Goal: Task Accomplishment & Management: Manage account settings

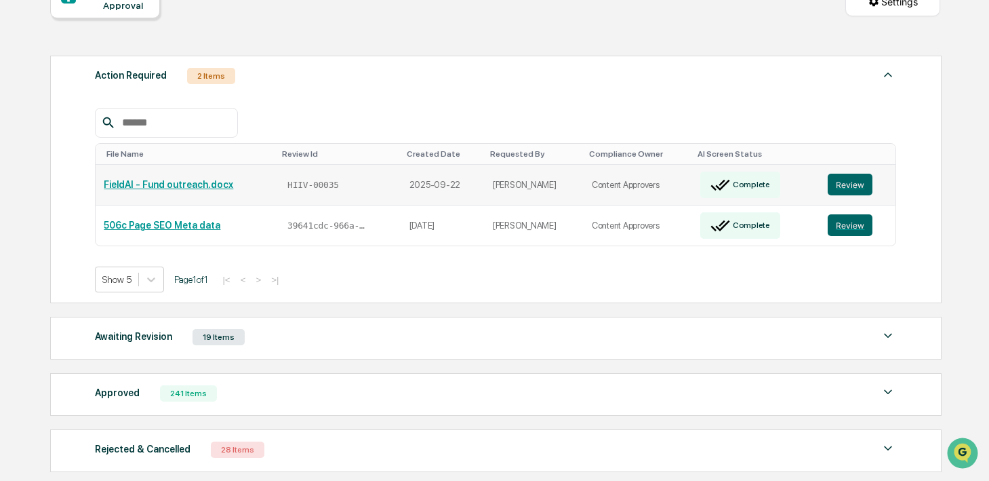
scroll to position [151, 0]
click at [261, 327] on div "Awaiting Revision 19 Items" at bounding box center [496, 336] width 802 height 19
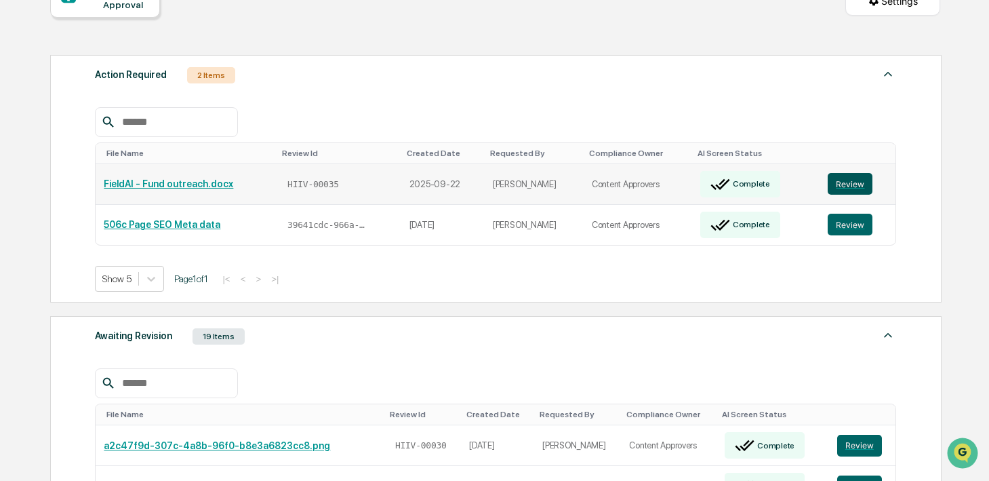
click at [844, 173] on button "Review" at bounding box center [850, 184] width 45 height 22
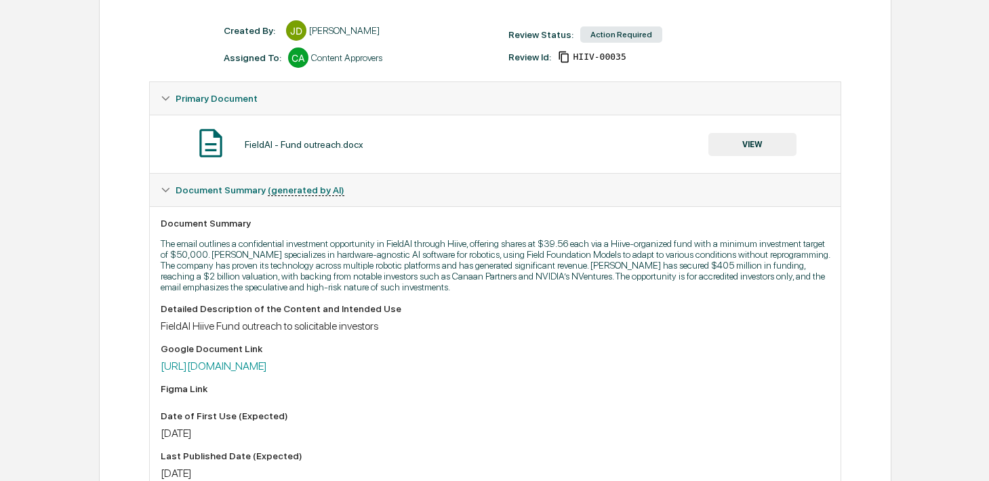
scroll to position [175, 0]
click at [267, 363] on link "https://docs.google.com/document/d/1fdI9jPEP_4CaWD5rVzg4nDG5wbkIjO-0G6dgUI74ox8…" at bounding box center [214, 365] width 106 height 13
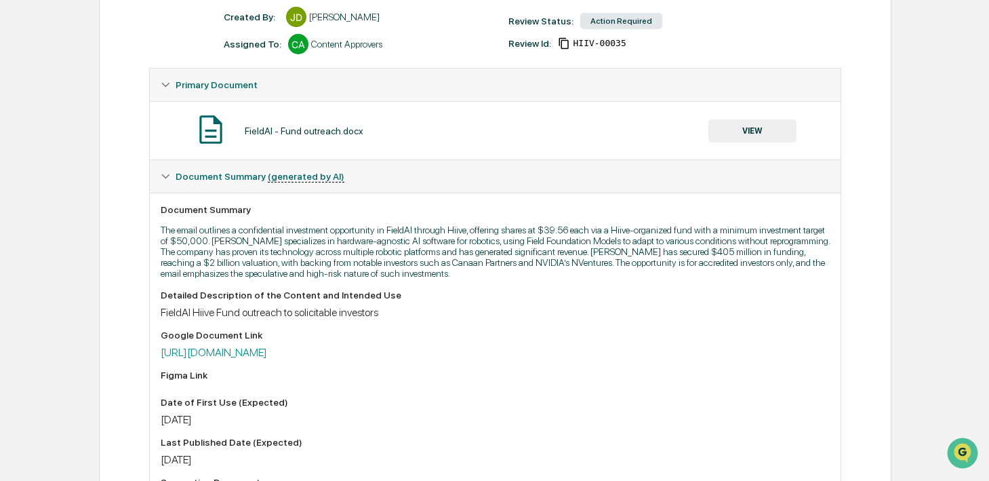
scroll to position [0, 0]
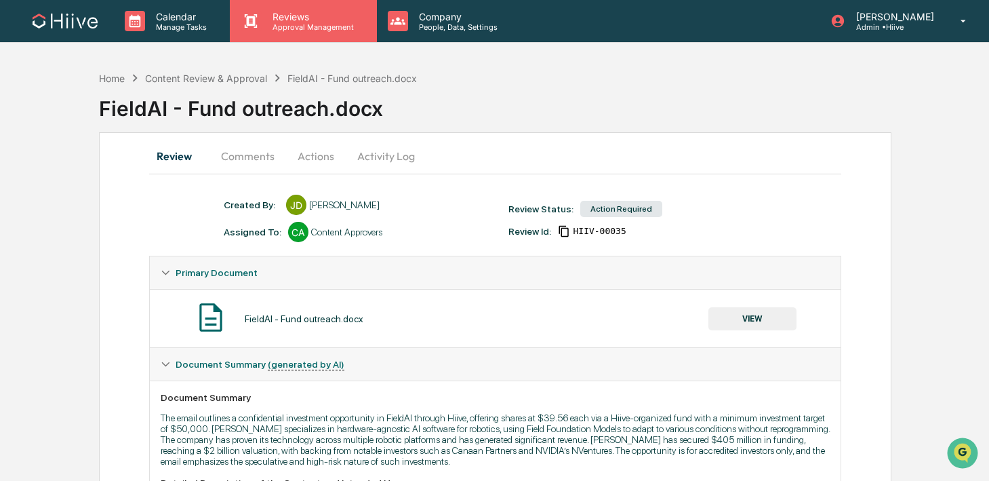
click at [306, 25] on p "Approval Management" at bounding box center [311, 26] width 99 height 9
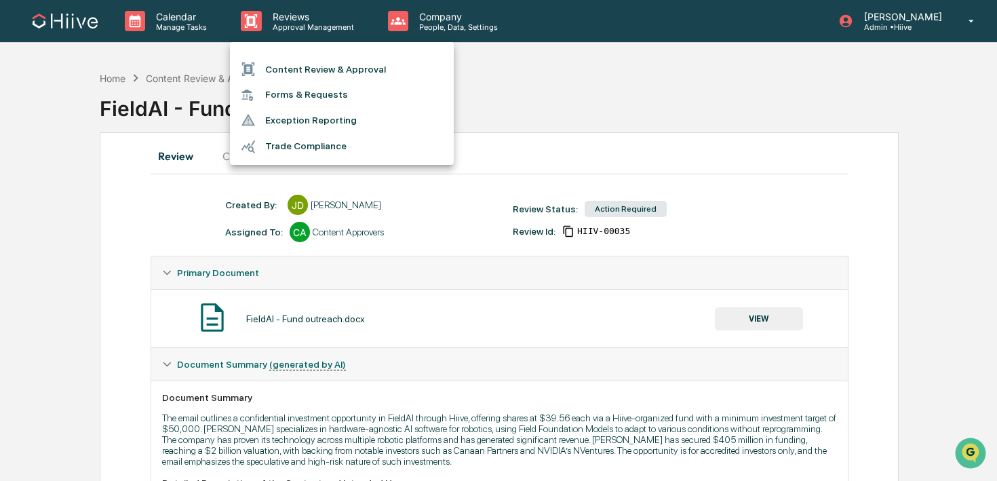
click at [306, 68] on li "Content Review & Approval" at bounding box center [342, 69] width 224 height 26
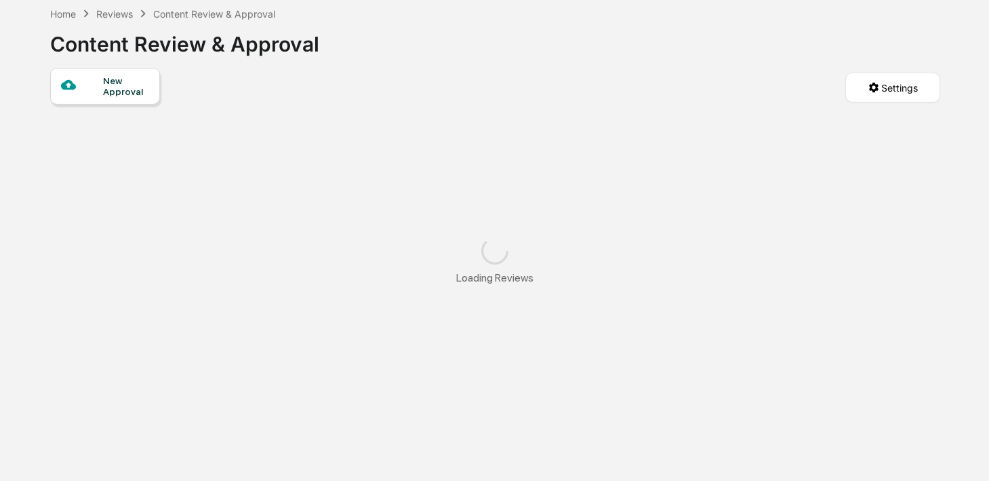
scroll to position [66, 0]
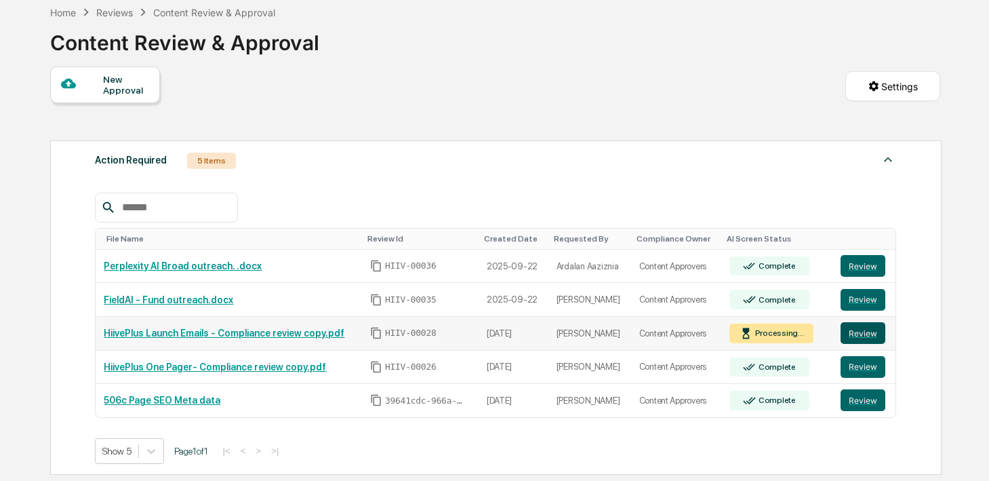
click at [855, 332] on button "Review" at bounding box center [863, 333] width 45 height 22
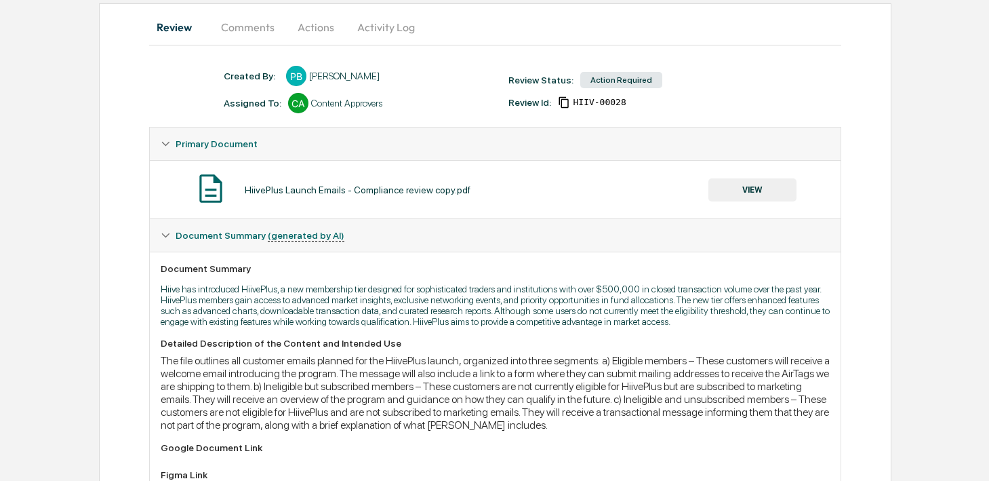
scroll to position [254, 0]
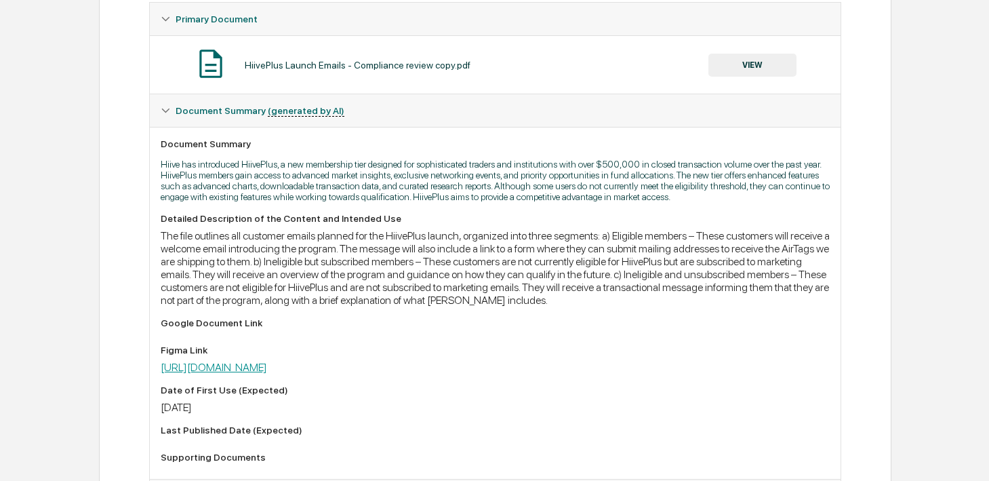
click at [267, 374] on link "[URL][DOMAIN_NAME]" at bounding box center [214, 367] width 106 height 13
click at [740, 63] on button "VIEW" at bounding box center [753, 65] width 88 height 23
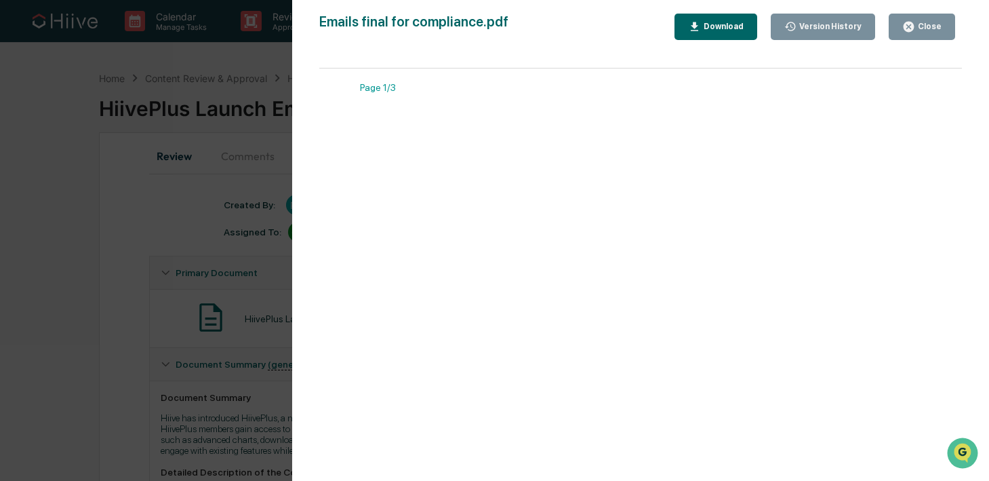
click at [902, 15] on button "Close" at bounding box center [922, 27] width 66 height 26
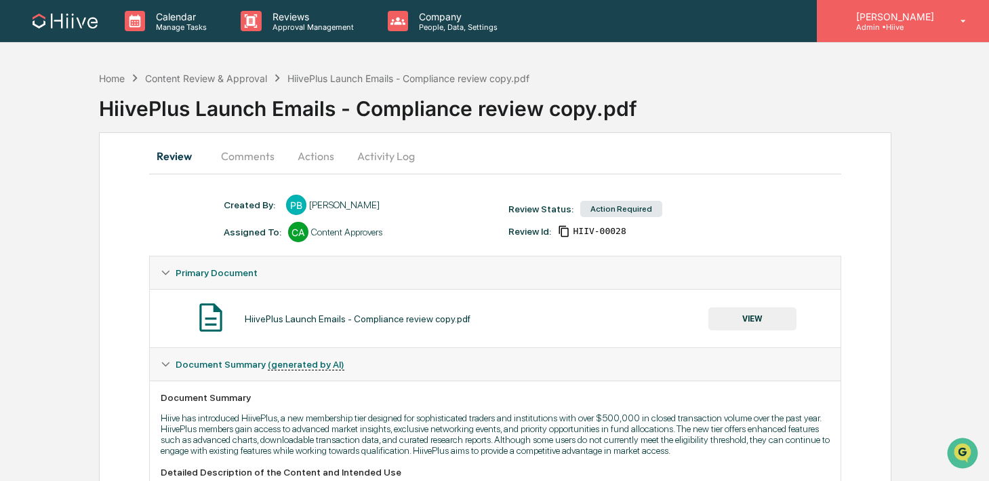
click at [906, 24] on p "Admin • Hiive" at bounding box center [894, 26] width 96 height 9
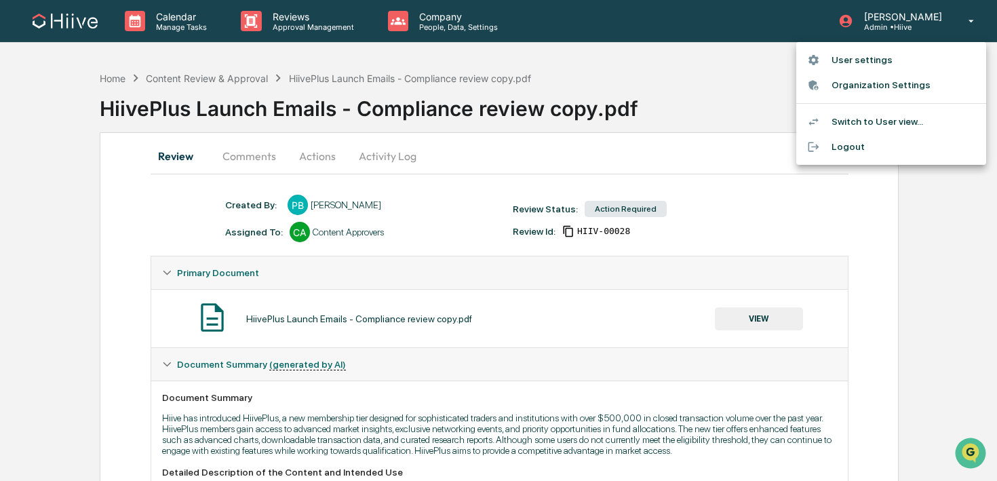
click at [701, 111] on div at bounding box center [498, 240] width 997 height 481
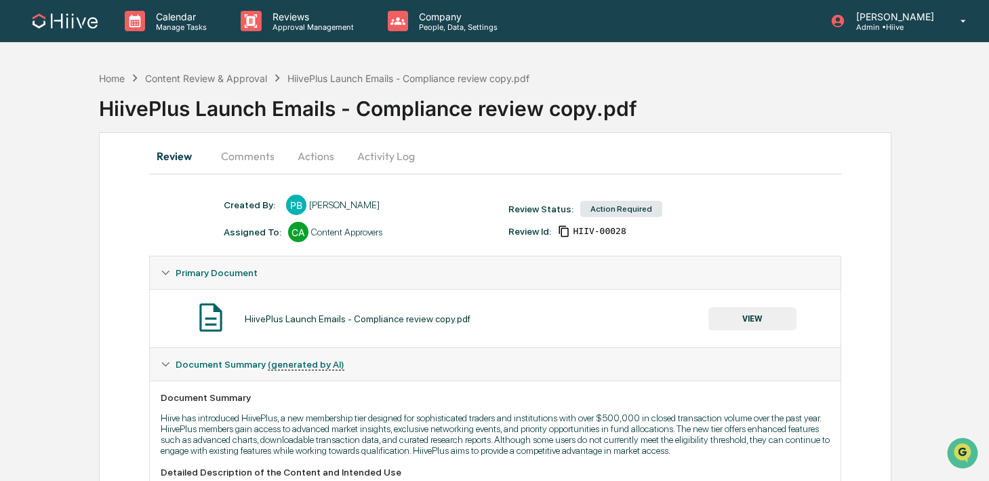
click at [257, 157] on button "Comments" at bounding box center [247, 156] width 75 height 33
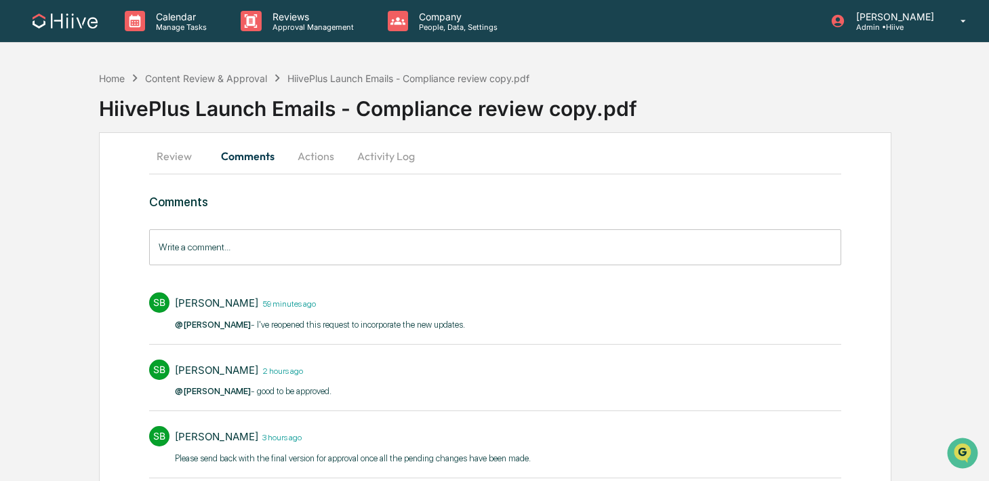
click at [254, 258] on input "Write a comment..." at bounding box center [495, 247] width 692 height 36
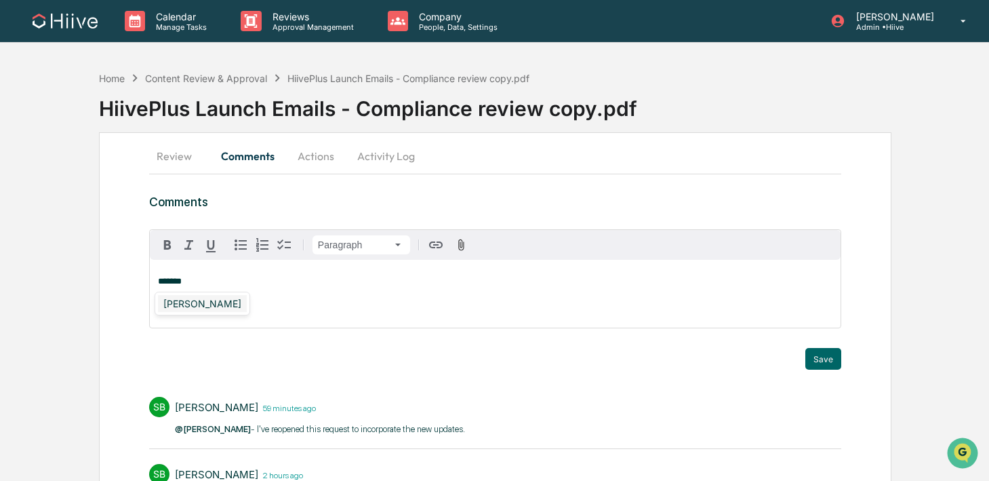
click at [206, 309] on div "Susan Woodard" at bounding box center [202, 303] width 89 height 17
click at [821, 363] on button "Save" at bounding box center [824, 359] width 36 height 22
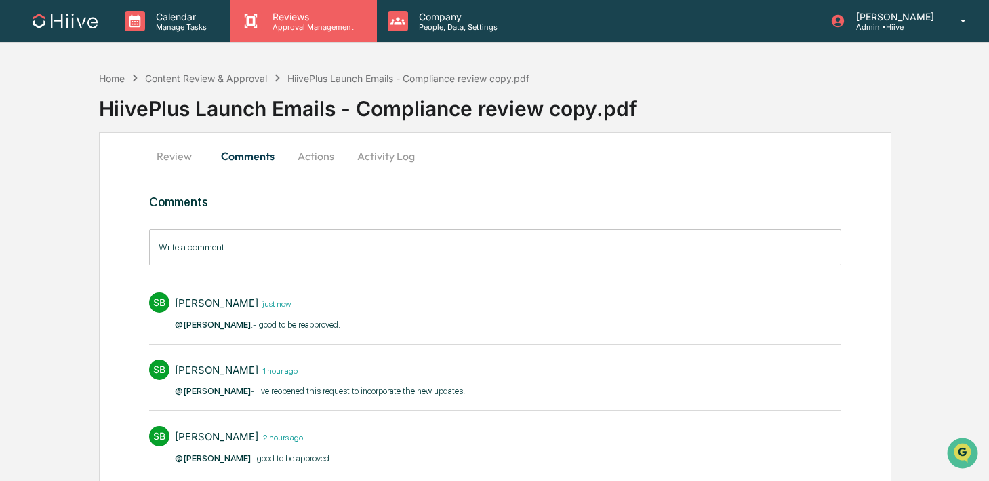
click at [313, 21] on p "Reviews" at bounding box center [311, 17] width 99 height 12
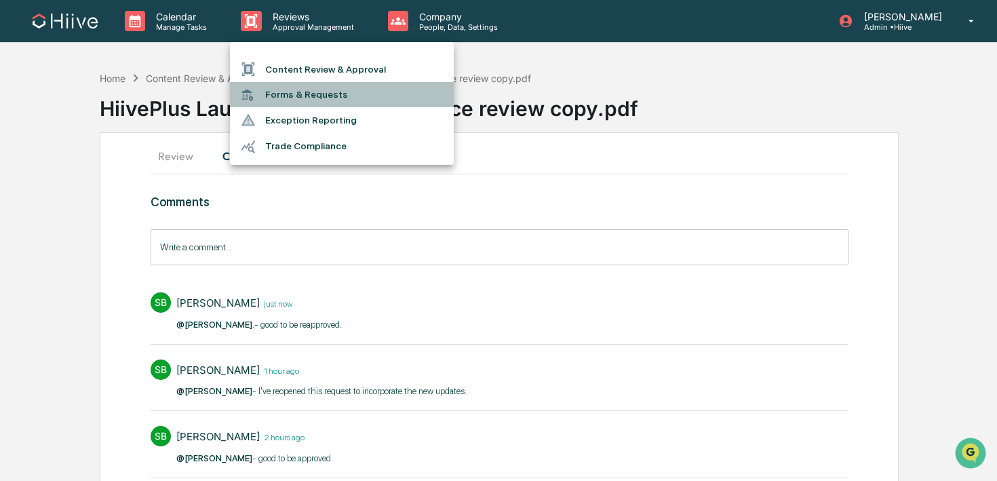
click at [303, 83] on li "Forms & Requests" at bounding box center [342, 94] width 224 height 25
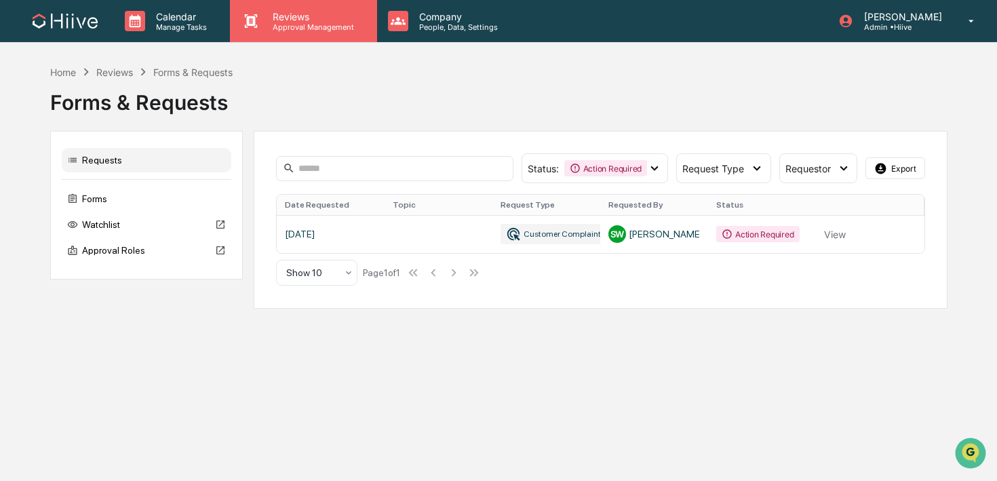
click at [281, 35] on div "Reviews Approval Management" at bounding box center [303, 21] width 146 height 42
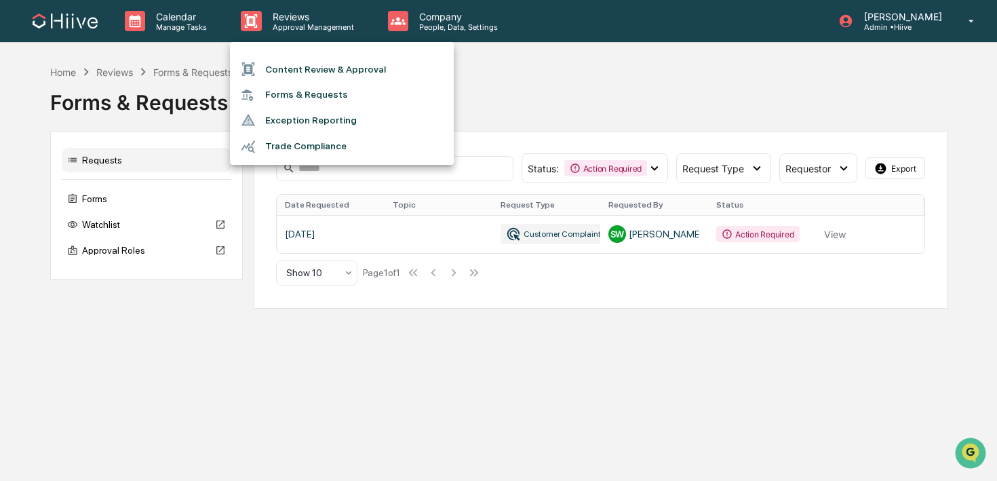
click at [286, 61] on li "Content Review & Approval" at bounding box center [342, 69] width 224 height 26
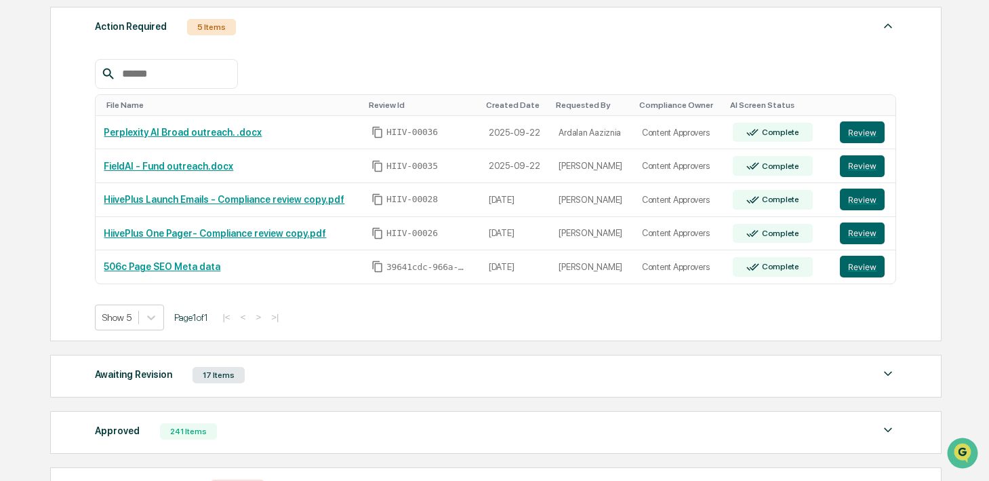
scroll to position [201, 0]
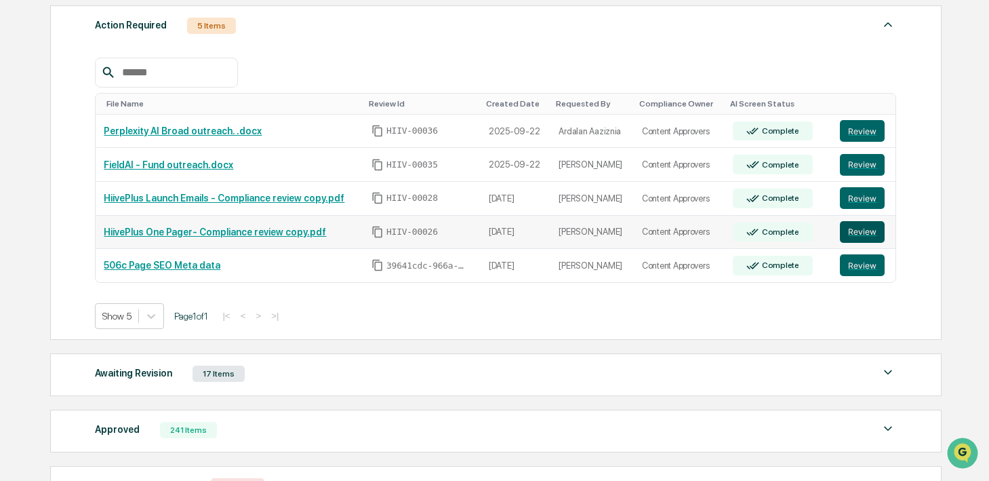
click at [854, 233] on button "Review" at bounding box center [862, 232] width 45 height 22
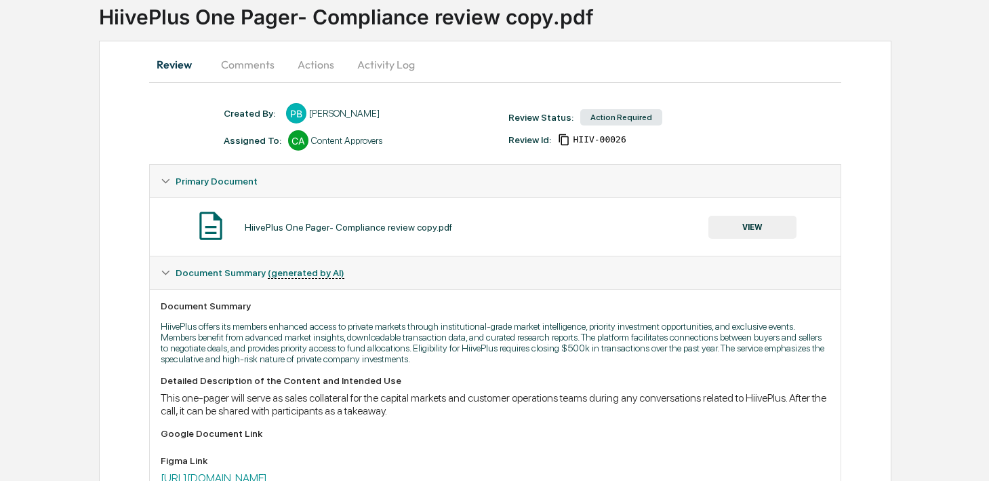
scroll to position [181, 0]
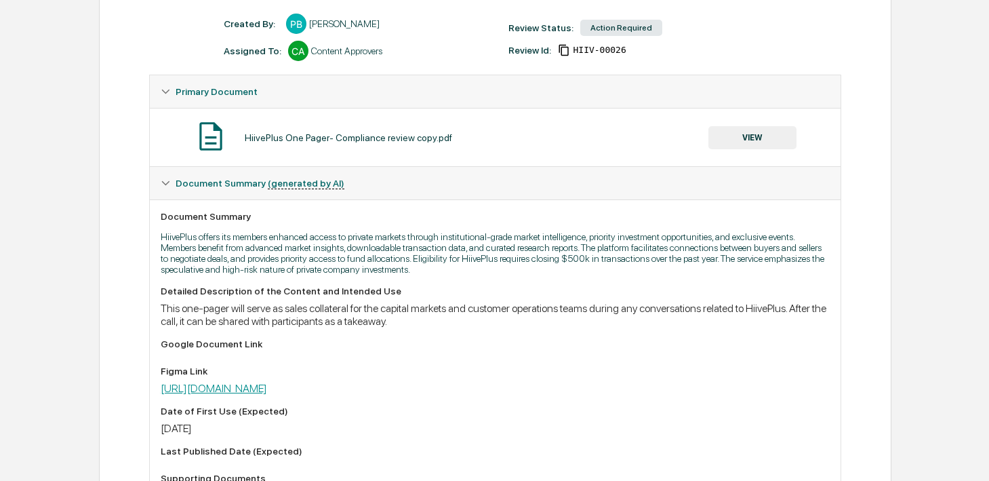
click at [267, 390] on link "https://www.figma.com/design/WzKRfu0waYio46S0zEGvEj/HiivePlus-GTM?node-id=306-3…" at bounding box center [214, 388] width 106 height 13
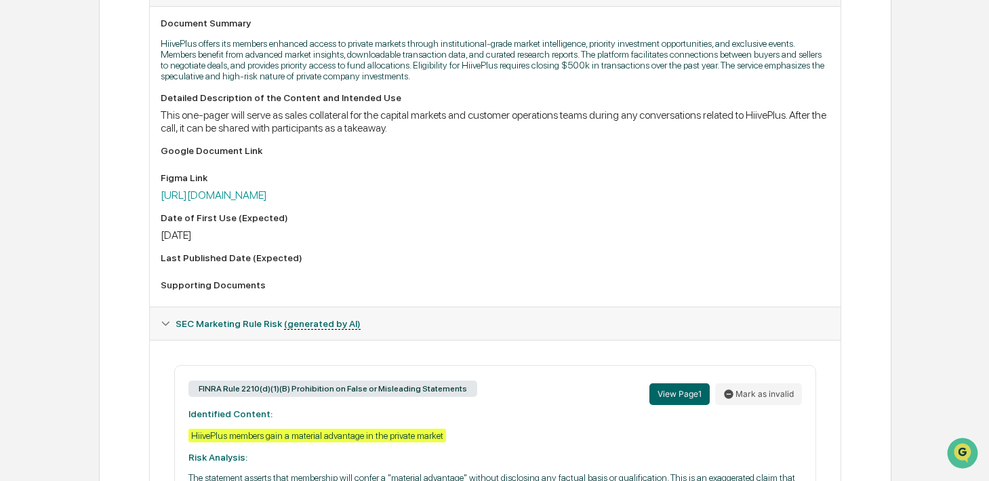
scroll to position [127, 0]
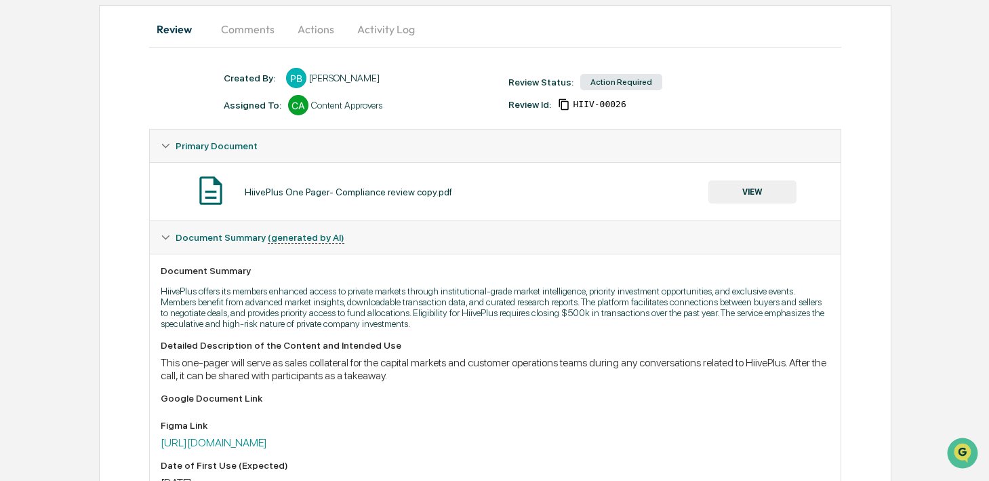
click at [740, 195] on button "VIEW" at bounding box center [753, 191] width 88 height 23
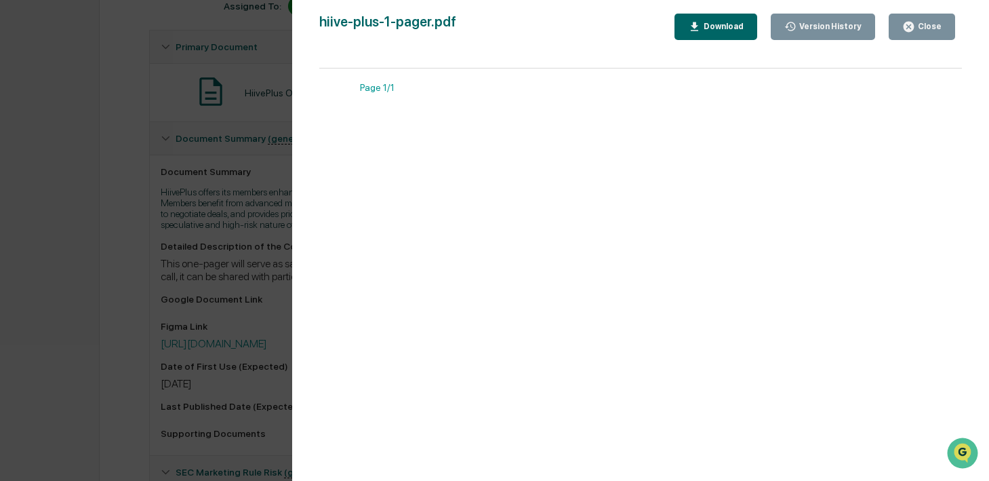
scroll to position [229, 0]
click at [920, 27] on div "Close" at bounding box center [928, 26] width 26 height 9
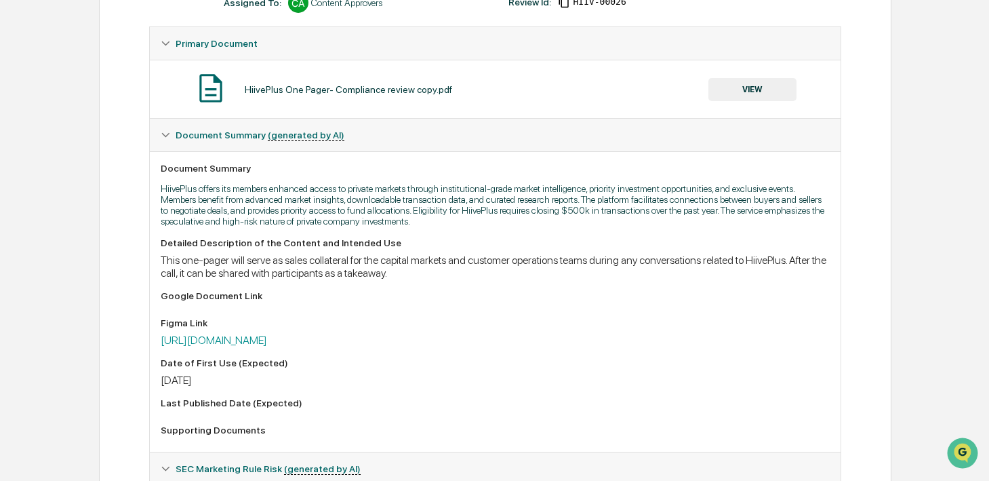
click at [569, 334] on div "Figma Link https://www.figma.com/design/WzKRfu0waYio46S0zEGvEj/HiivePlus-GTM?no…" at bounding box center [495, 331] width 669 height 29
click at [267, 337] on link "https://www.figma.com/design/WzKRfu0waYio46S0zEGvEj/HiivePlus-GTM?node-id=306-3…" at bounding box center [214, 340] width 106 height 13
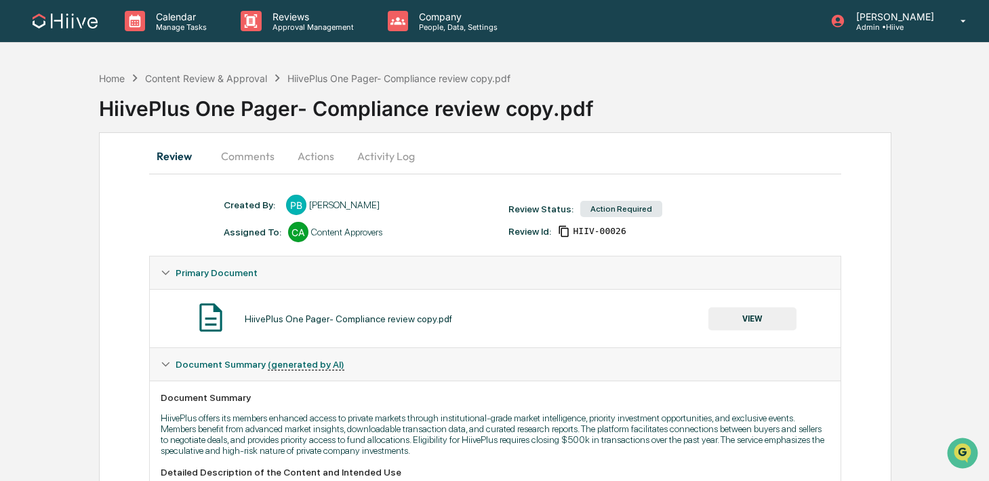
click at [229, 151] on button "Comments" at bounding box center [247, 156] width 75 height 33
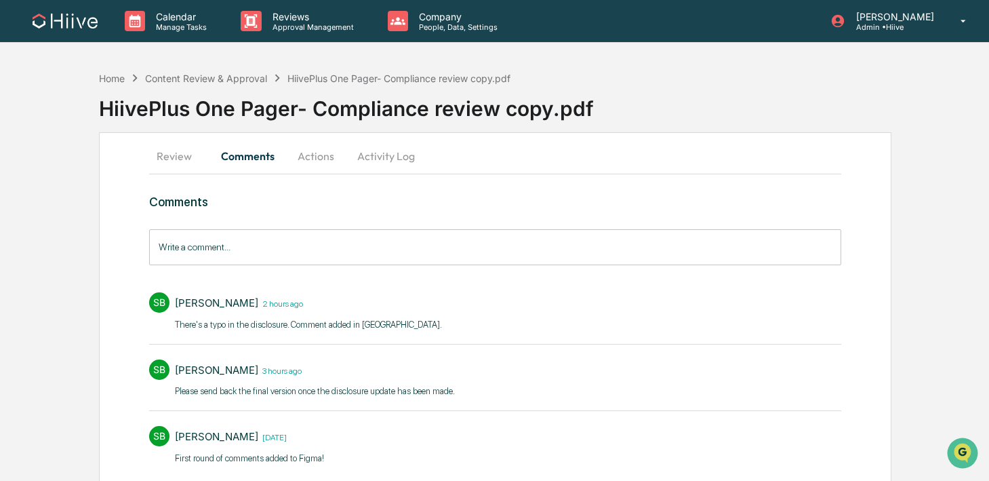
click at [235, 243] on input "Write a comment..." at bounding box center [495, 247] width 692 height 36
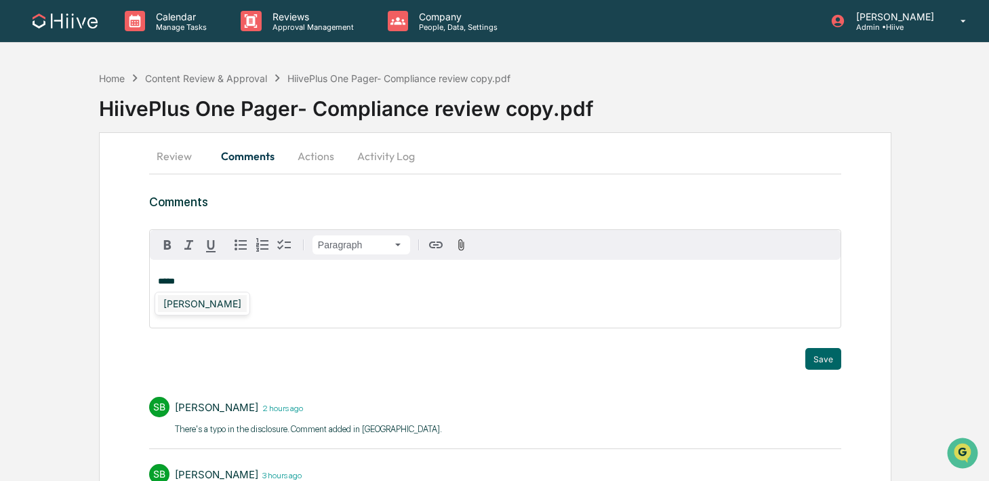
click at [237, 305] on div "Susan Woodard" at bounding box center [202, 303] width 89 height 17
click at [804, 354] on div "Save" at bounding box center [495, 359] width 692 height 22
click at [818, 360] on button "Save" at bounding box center [824, 359] width 36 height 22
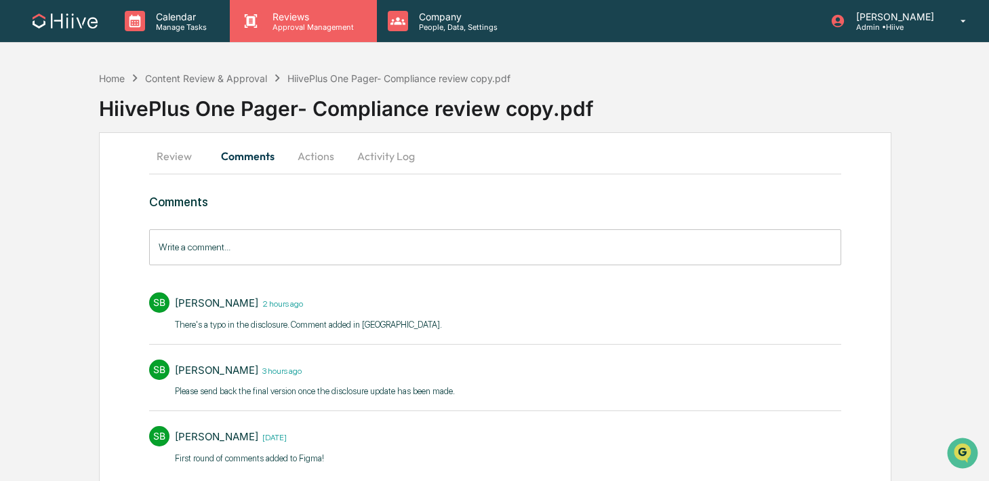
click at [237, 19] on div "Reviews Approval Management" at bounding box center [301, 21] width 133 height 21
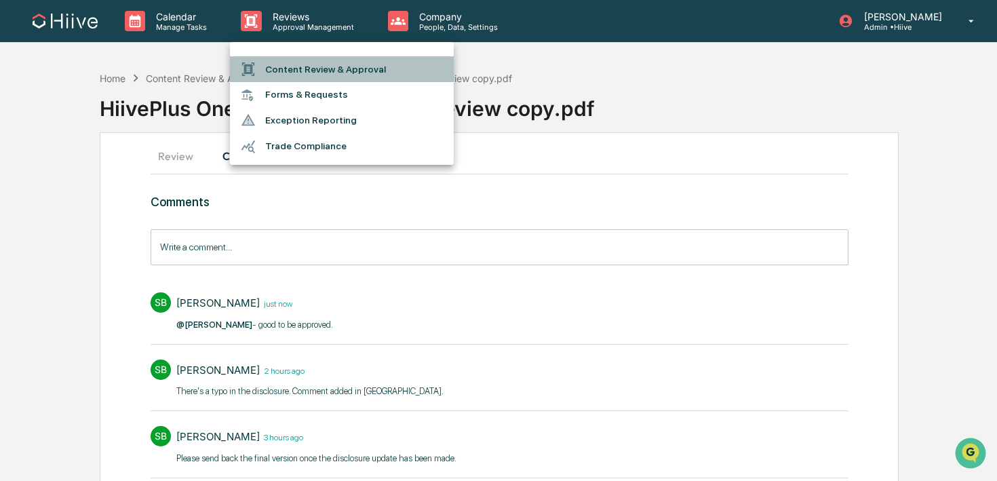
click at [262, 64] on div at bounding box center [253, 69] width 24 height 15
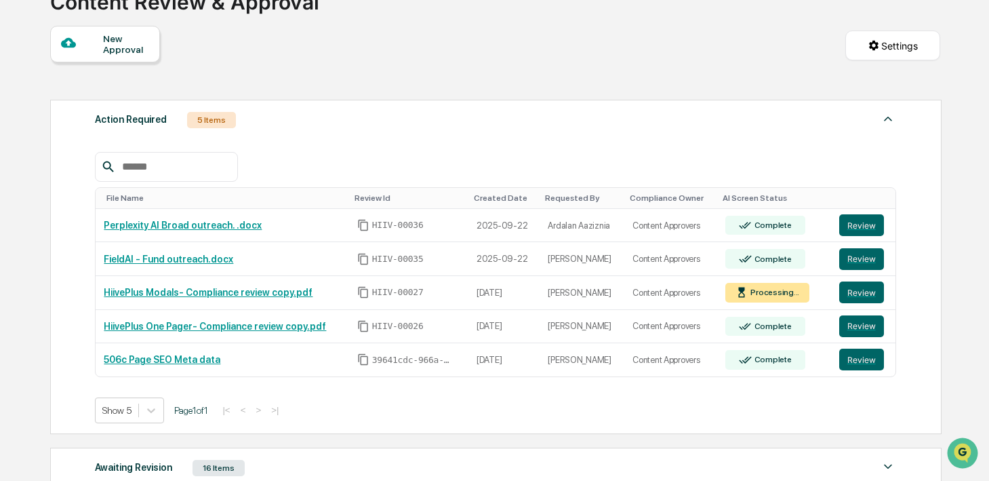
scroll to position [109, 0]
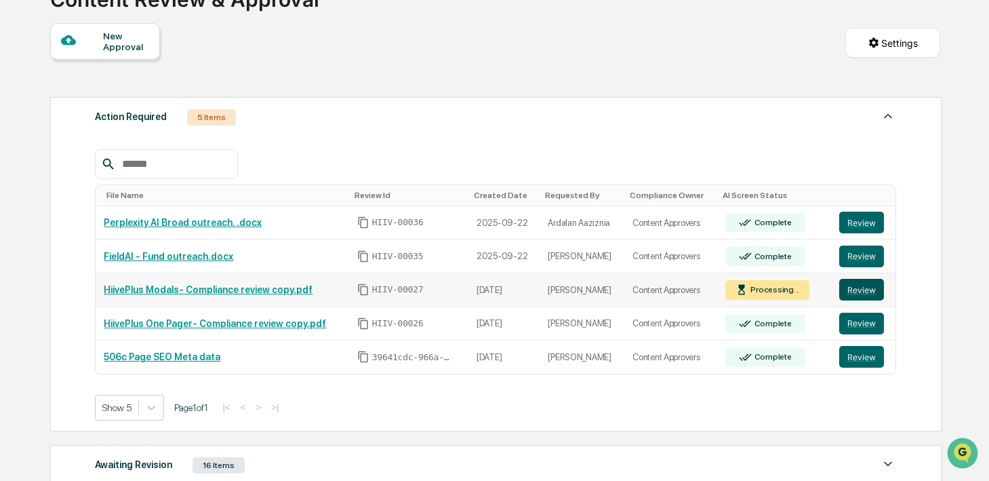
click at [873, 290] on button "Review" at bounding box center [862, 290] width 45 height 22
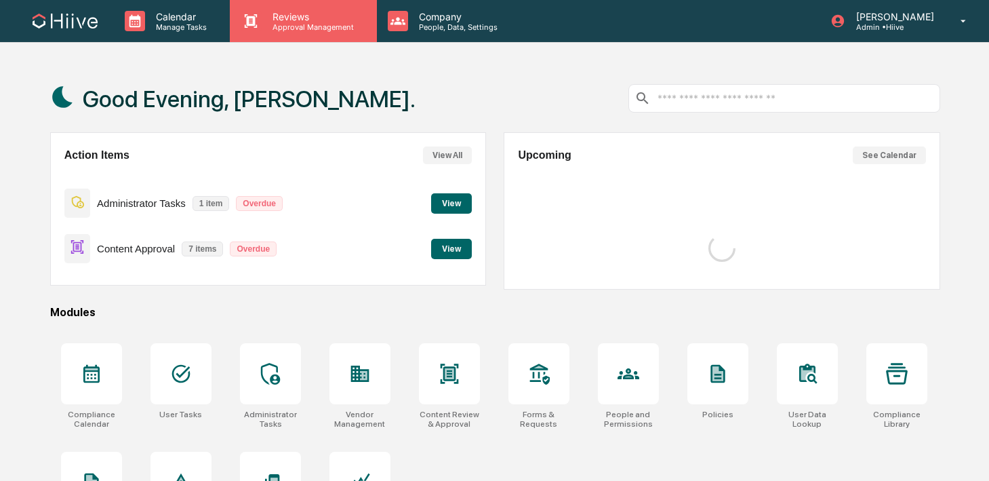
click at [306, 26] on p "Approval Management" at bounding box center [311, 26] width 99 height 9
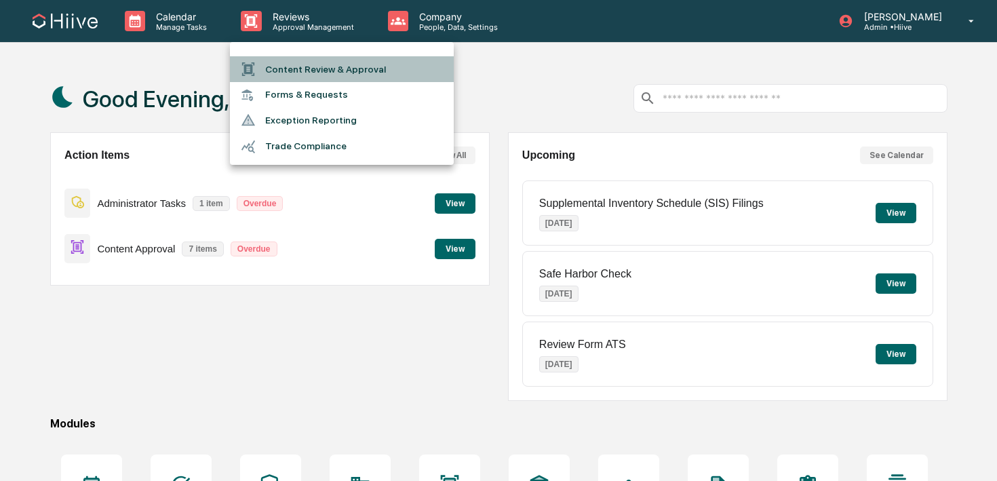
click at [304, 73] on li "Content Review & Approval" at bounding box center [342, 69] width 224 height 26
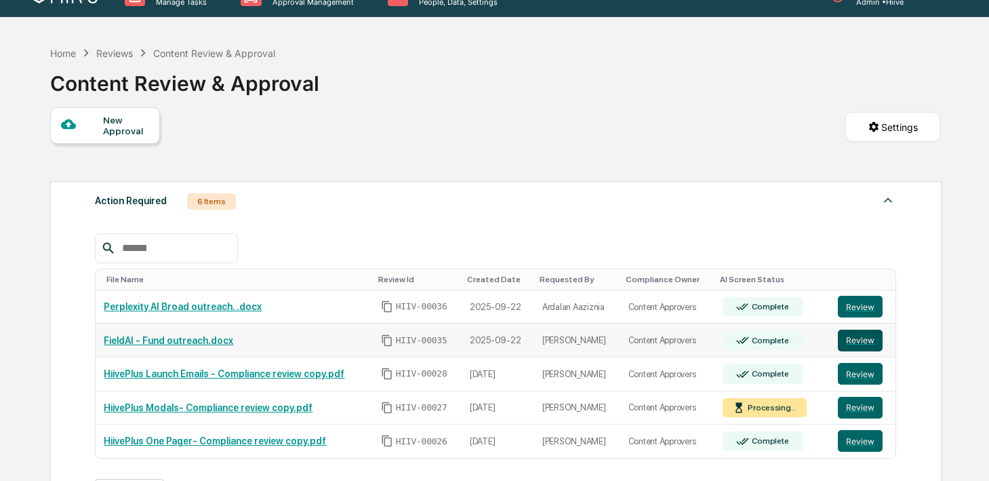
click at [853, 346] on button "Review" at bounding box center [860, 341] width 45 height 22
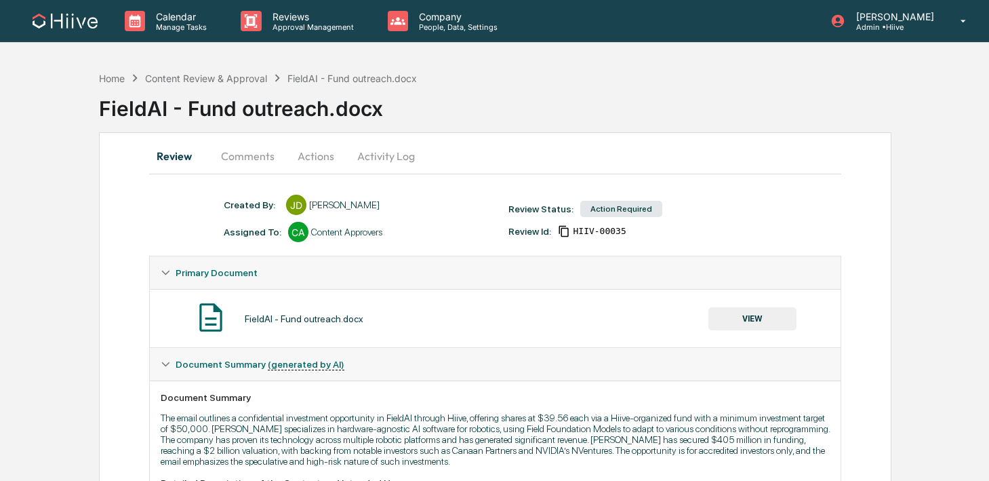
click at [252, 161] on button "Comments" at bounding box center [247, 156] width 75 height 33
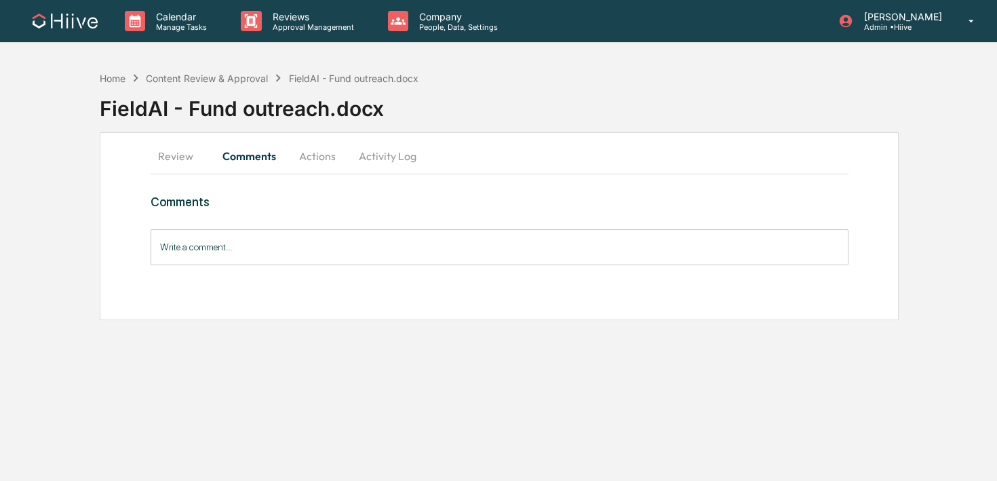
click at [256, 249] on input "Write a comment..." at bounding box center [500, 247] width 698 height 36
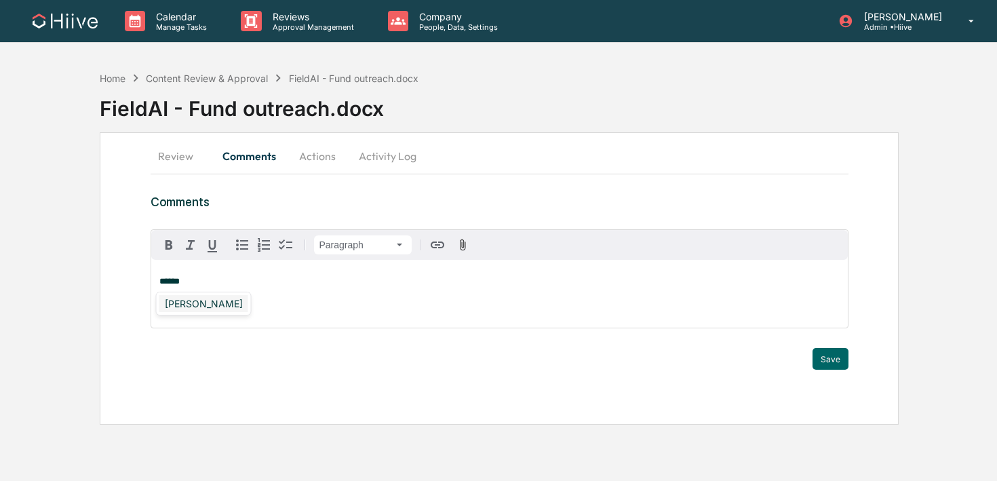
click at [193, 305] on div "[PERSON_NAME]" at bounding box center [203, 303] width 89 height 17
click at [837, 355] on button "Save" at bounding box center [830, 359] width 36 height 22
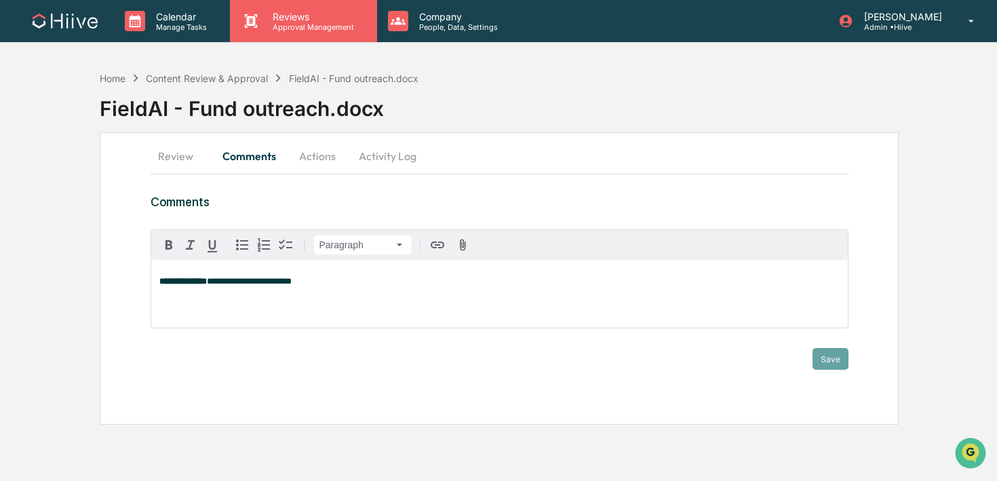
click at [323, 29] on p "Approval Management" at bounding box center [311, 26] width 99 height 9
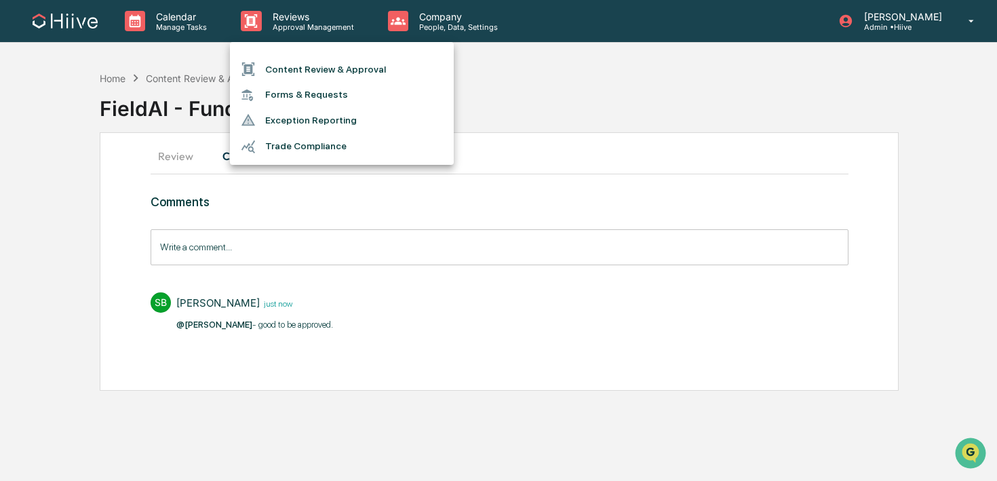
click at [321, 62] on li "Content Review & Approval" at bounding box center [342, 69] width 224 height 26
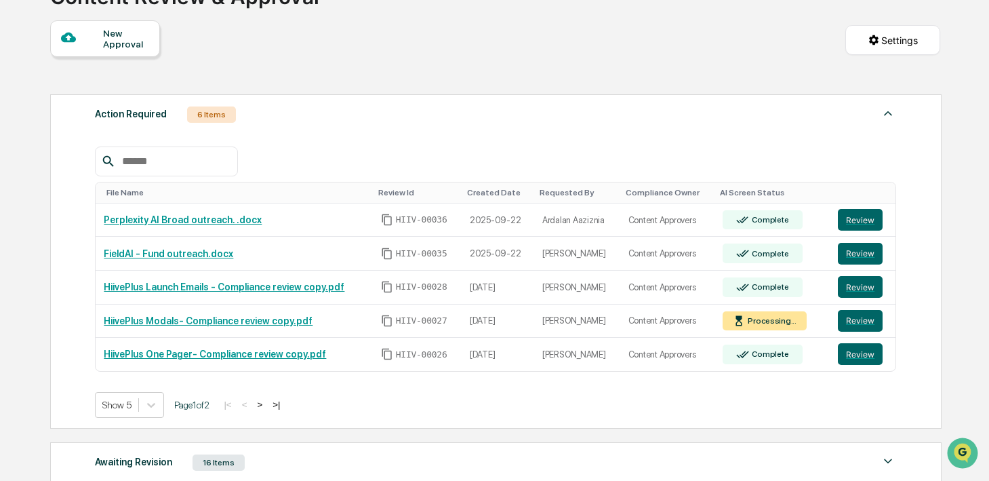
scroll to position [124, 0]
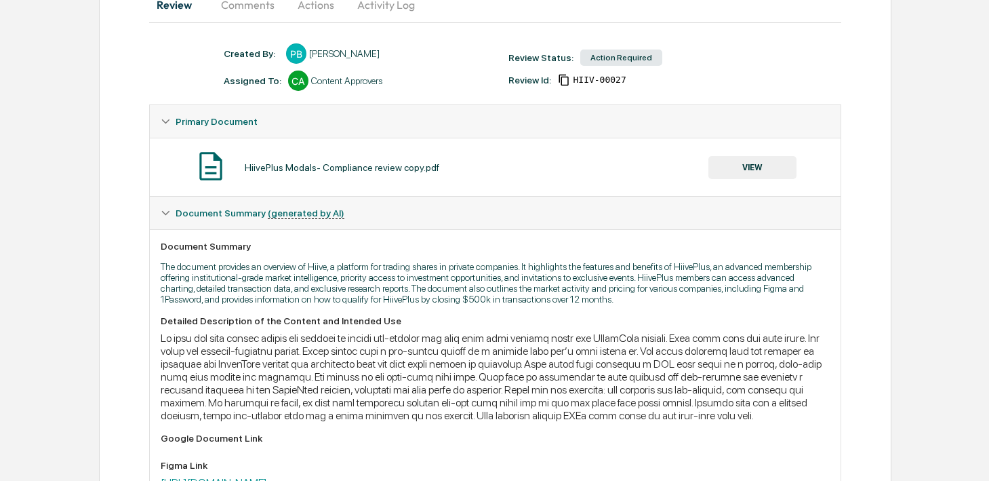
scroll to position [405, 0]
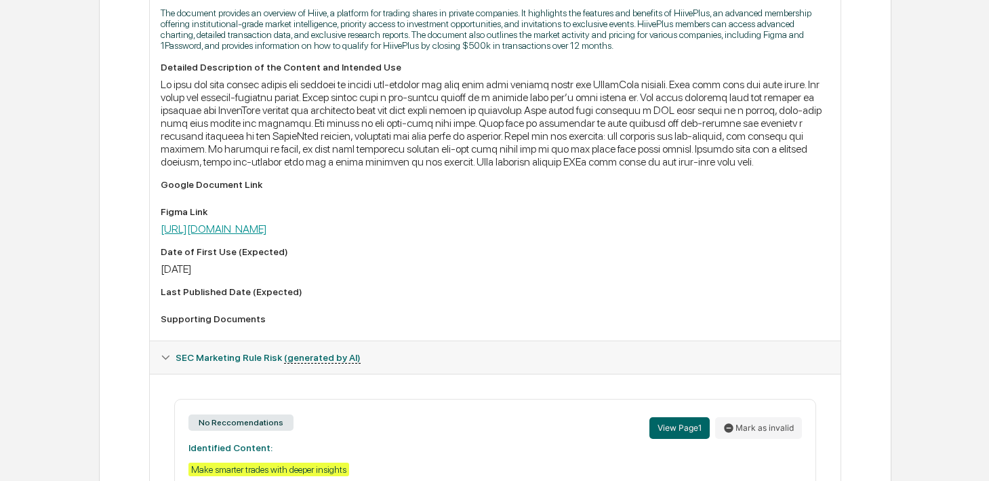
click at [267, 235] on link "[URL][DOMAIN_NAME]" at bounding box center [214, 228] width 106 height 13
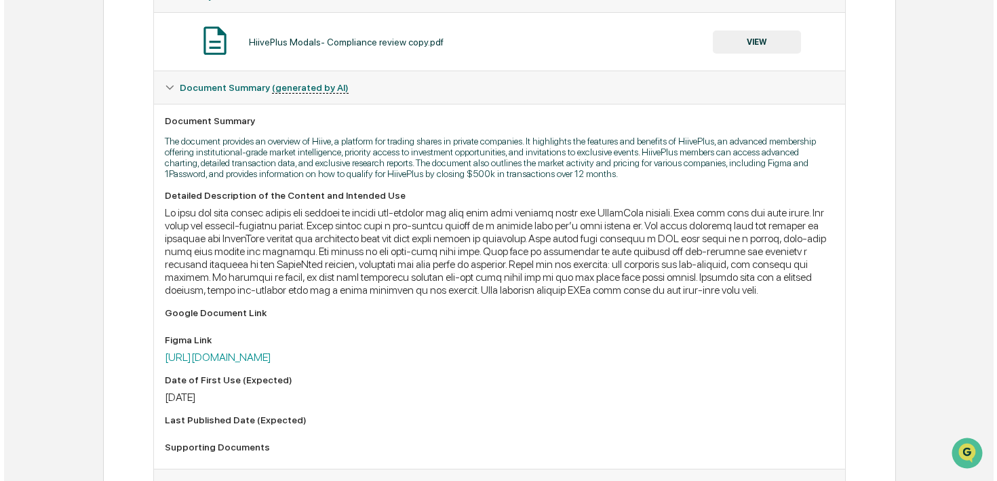
scroll to position [0, 0]
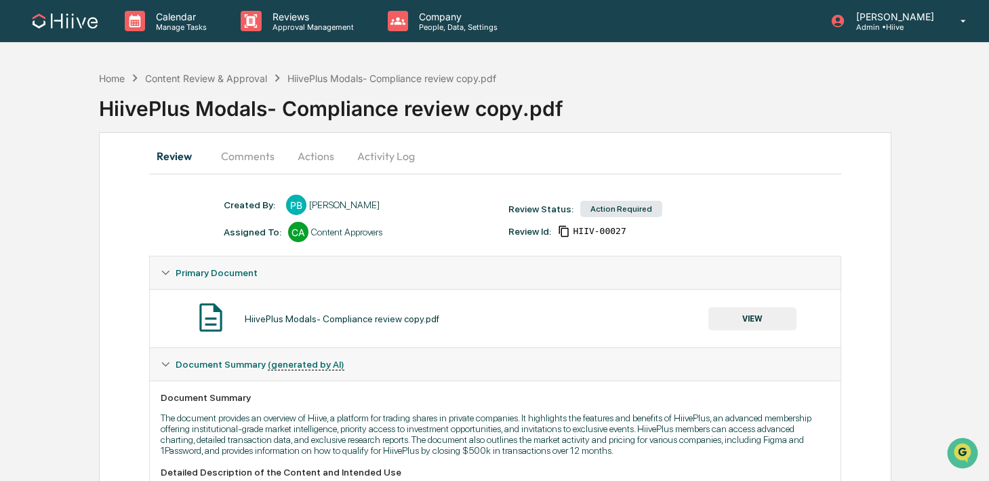
click at [397, 159] on button "Activity Log" at bounding box center [386, 156] width 79 height 33
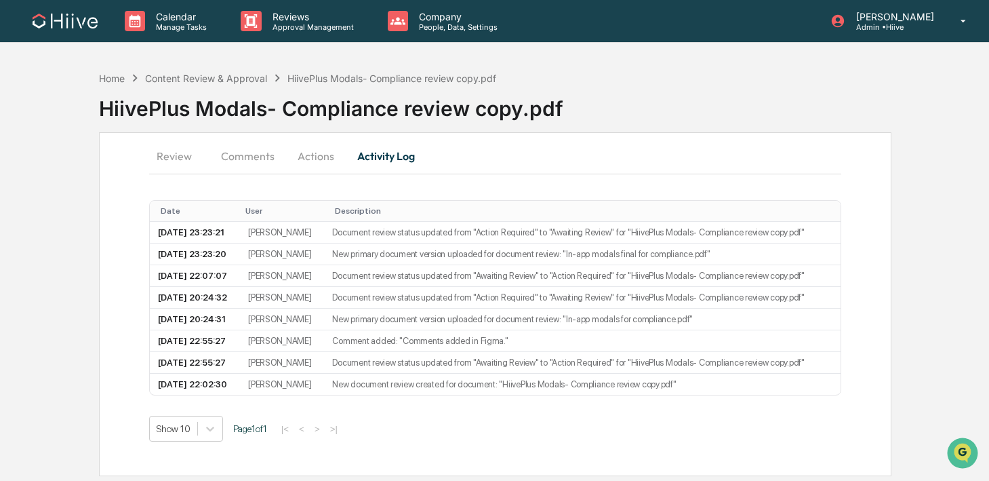
click at [299, 153] on button "Actions" at bounding box center [315, 156] width 61 height 33
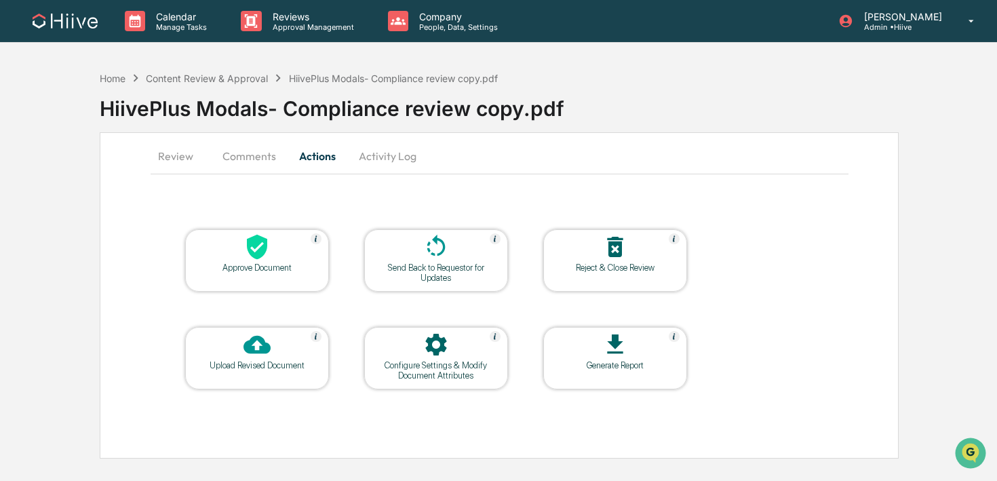
click at [419, 266] on div "Send Back to Requestor for Updates" at bounding box center [436, 272] width 122 height 20
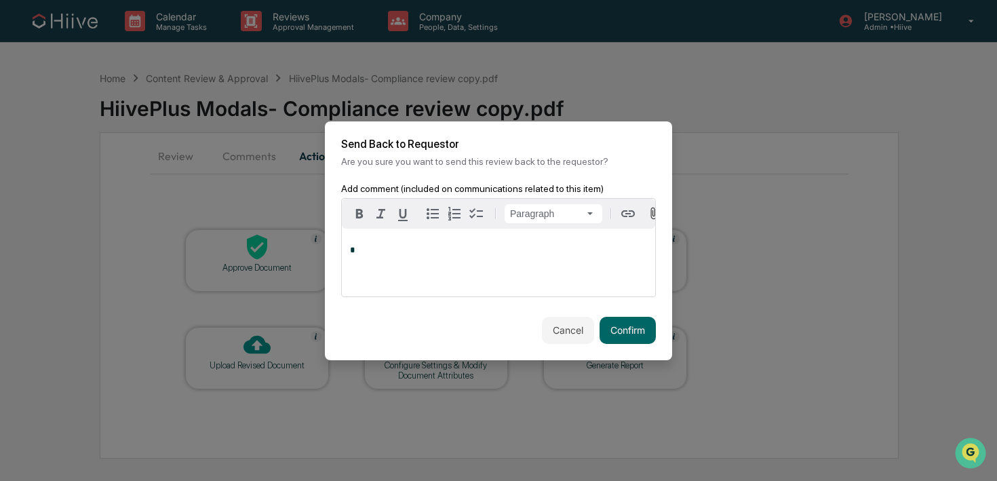
click at [477, 272] on div "*" at bounding box center [498, 263] width 313 height 68
click at [642, 333] on button "Confirm" at bounding box center [627, 330] width 56 height 27
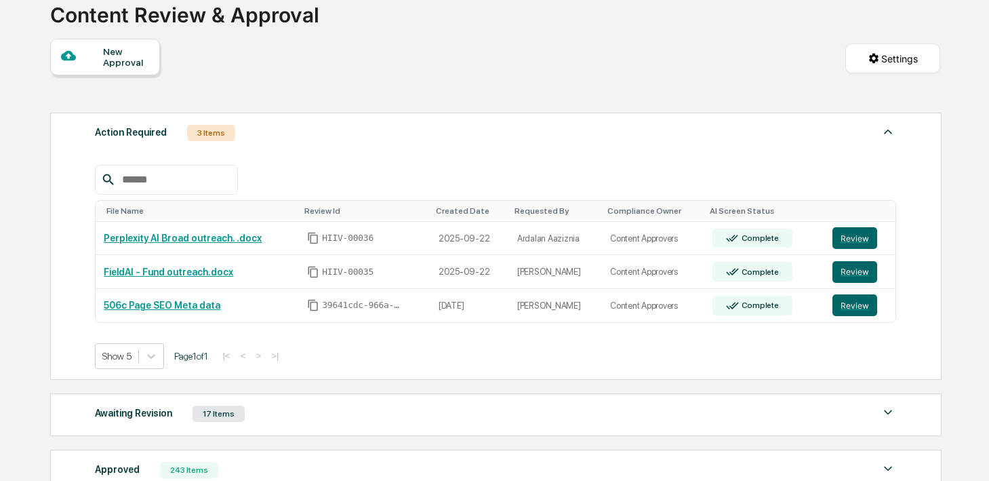
scroll to position [100, 0]
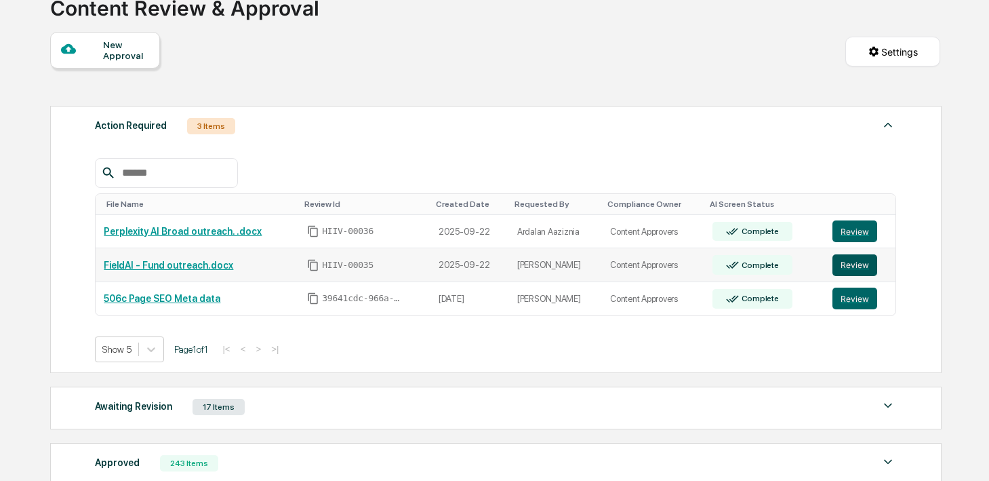
click at [865, 268] on button "Review" at bounding box center [855, 265] width 45 height 22
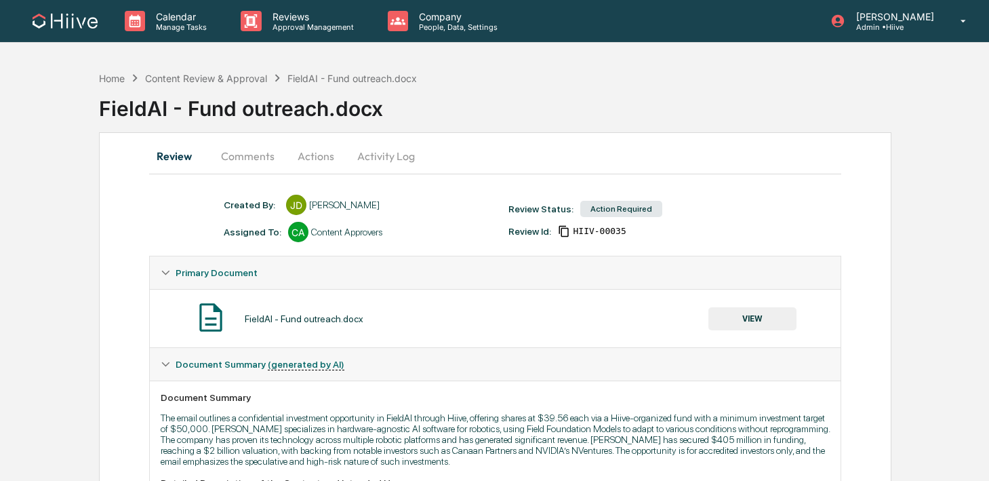
click at [258, 161] on button "Comments" at bounding box center [247, 156] width 75 height 33
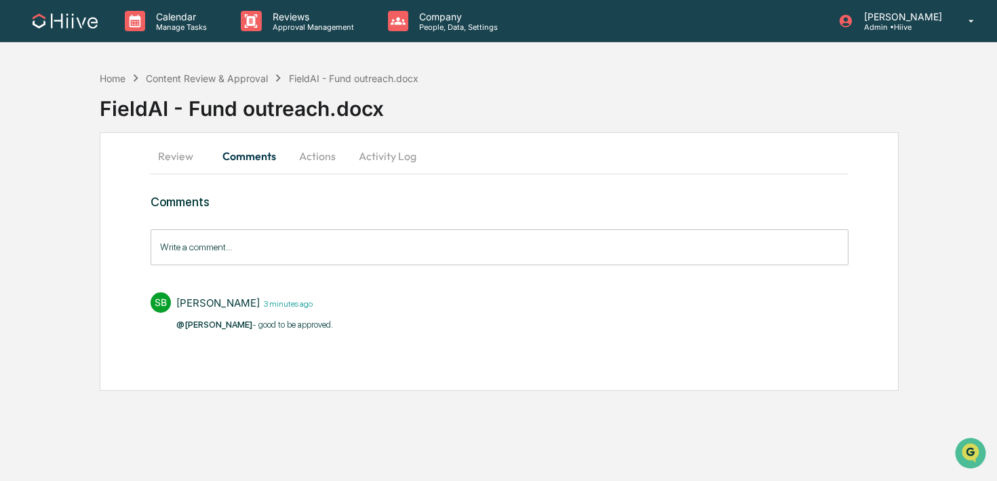
click at [379, 142] on button "Activity Log" at bounding box center [387, 156] width 79 height 33
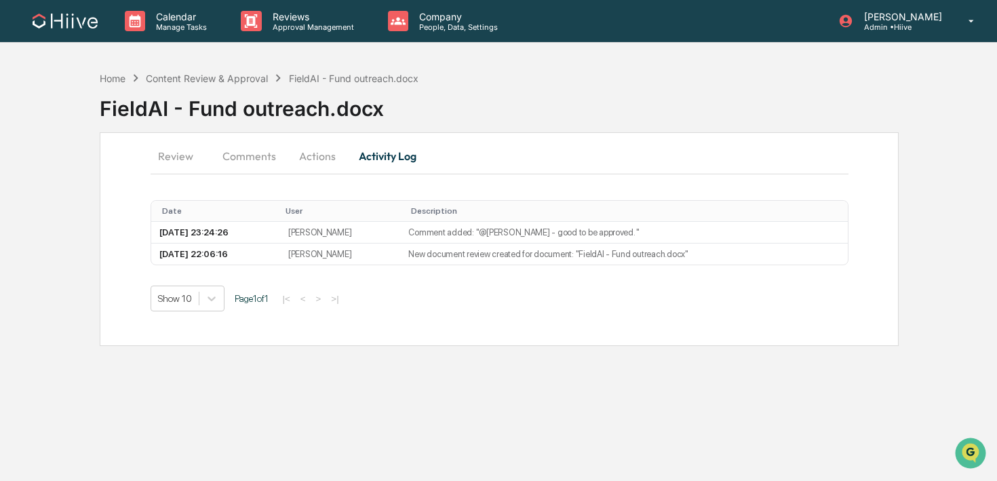
click at [309, 155] on button "Actions" at bounding box center [317, 156] width 61 height 33
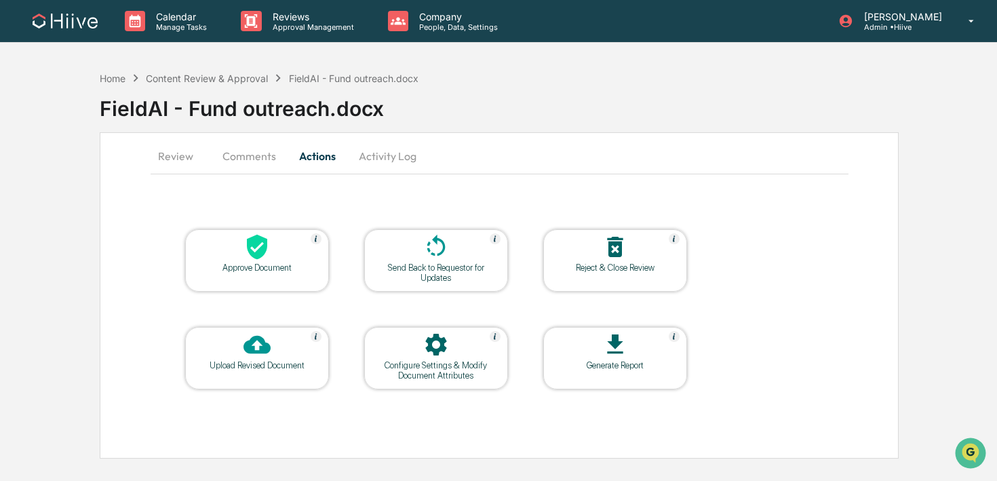
click at [241, 154] on button "Comments" at bounding box center [249, 156] width 75 height 33
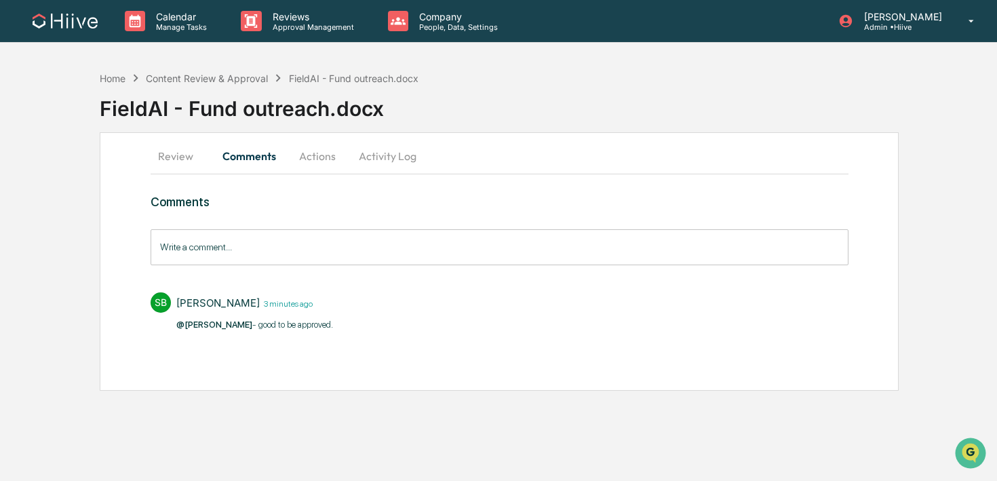
click at [187, 165] on button "Review" at bounding box center [181, 156] width 61 height 33
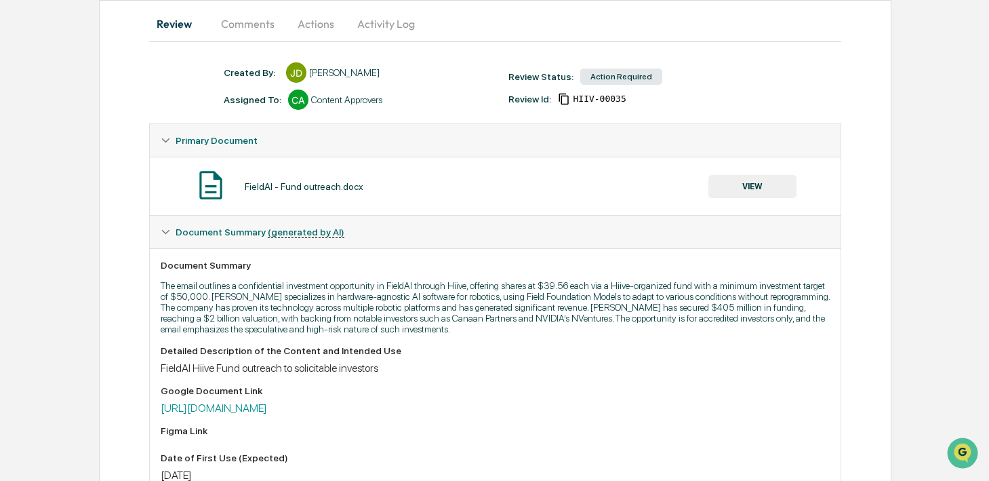
scroll to position [285, 0]
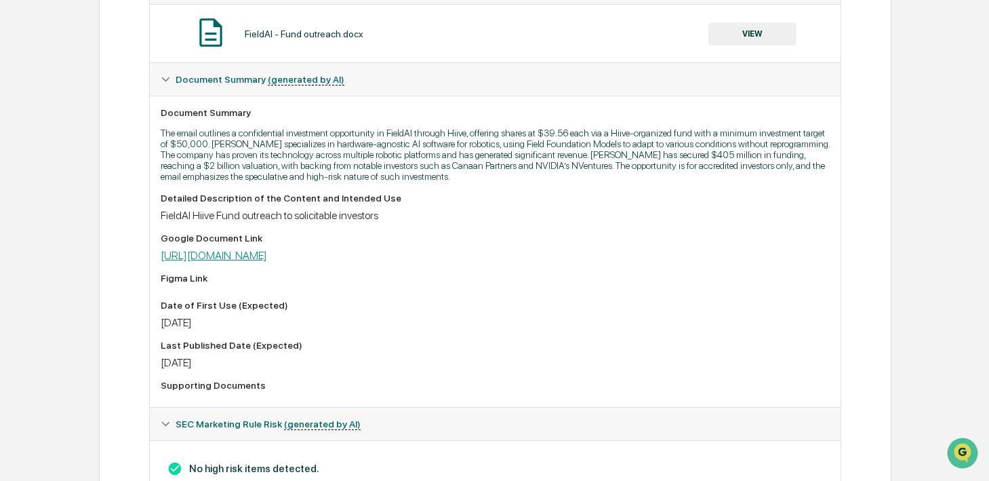
click at [256, 262] on link "https://docs.google.com/document/d/1fdI9jPEP_4CaWD5rVzg4nDG5wbkIjO-0G6dgUI74ox8…" at bounding box center [214, 255] width 106 height 13
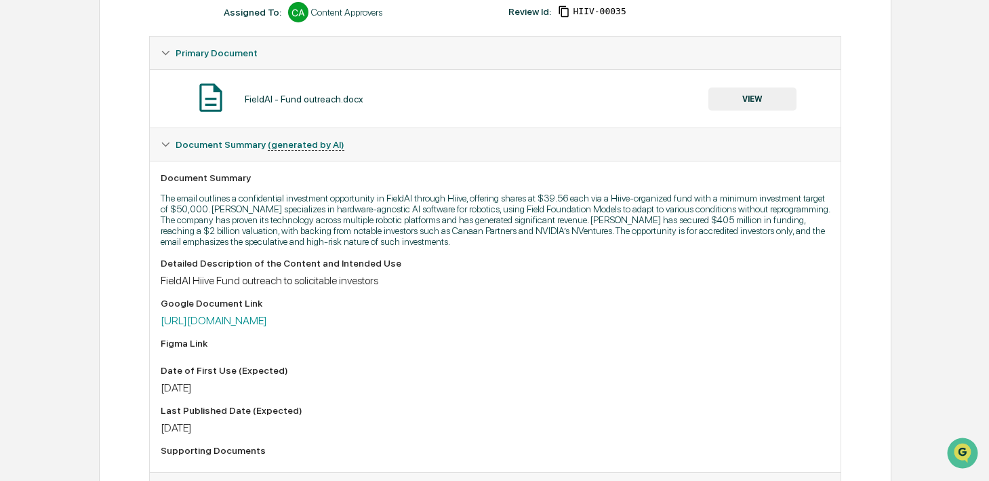
click at [754, 100] on button "VIEW" at bounding box center [753, 98] width 88 height 23
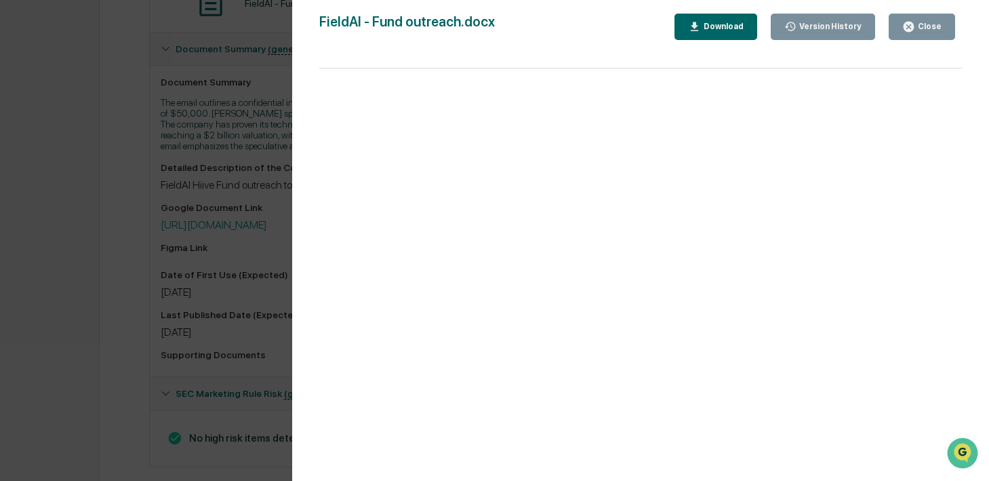
scroll to position [340, 0]
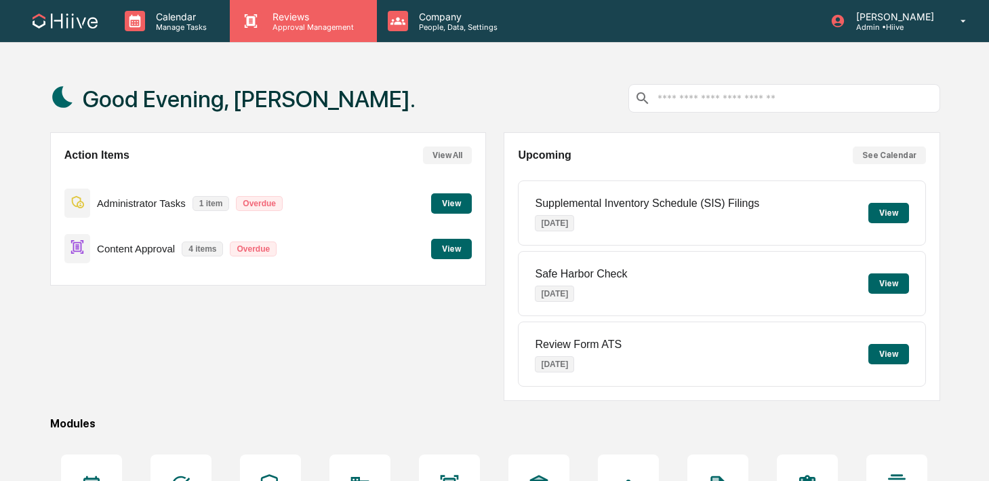
click at [249, 37] on div "Reviews Approval Management" at bounding box center [303, 21] width 146 height 42
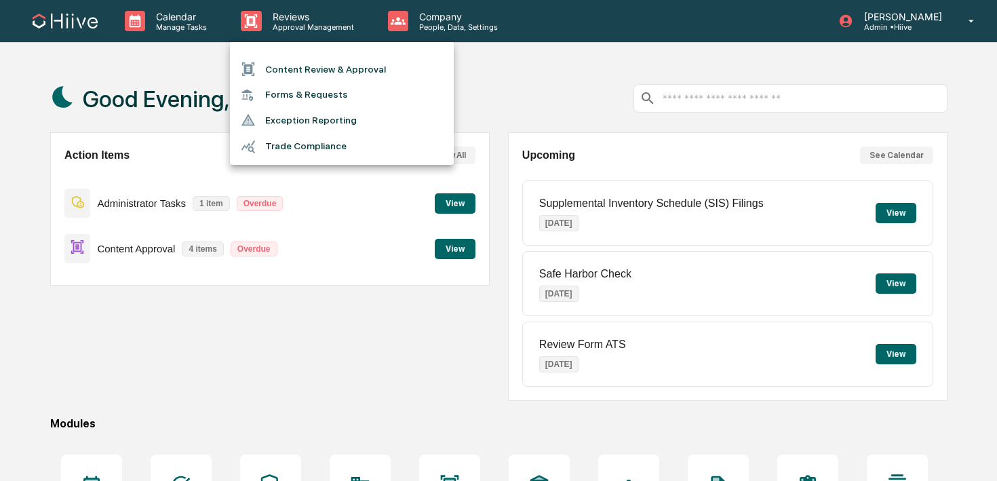
click at [264, 79] on li "Content Review & Approval" at bounding box center [342, 69] width 224 height 26
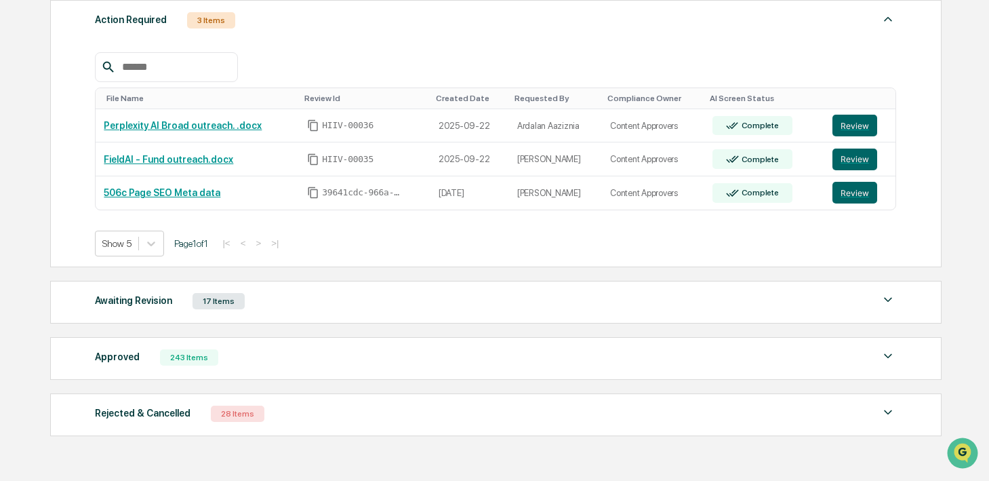
scroll to position [214, 0]
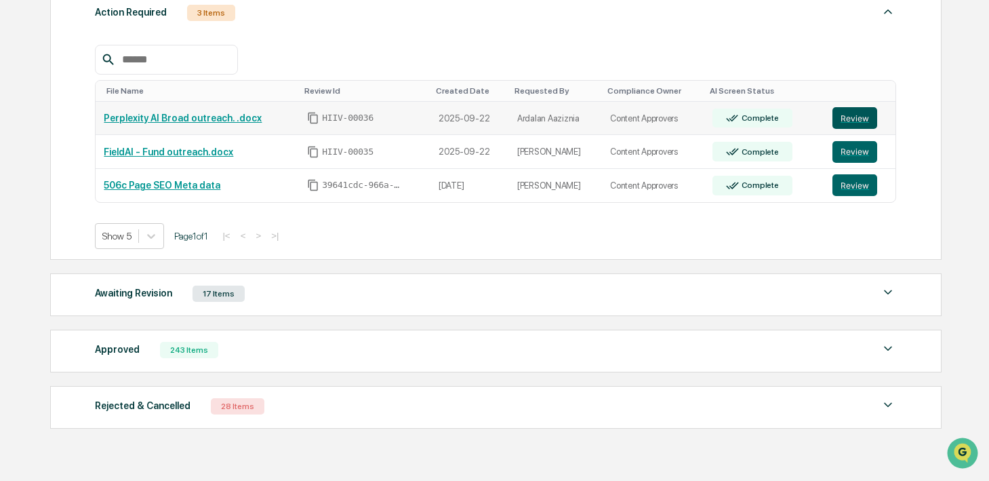
click at [841, 121] on button "Review" at bounding box center [855, 118] width 45 height 22
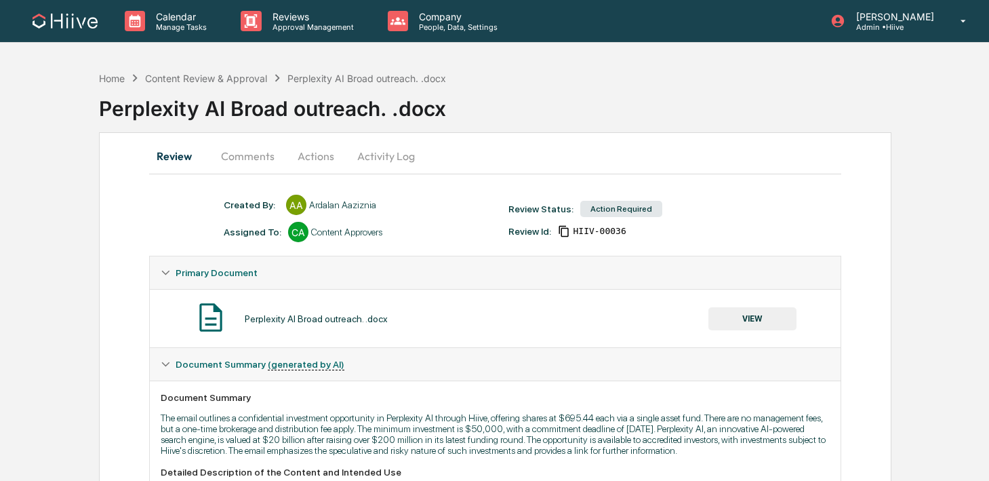
click at [242, 151] on button "Comments" at bounding box center [247, 156] width 75 height 33
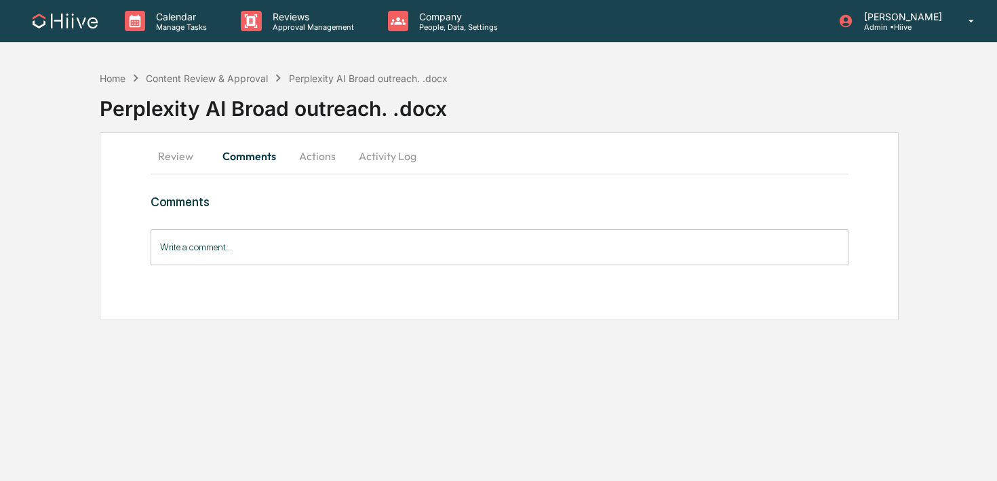
click at [184, 148] on button "Review" at bounding box center [181, 156] width 61 height 33
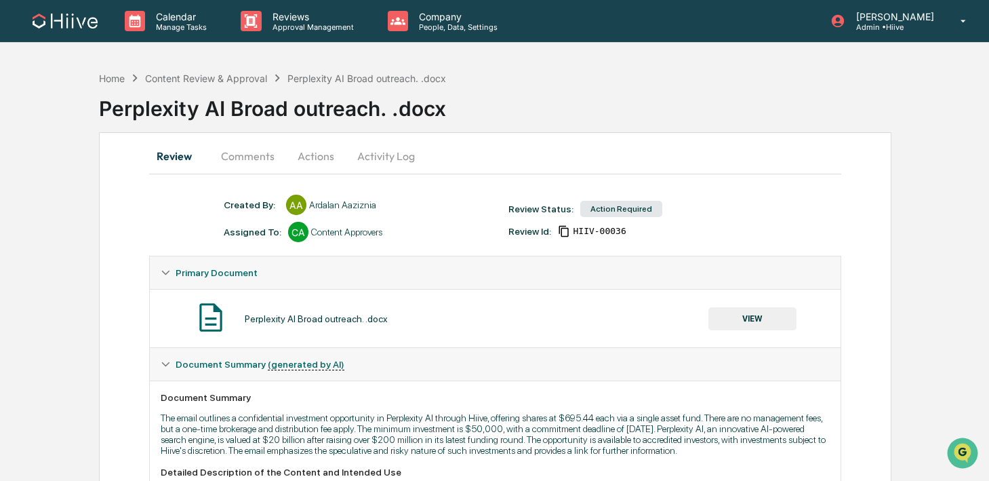
scroll to position [183, 0]
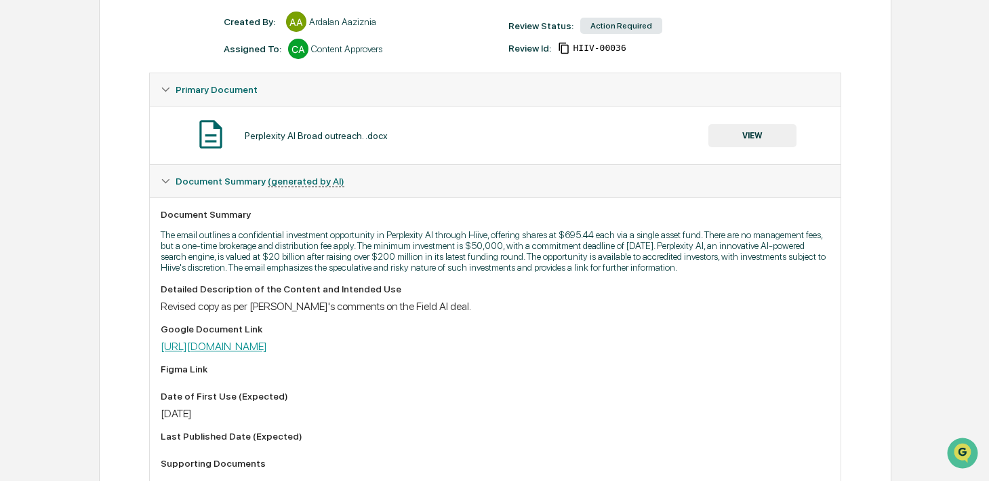
click at [267, 353] on link "[URL][DOMAIN_NAME]" at bounding box center [214, 346] width 106 height 13
click at [720, 144] on button "VIEW" at bounding box center [753, 135] width 88 height 23
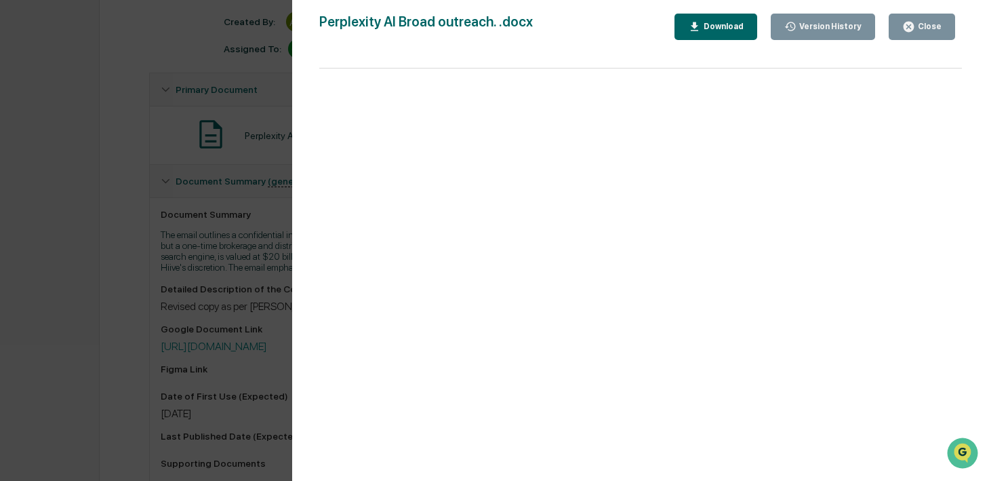
click at [288, 308] on div "Version History [DATE] 11:15 PM Ardalan Aaziznia Perplexity AI Broad outreach. …" at bounding box center [494, 240] width 989 height 481
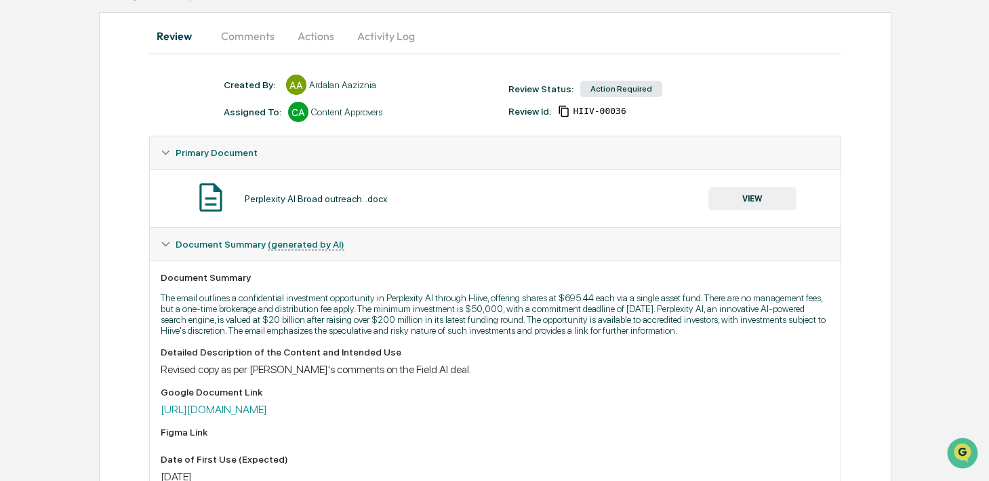
scroll to position [26, 0]
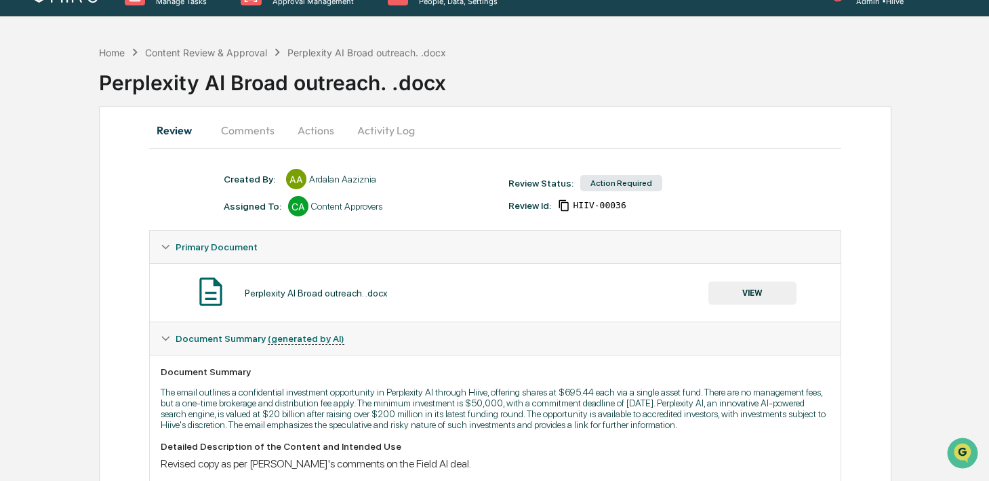
click at [255, 142] on button "Comments" at bounding box center [247, 130] width 75 height 33
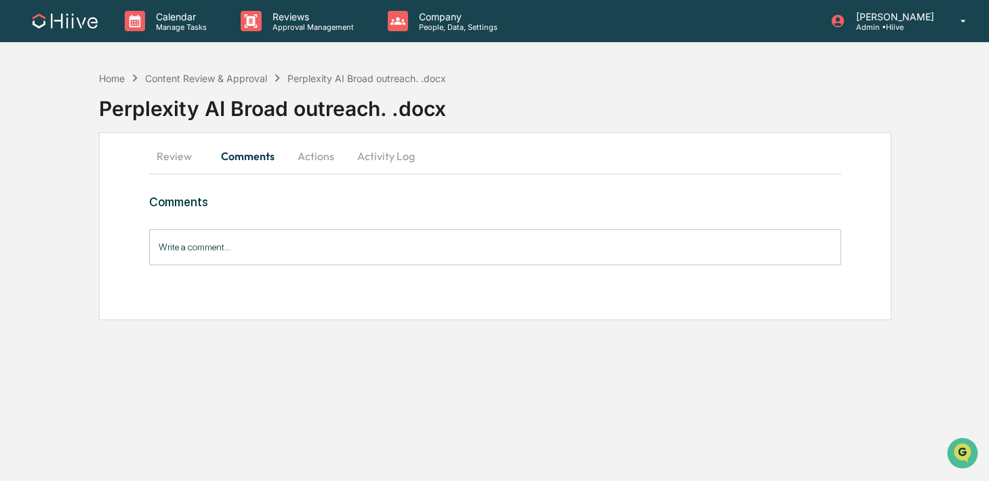
scroll to position [0, 0]
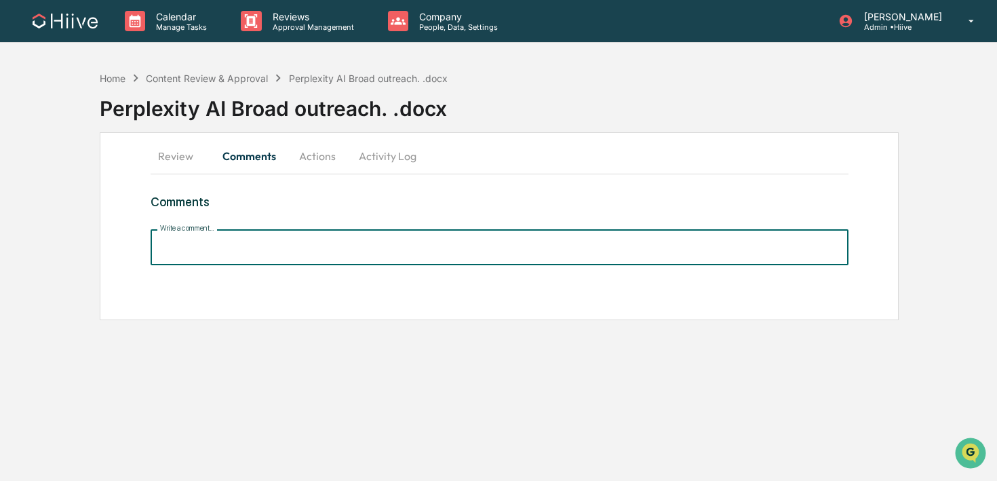
click at [225, 238] on div "Write a comment... Write a comment..." at bounding box center [500, 247] width 698 height 36
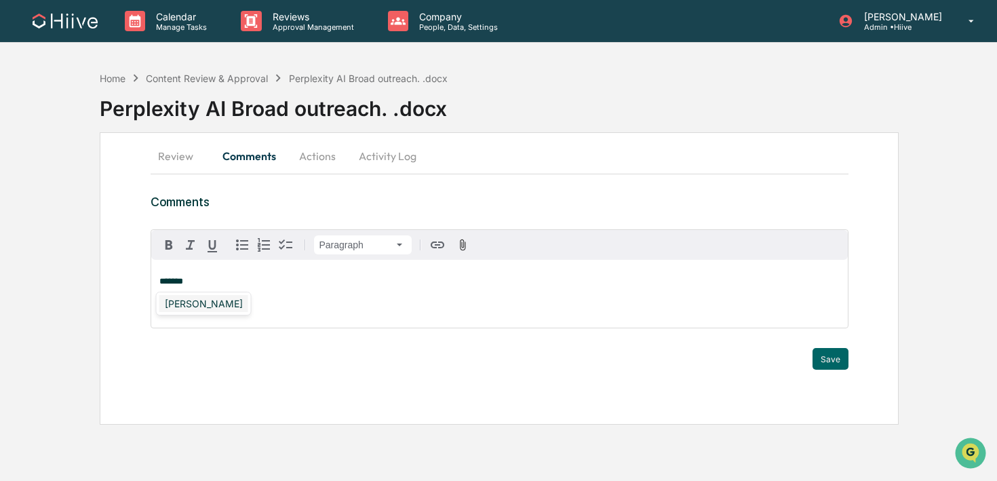
click at [189, 307] on div "Susan Woodard" at bounding box center [203, 303] width 89 height 17
click at [819, 359] on button "Save" at bounding box center [830, 359] width 36 height 22
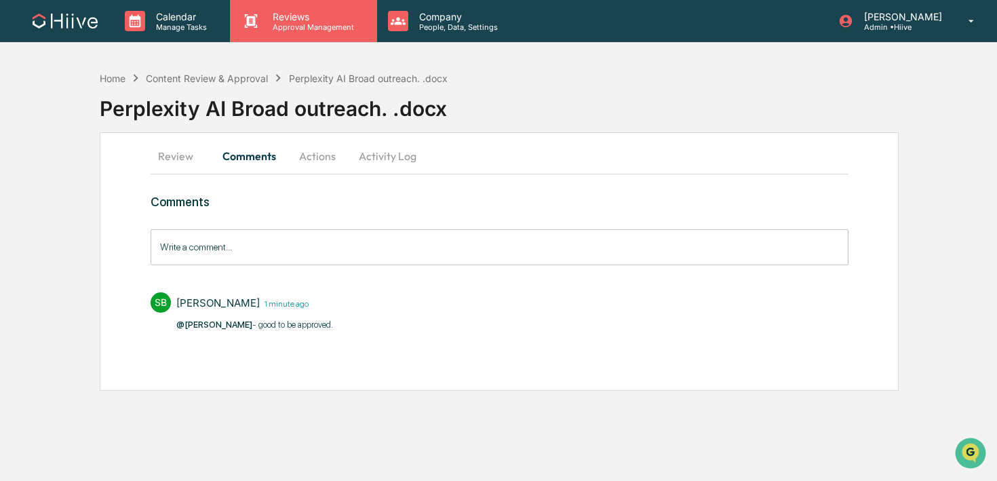
click at [292, 27] on p "Approval Management" at bounding box center [311, 26] width 99 height 9
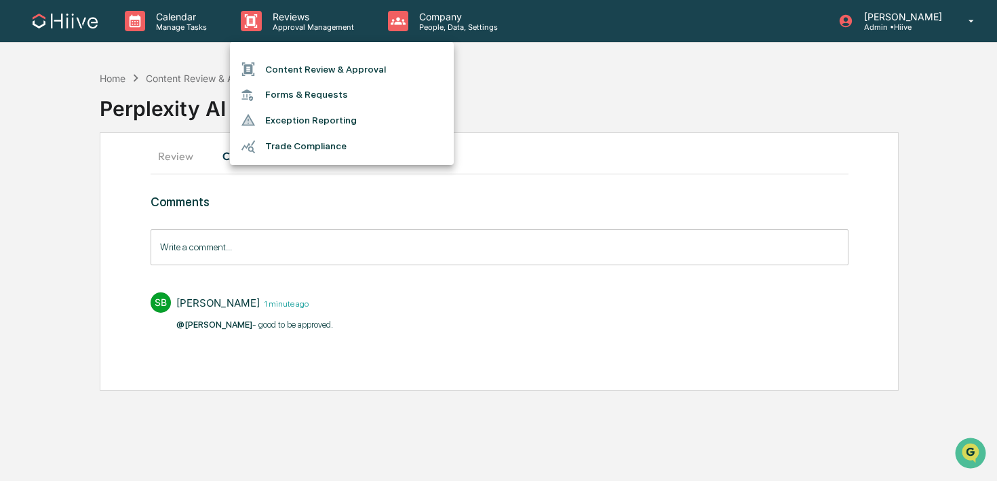
click at [292, 66] on li "Content Review & Approval" at bounding box center [342, 69] width 224 height 26
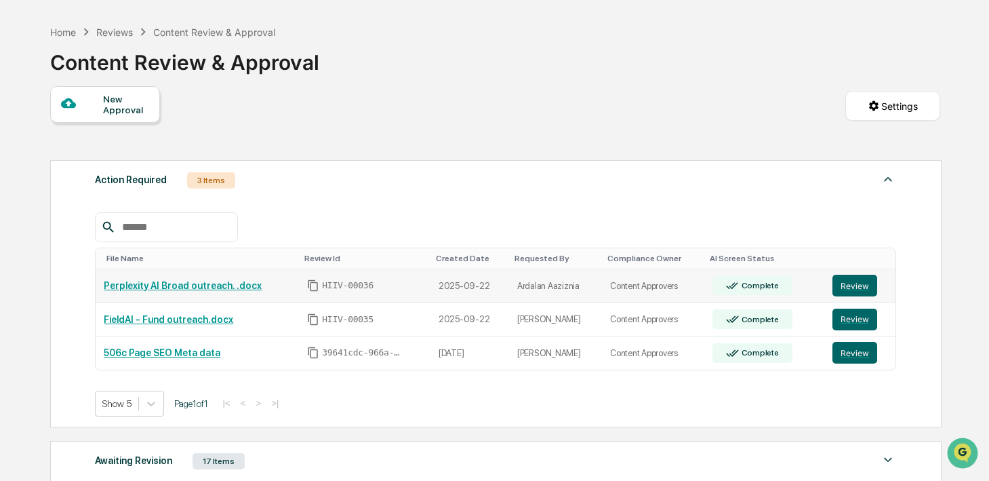
scroll to position [62, 0]
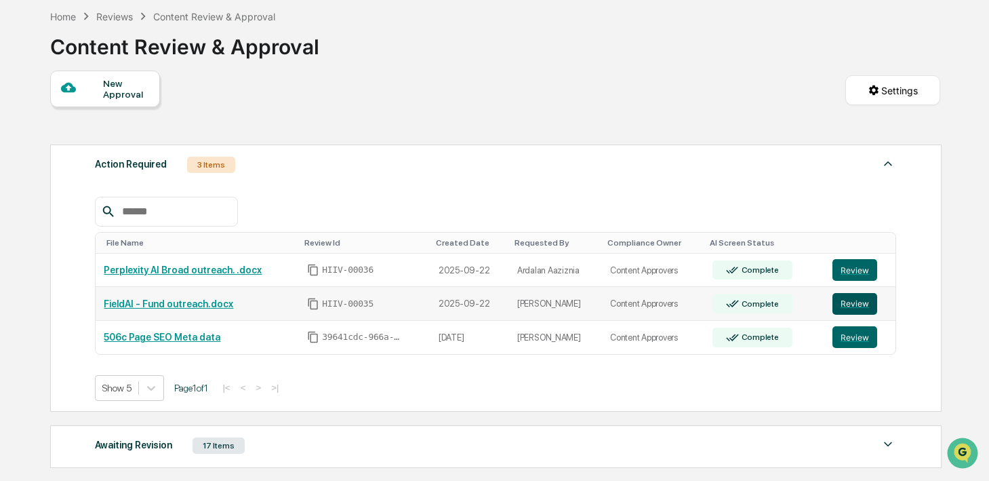
click at [838, 304] on button "Review" at bounding box center [855, 304] width 45 height 22
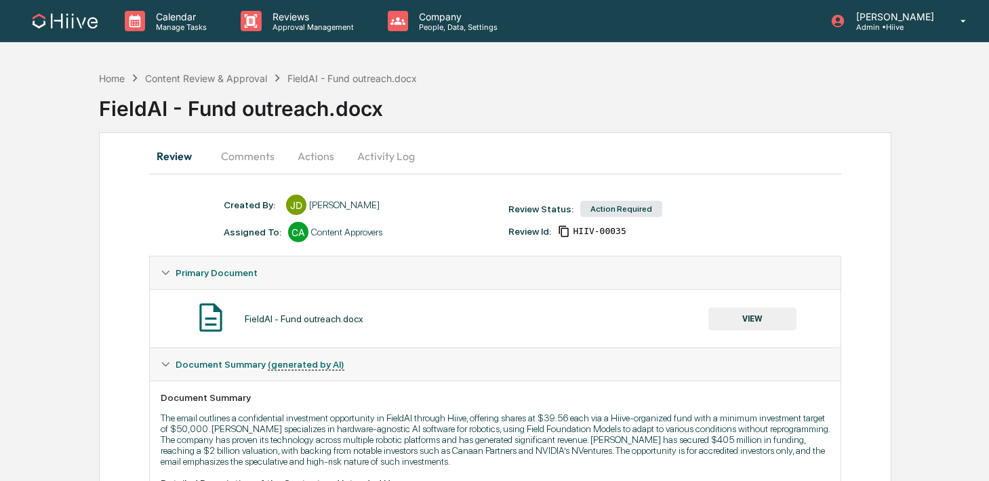
click at [244, 156] on button "Comments" at bounding box center [247, 156] width 75 height 33
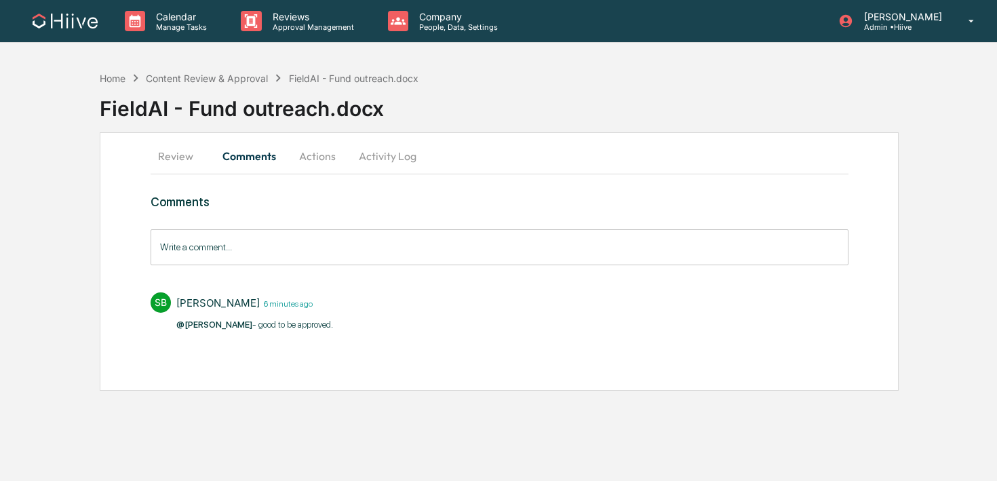
click at [170, 159] on button "Review" at bounding box center [181, 156] width 61 height 33
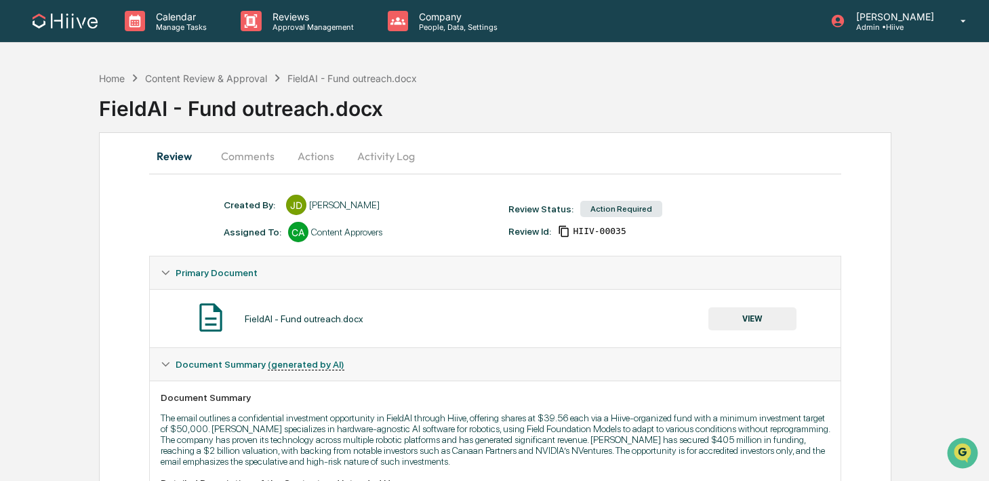
click at [568, 230] on icon at bounding box center [564, 231] width 12 height 12
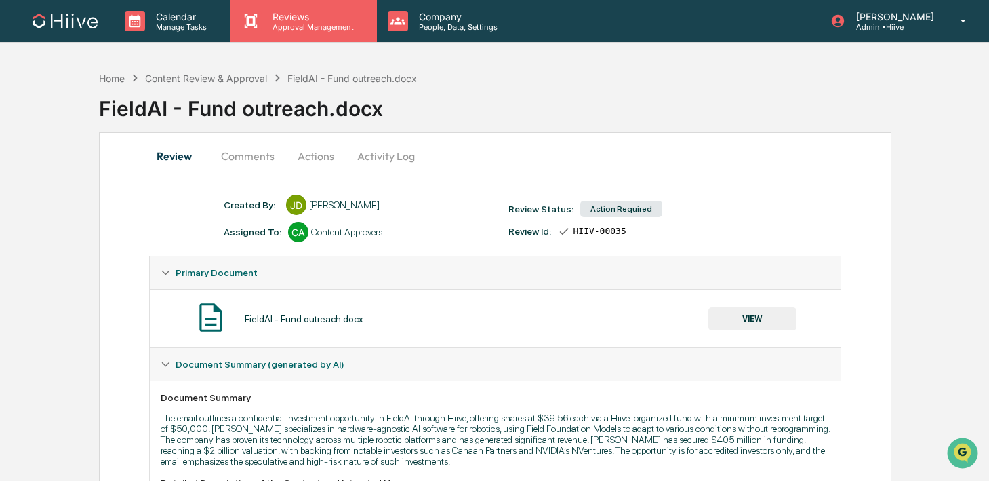
click at [329, 22] on p "Approval Management" at bounding box center [311, 26] width 99 height 9
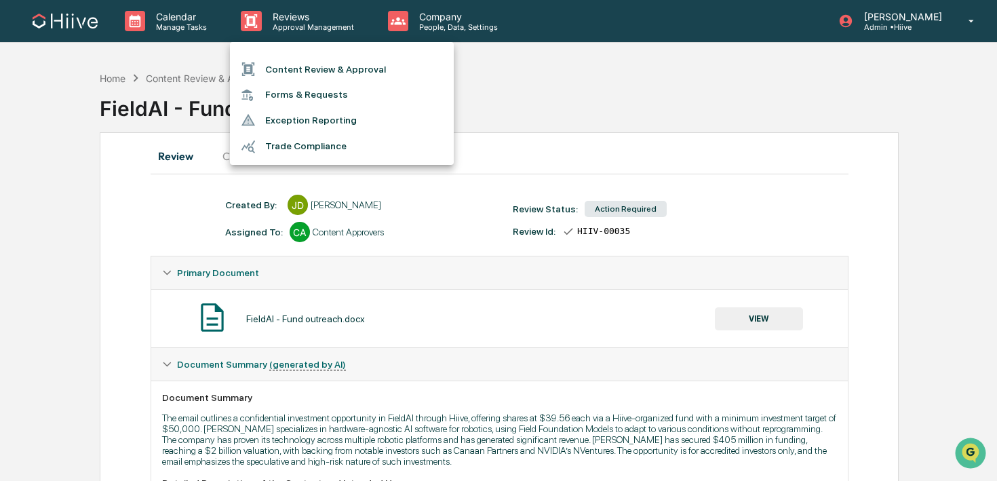
click at [317, 67] on li "Content Review & Approval" at bounding box center [342, 69] width 224 height 26
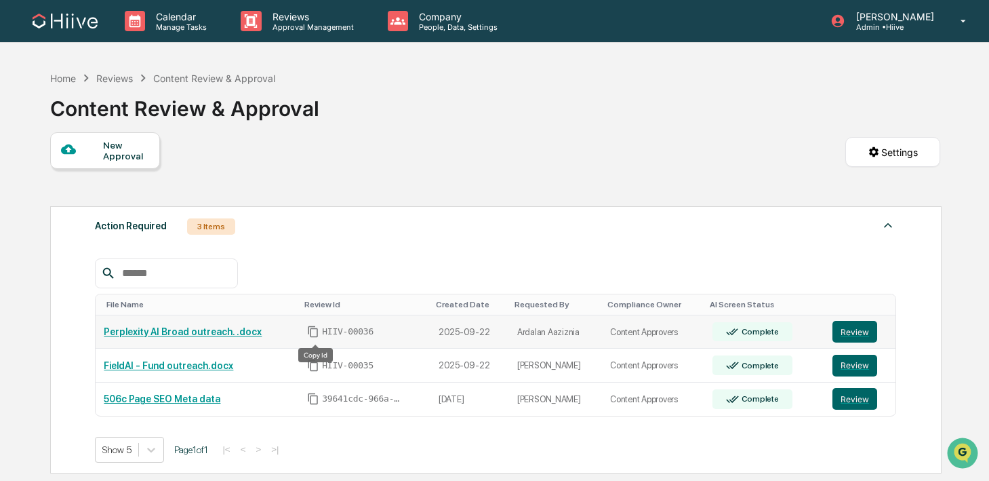
click at [315, 327] on icon "Copy Id" at bounding box center [313, 332] width 9 height 12
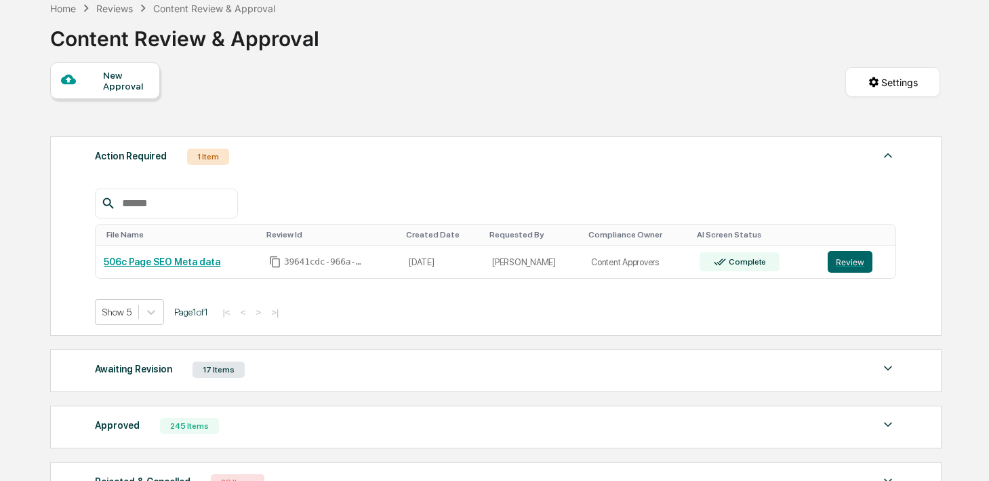
scroll to position [72, 0]
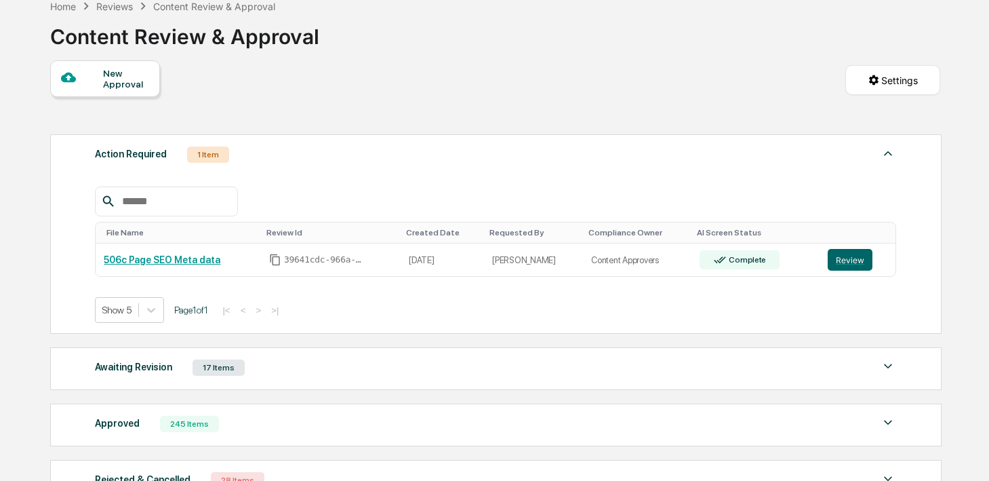
click at [283, 371] on div "Awaiting Revision 17 Items" at bounding box center [496, 367] width 802 height 19
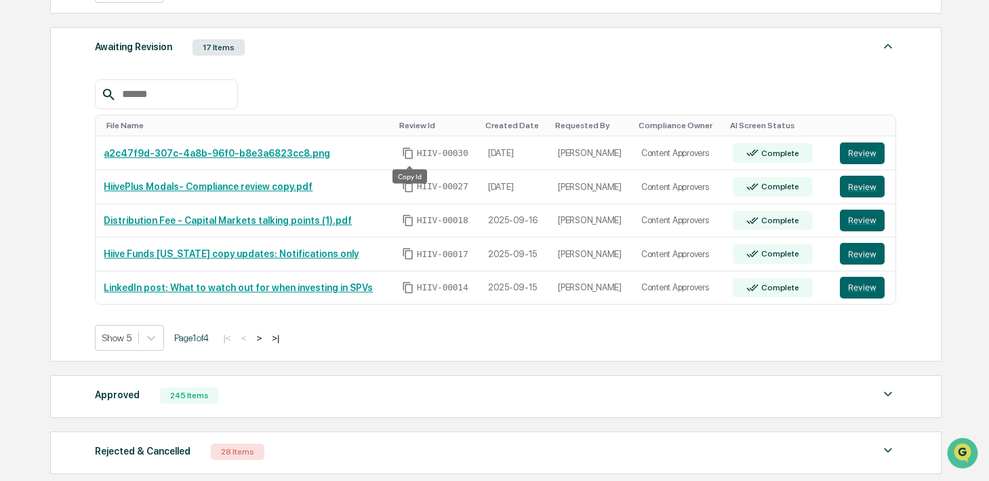
scroll to position [481, 0]
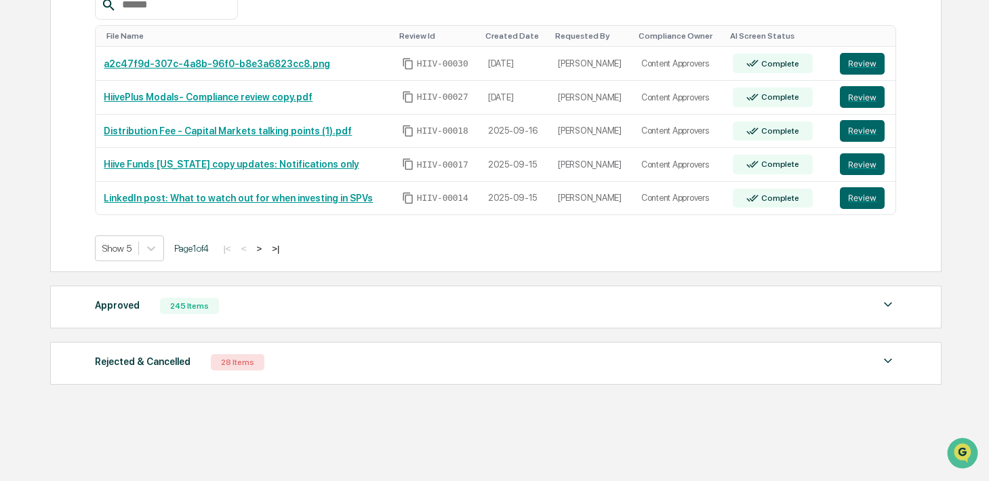
click at [277, 290] on div "Approved 245 Items File Name Review Id Created Date Requested By Compliance Own…" at bounding box center [496, 306] width 892 height 43
click at [258, 310] on div "Approved 245 Items" at bounding box center [496, 305] width 802 height 19
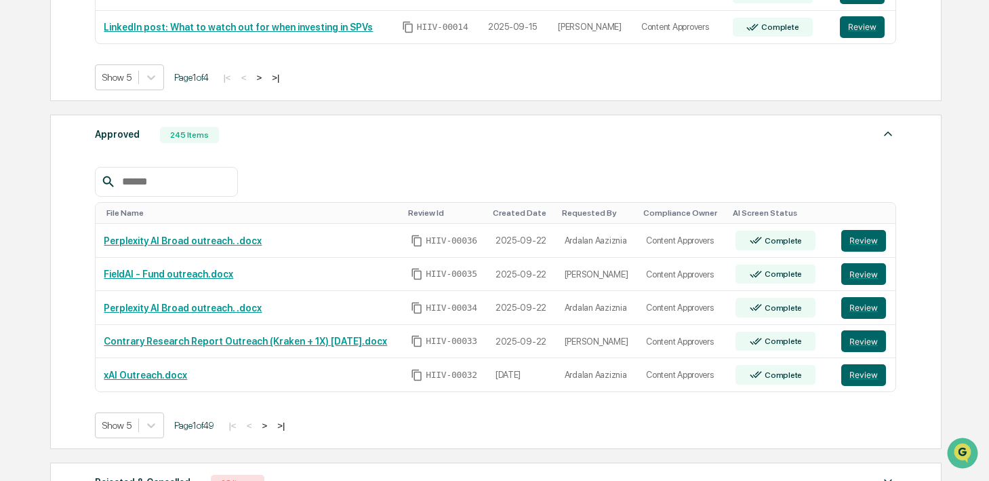
scroll to position [666, 0]
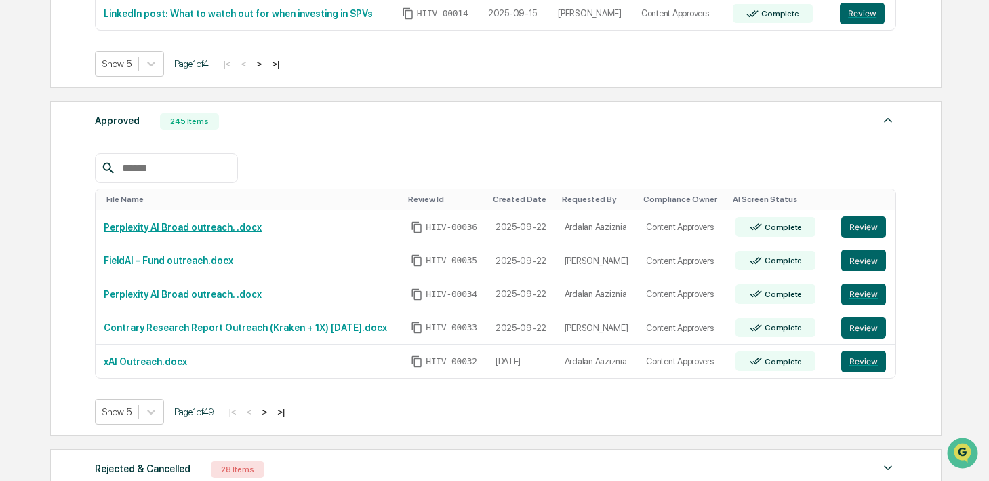
click at [271, 412] on button ">" at bounding box center [265, 412] width 14 height 12
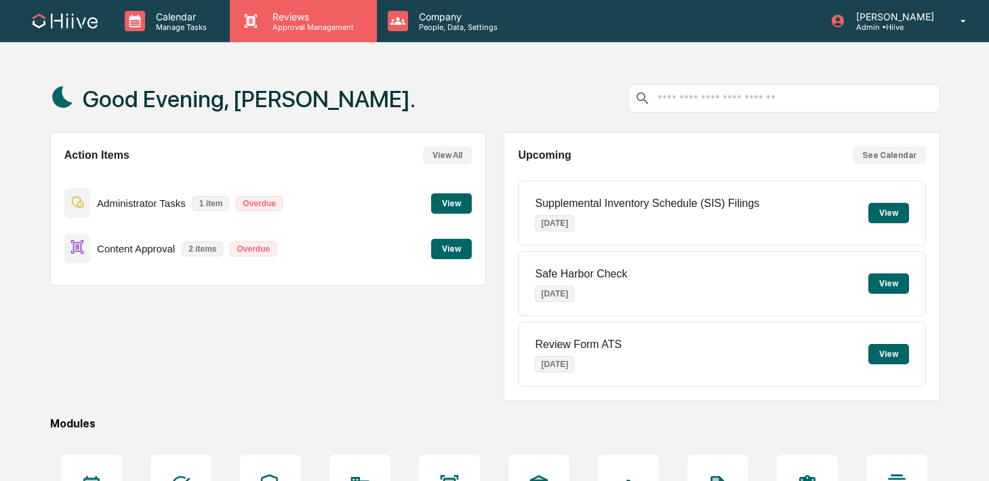
click at [273, 25] on p "Approval Management" at bounding box center [311, 26] width 99 height 9
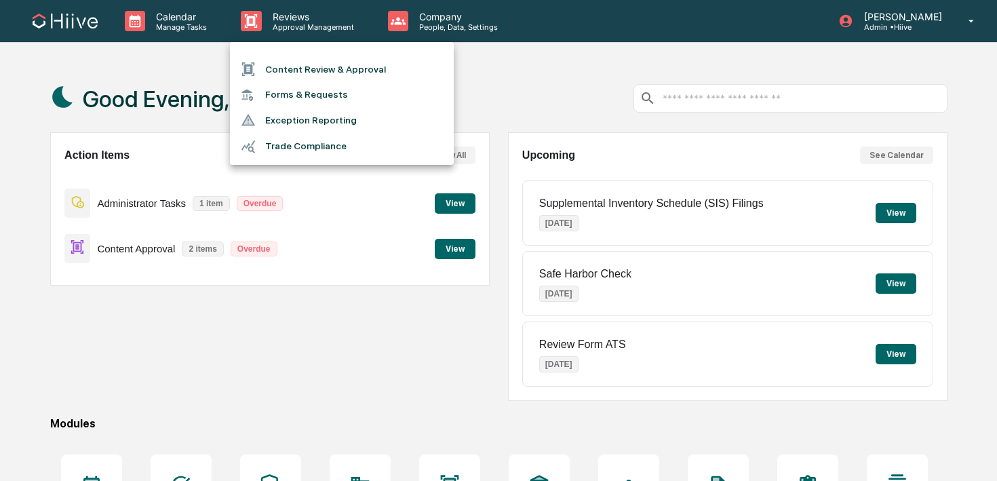
click at [277, 64] on li "Content Review & Approval" at bounding box center [342, 69] width 224 height 26
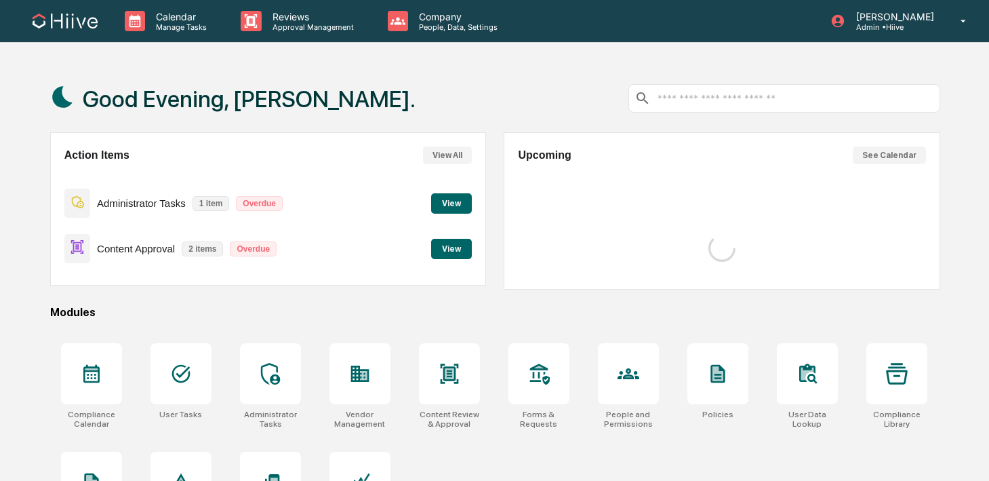
click at [283, 31] on p "Approval Management" at bounding box center [311, 26] width 99 height 9
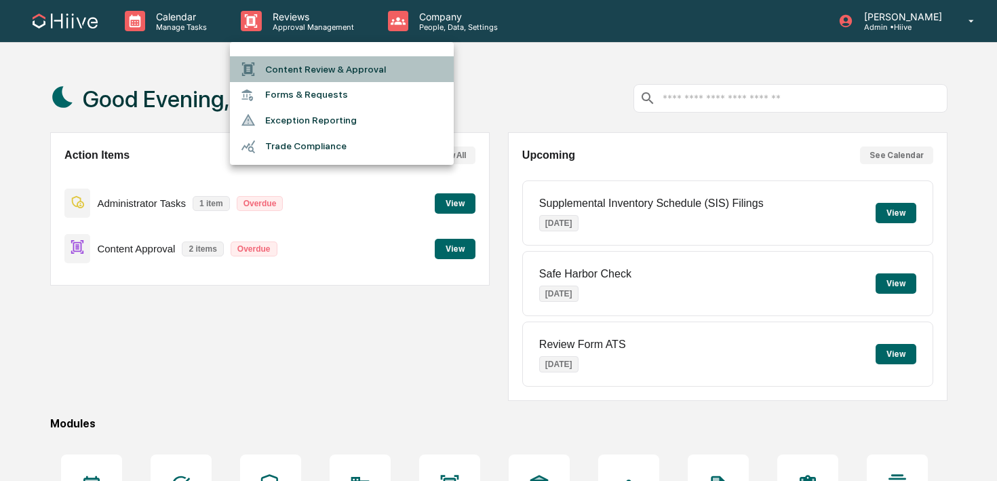
click at [298, 73] on li "Content Review & Approval" at bounding box center [342, 69] width 224 height 26
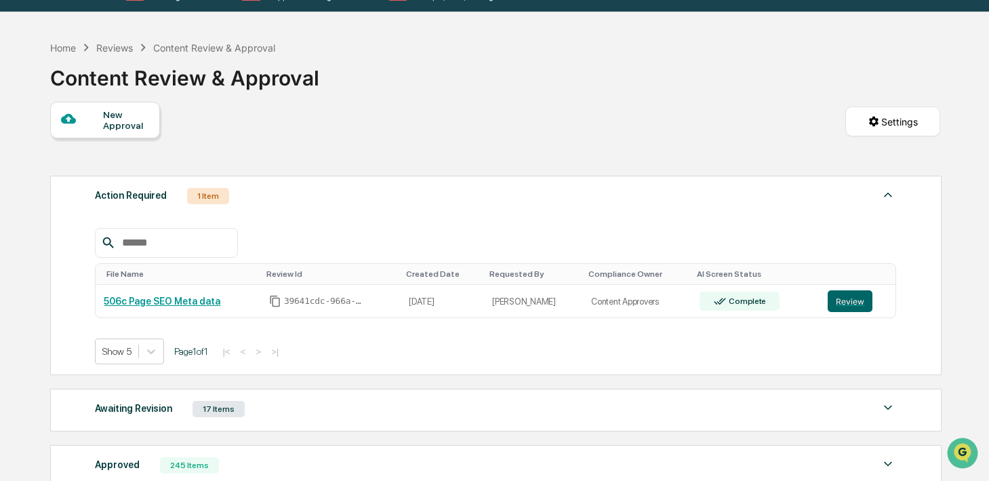
scroll to position [165, 0]
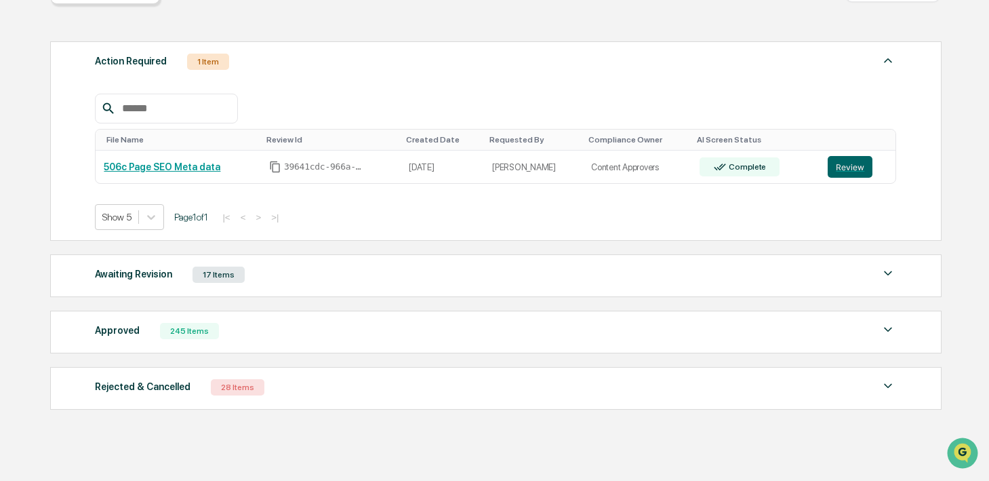
click at [277, 279] on div "Awaiting Revision 17 Items" at bounding box center [496, 274] width 802 height 19
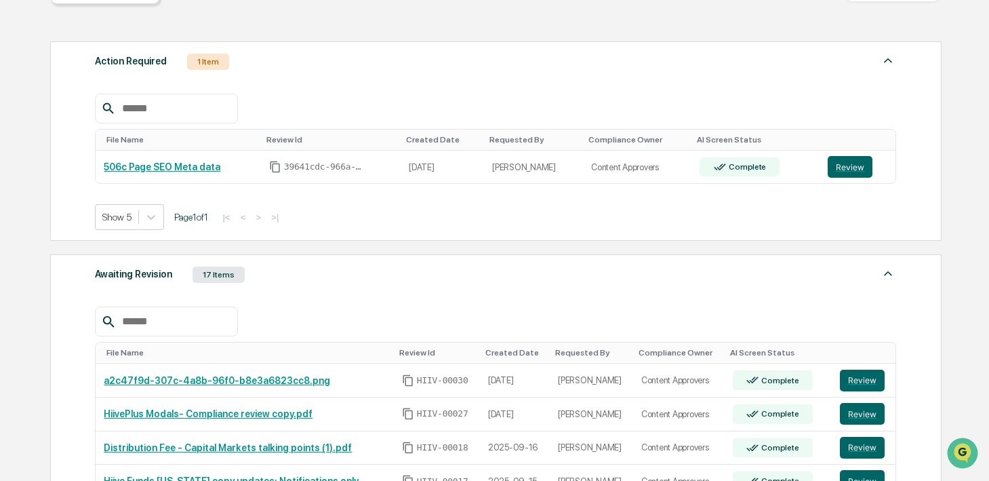
click at [277, 279] on div "Awaiting Revision 17 Items" at bounding box center [496, 274] width 802 height 19
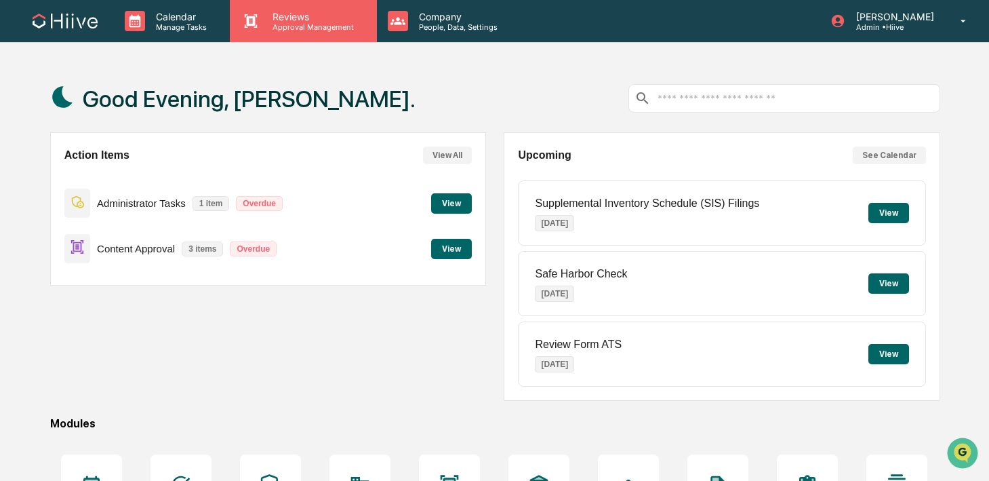
click at [266, 26] on p "Approval Management" at bounding box center [311, 26] width 99 height 9
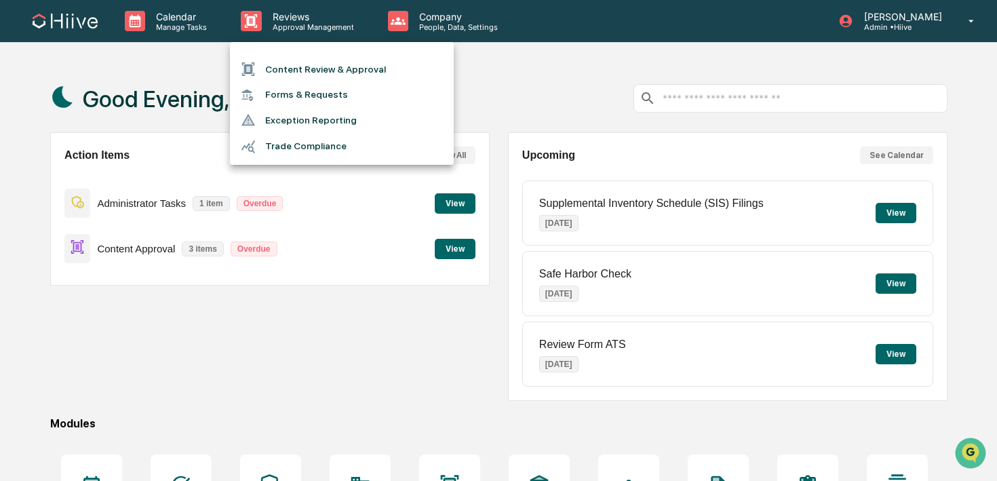
click at [266, 64] on li "Content Review & Approval" at bounding box center [342, 69] width 224 height 26
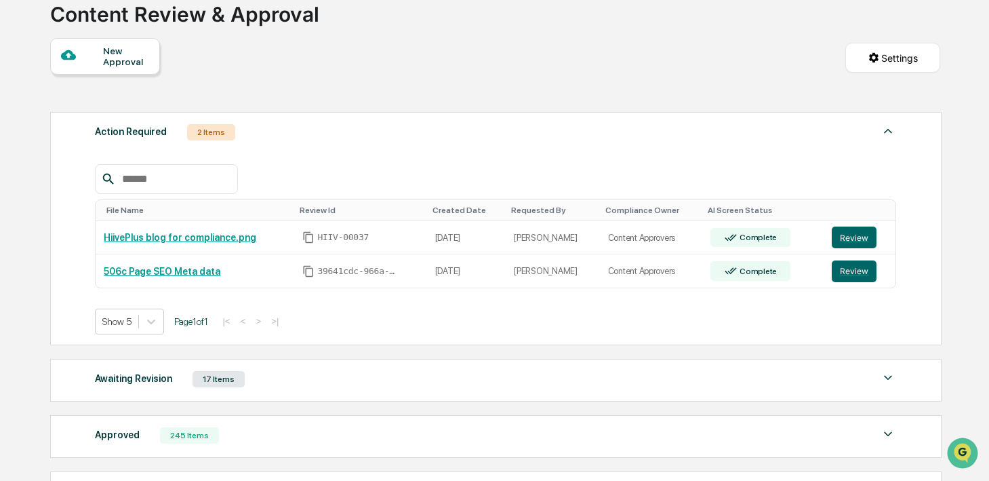
scroll to position [111, 0]
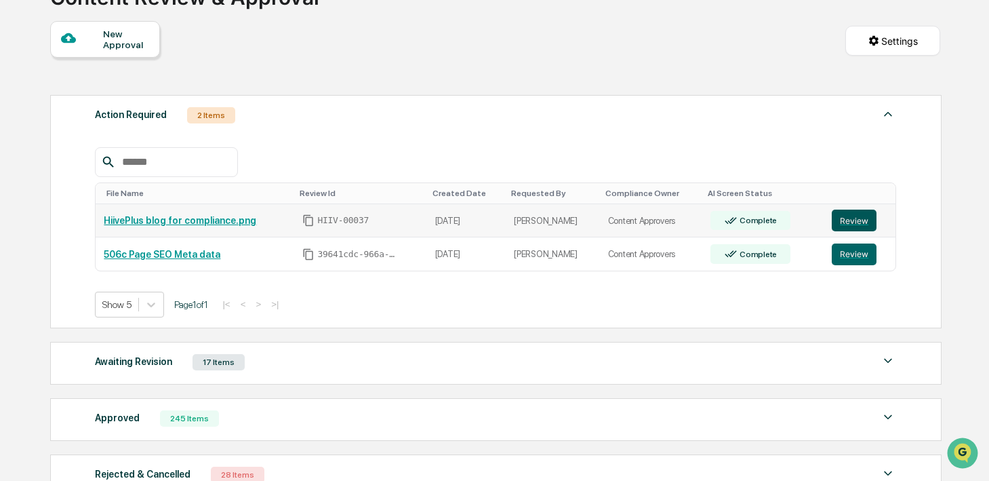
click at [867, 216] on button "Review" at bounding box center [854, 221] width 45 height 22
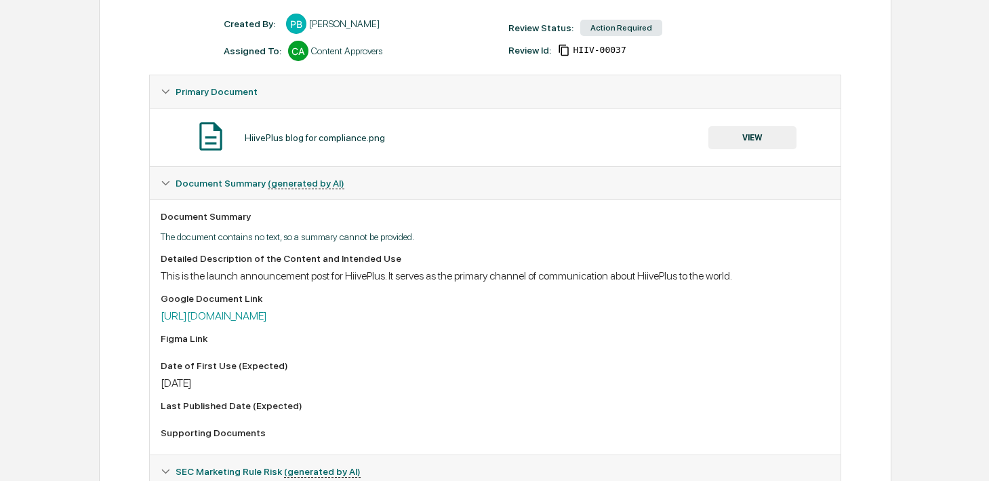
scroll to position [220, 0]
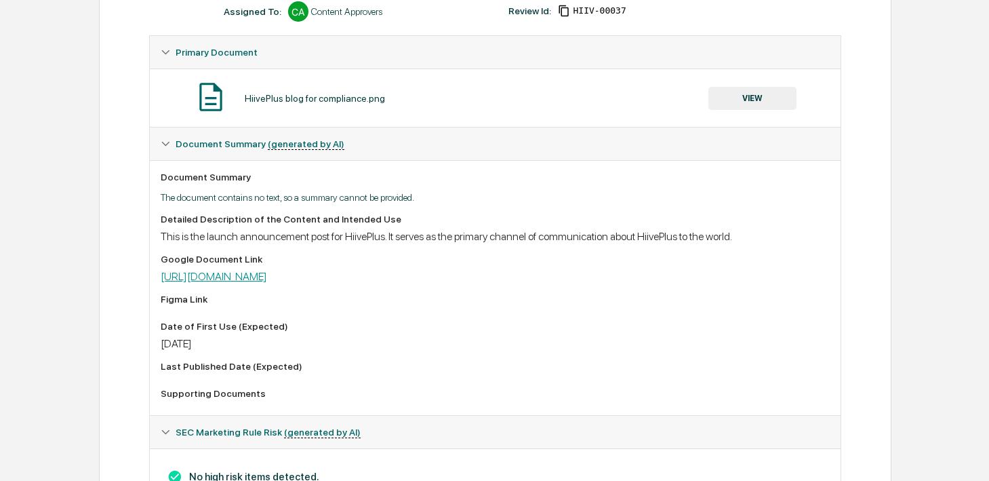
click at [267, 273] on link "https://docs.google.com/document/d/1YkuqjFr0neG7cduwzywCAoQErcey-BNGDp2dEU5M44U…" at bounding box center [214, 276] width 106 height 13
click at [742, 96] on button "VIEW" at bounding box center [753, 98] width 88 height 23
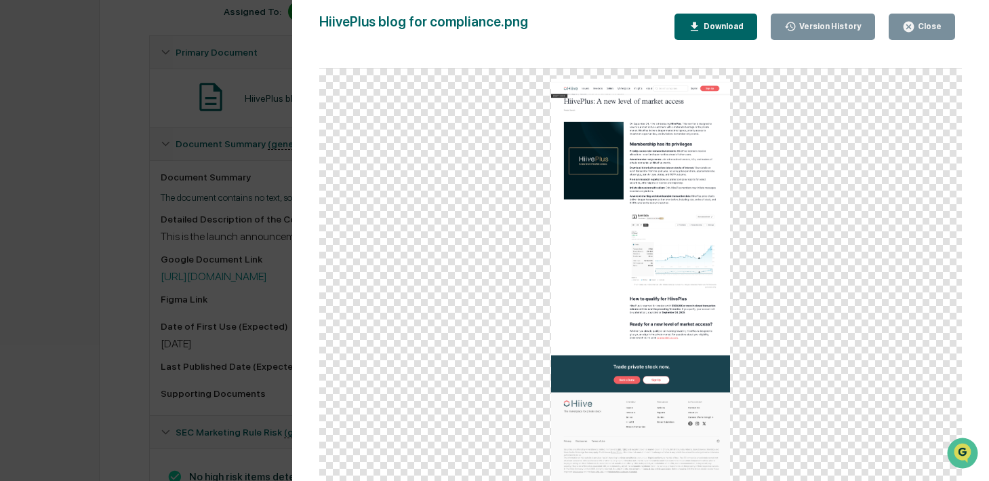
click at [654, 256] on img at bounding box center [640, 281] width 178 height 405
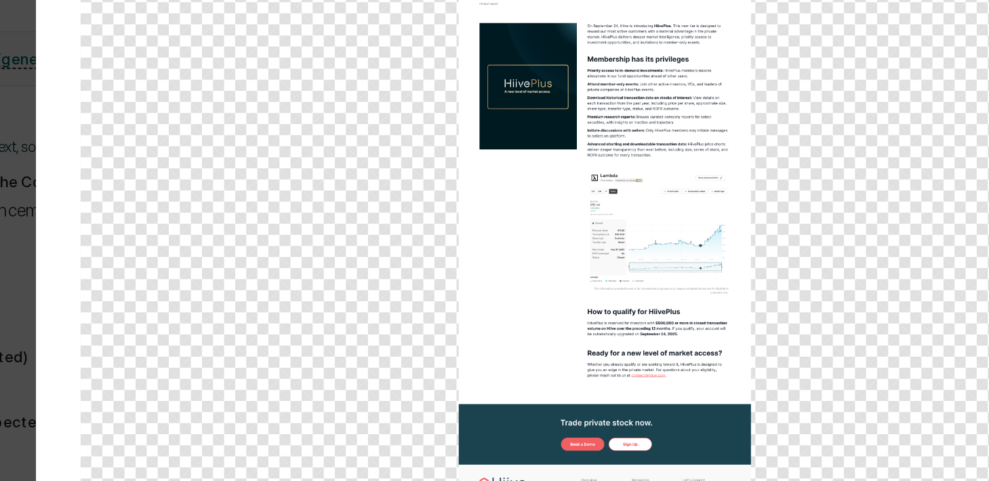
click at [665, 271] on img at bounding box center [640, 281] width 178 height 405
click at [677, 288] on img at bounding box center [640, 281] width 178 height 405
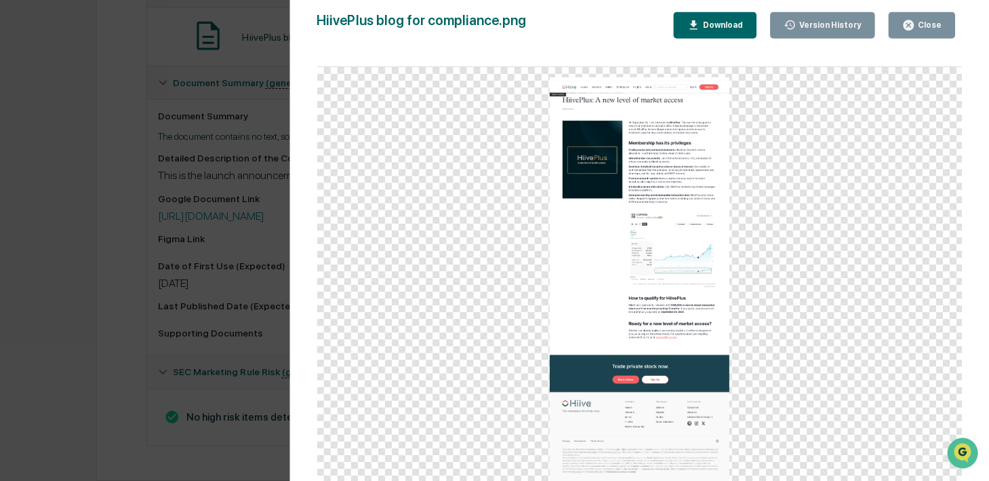
scroll to position [283, 0]
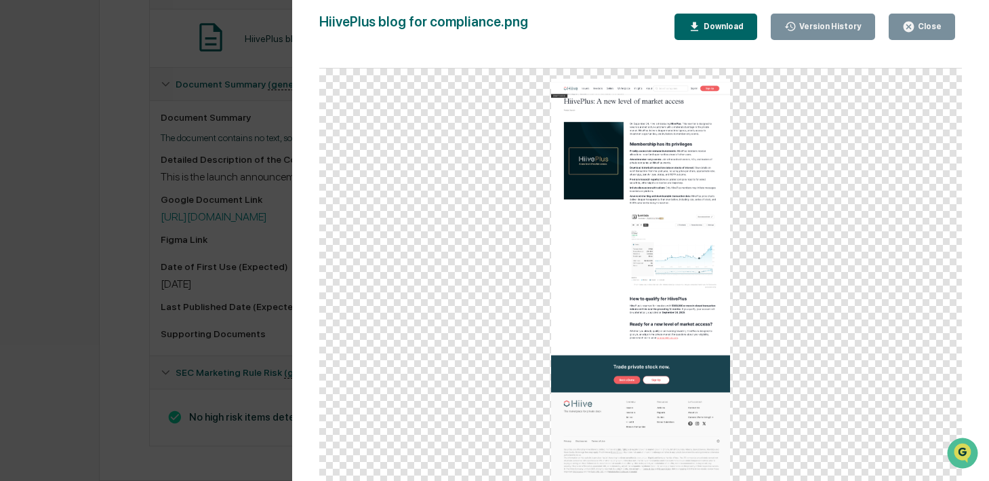
click at [907, 28] on icon "button" at bounding box center [909, 26] width 13 height 13
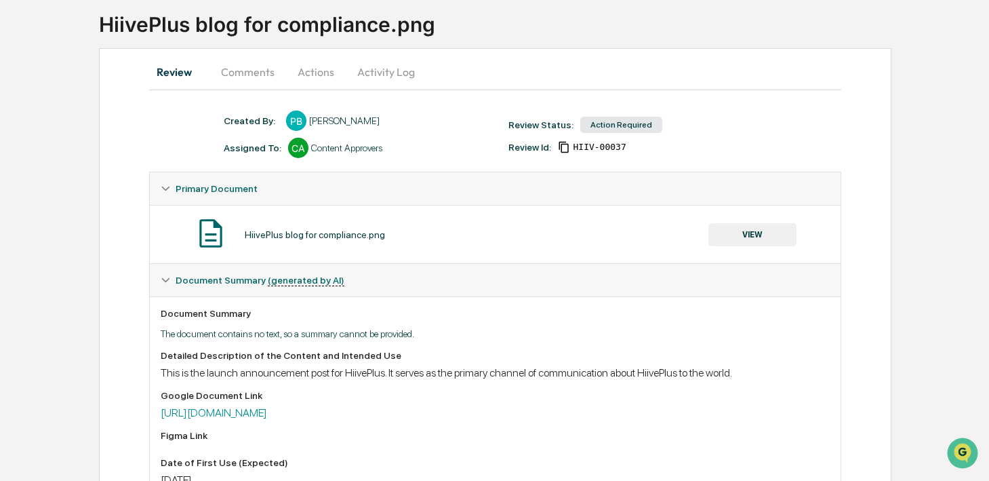
scroll to position [0, 0]
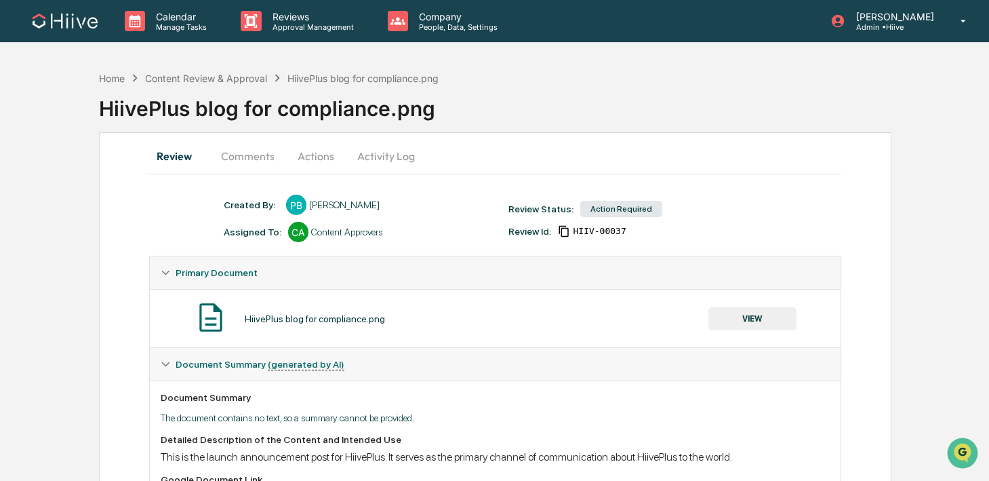
click at [390, 153] on button "Activity Log" at bounding box center [386, 156] width 79 height 33
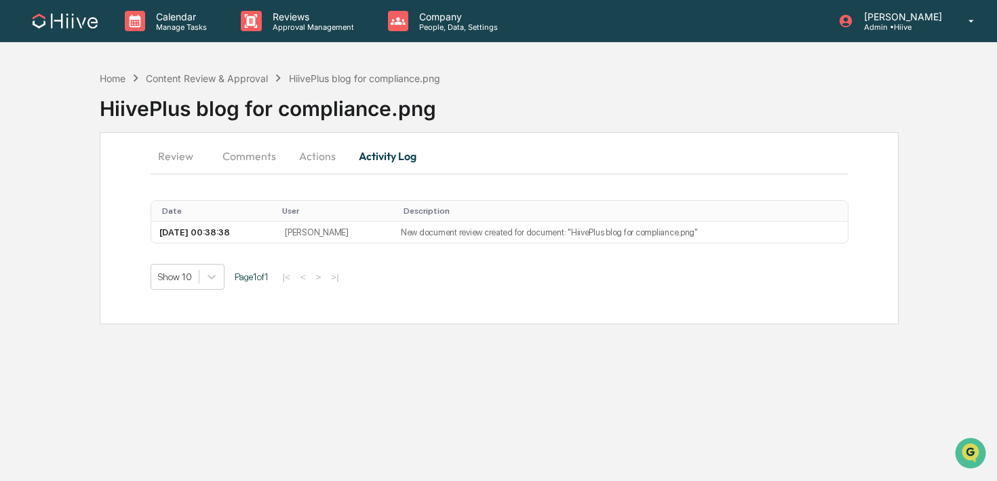
click at [333, 146] on button "Actions" at bounding box center [317, 156] width 61 height 33
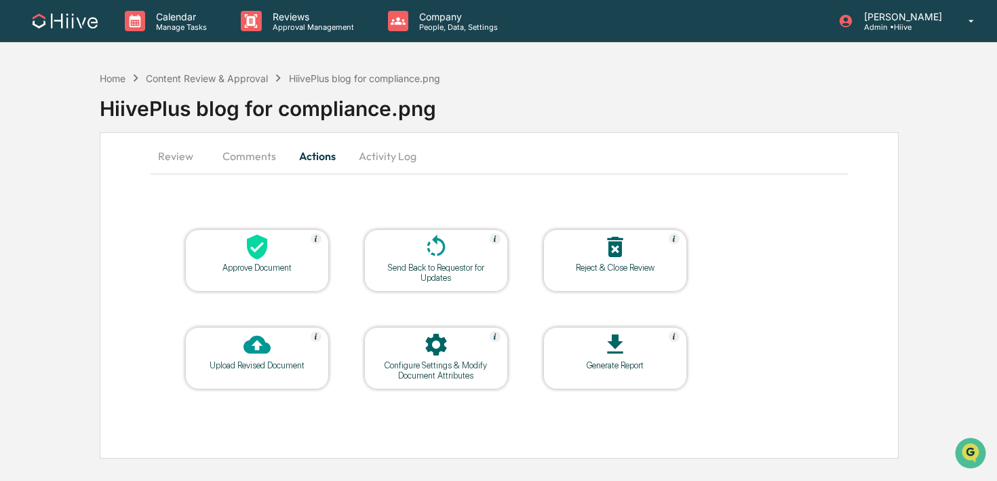
click at [460, 254] on div at bounding box center [436, 247] width 136 height 29
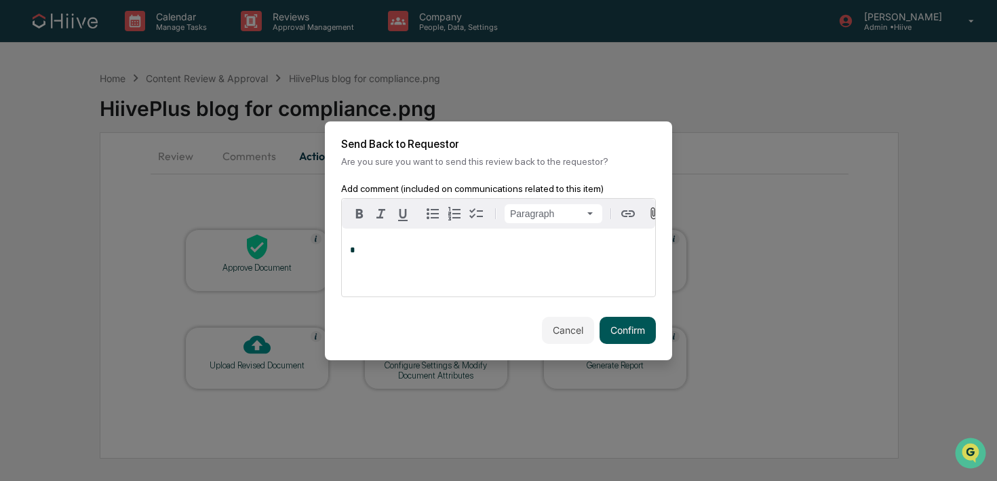
click at [615, 330] on button "Confirm" at bounding box center [627, 330] width 56 height 27
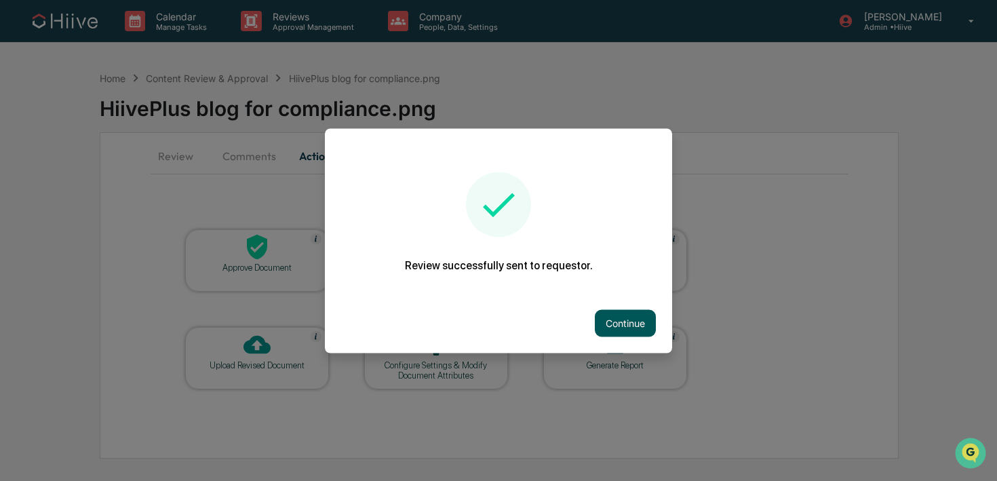
click at [637, 325] on button "Continue" at bounding box center [625, 322] width 61 height 27
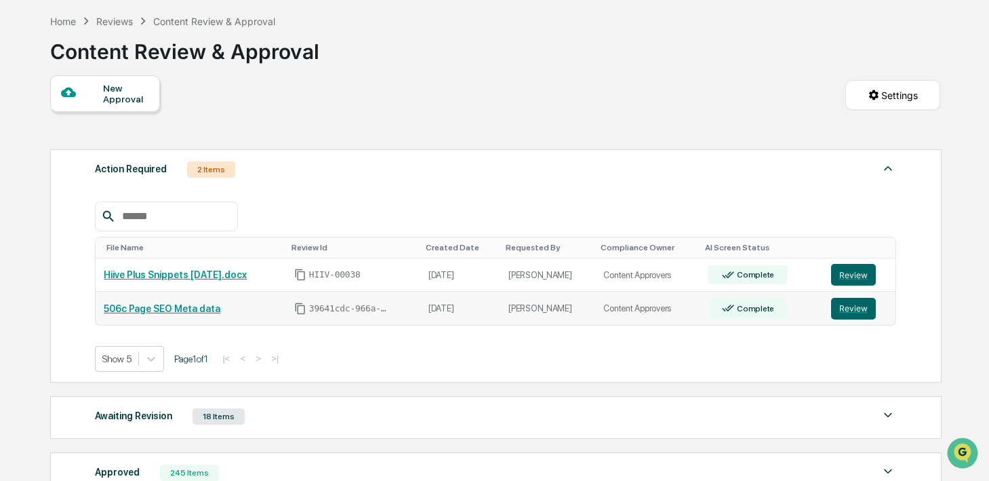
scroll to position [203, 0]
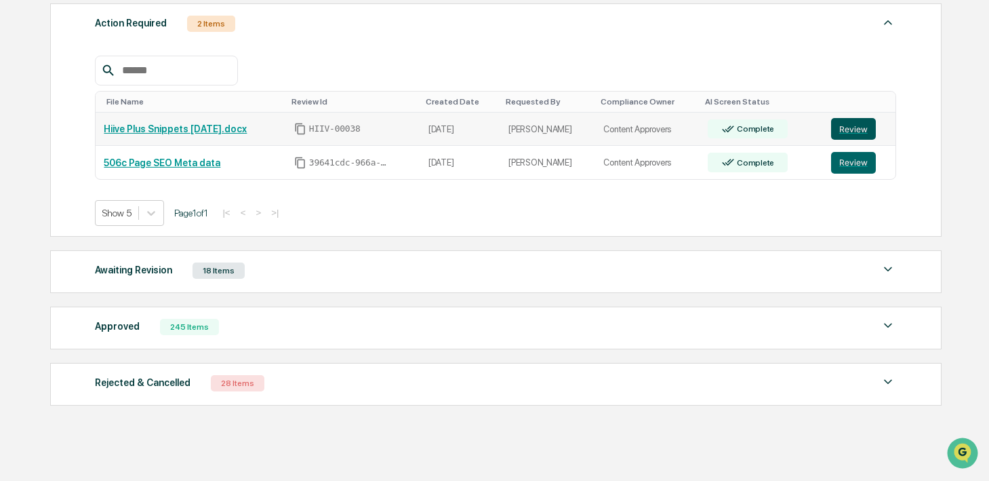
click at [869, 123] on button "Review" at bounding box center [853, 129] width 45 height 22
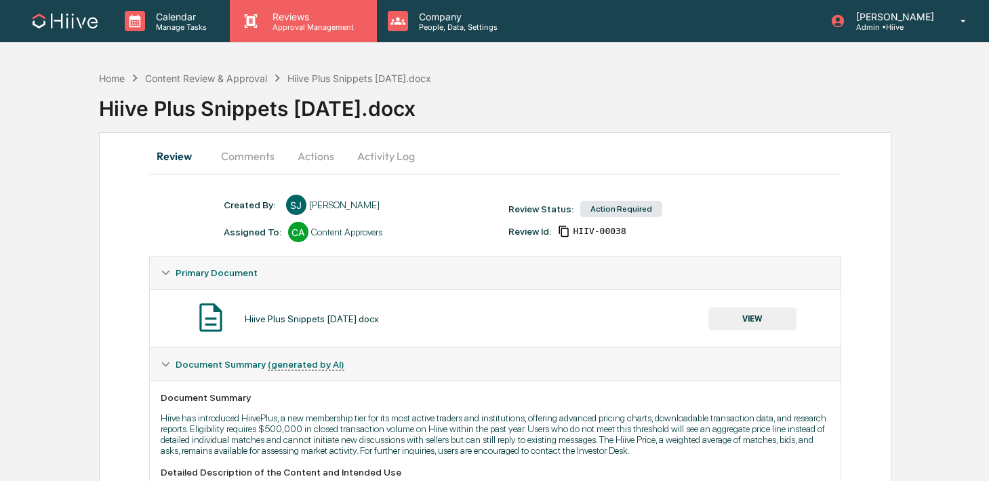
click at [313, 37] on div "Reviews Approval Management" at bounding box center [303, 21] width 146 height 42
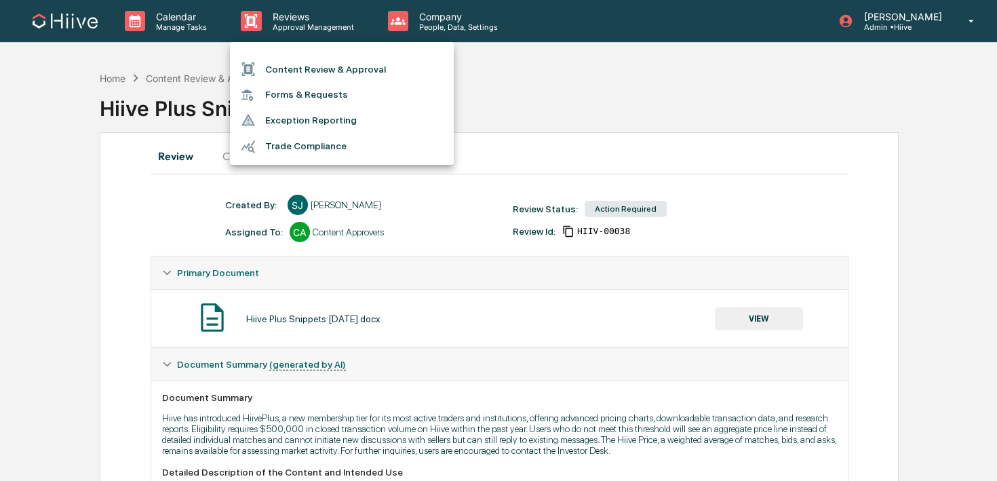
click at [313, 81] on li "Content Review & Approval" at bounding box center [342, 69] width 224 height 26
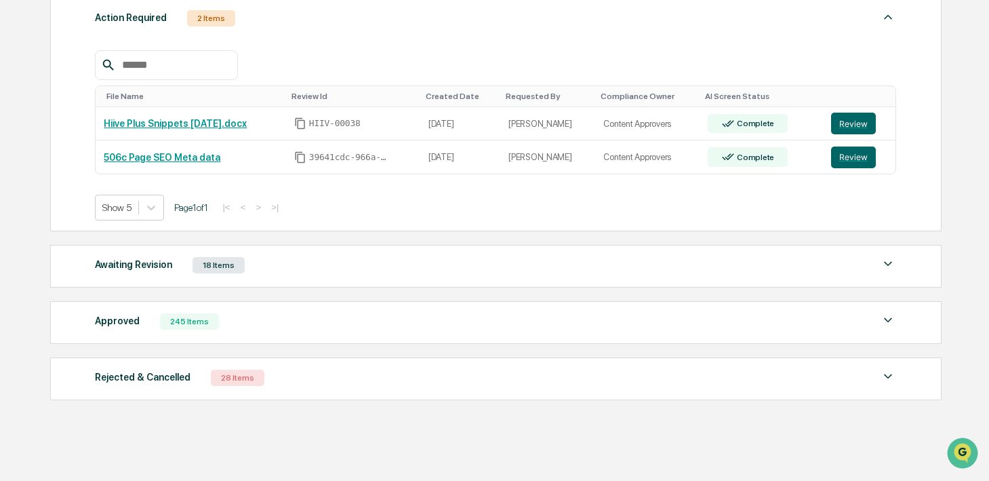
scroll to position [211, 0]
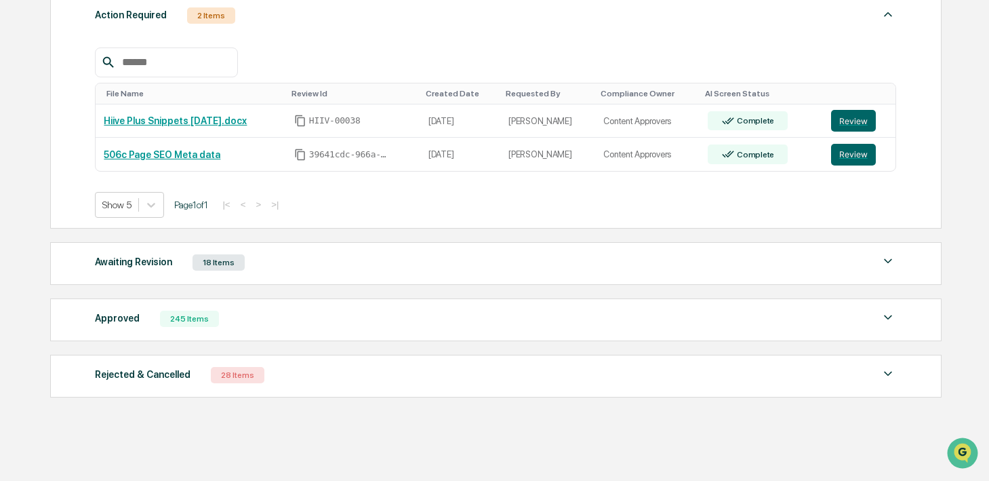
click at [650, 259] on div "Awaiting Revision 18 Items" at bounding box center [496, 262] width 802 height 19
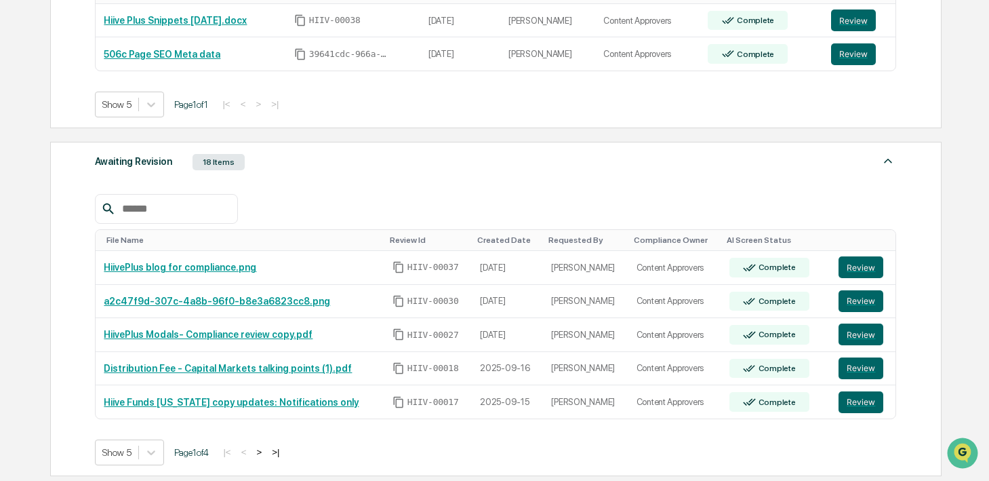
scroll to position [315, 0]
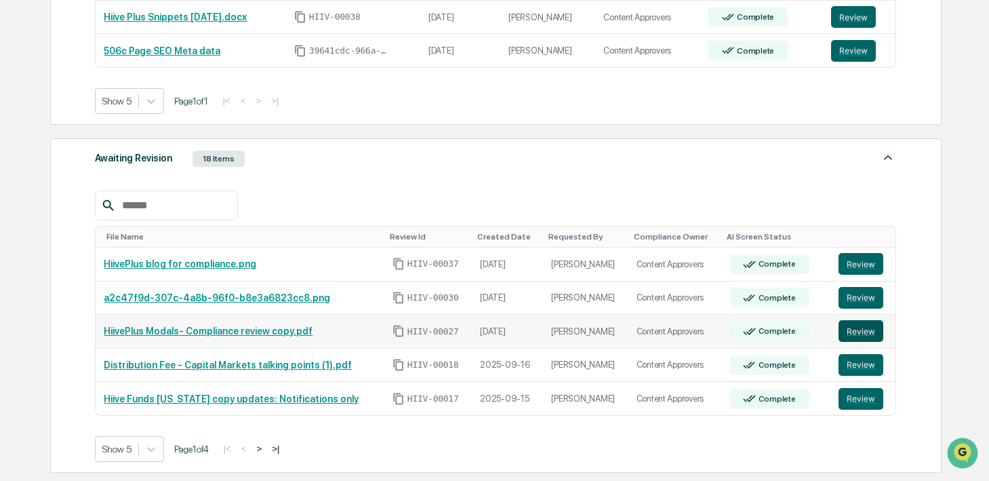
click at [856, 322] on button "Review" at bounding box center [861, 331] width 45 height 22
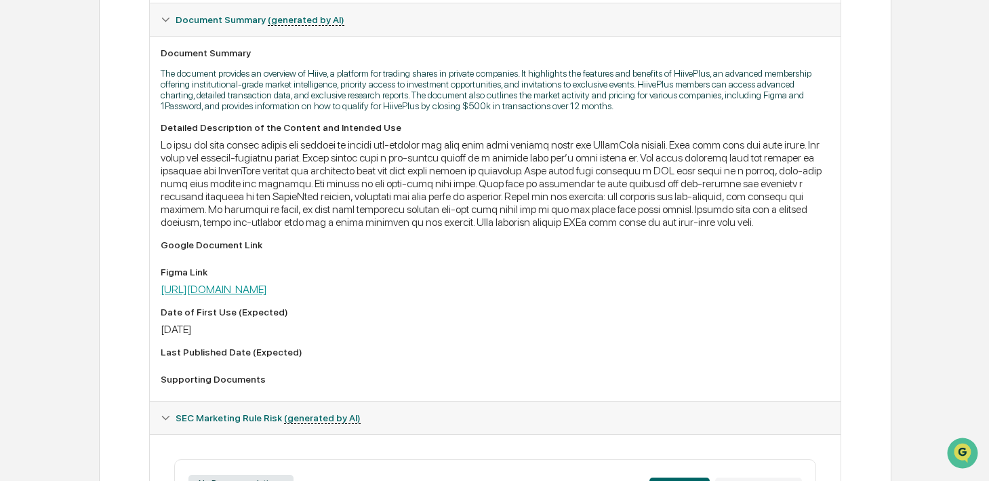
click at [267, 296] on link "[URL][DOMAIN_NAME]" at bounding box center [214, 289] width 106 height 13
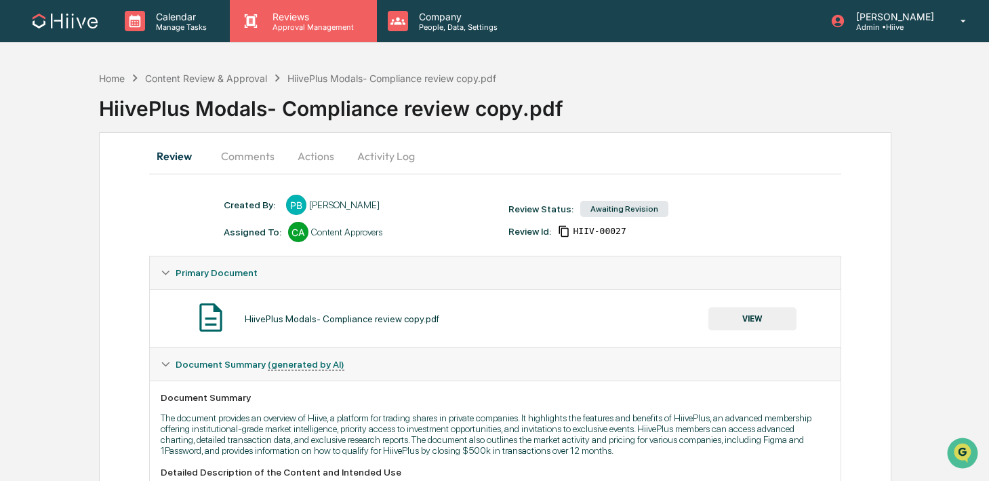
click at [314, 17] on p "Reviews" at bounding box center [311, 17] width 99 height 12
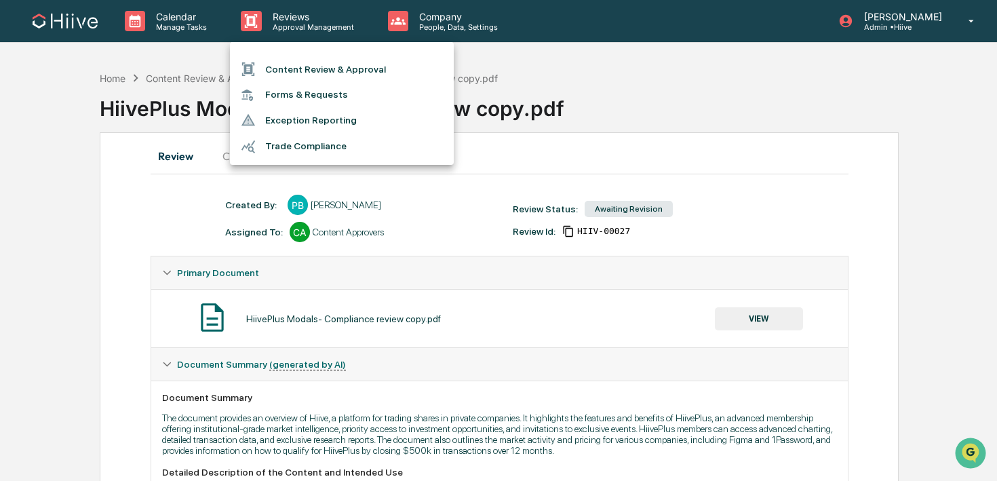
click at [296, 63] on li "Content Review & Approval" at bounding box center [342, 69] width 224 height 26
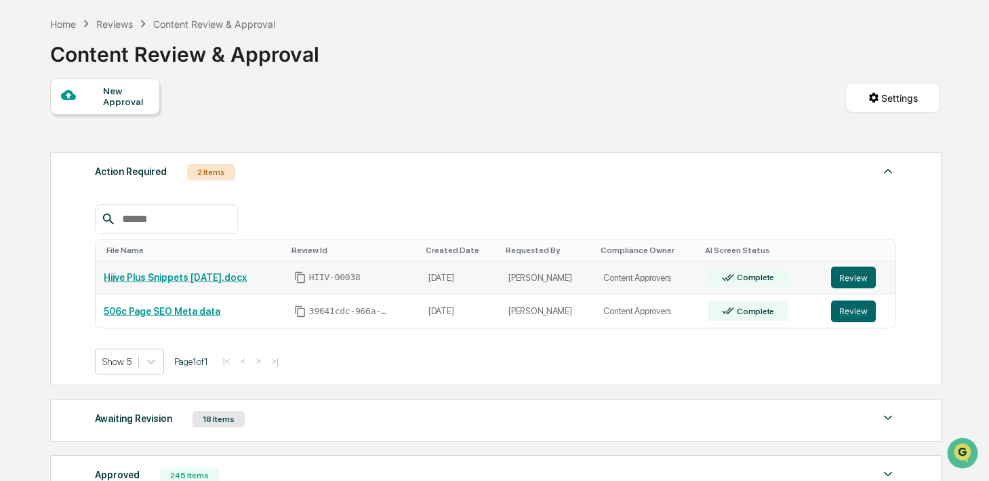
scroll to position [59, 0]
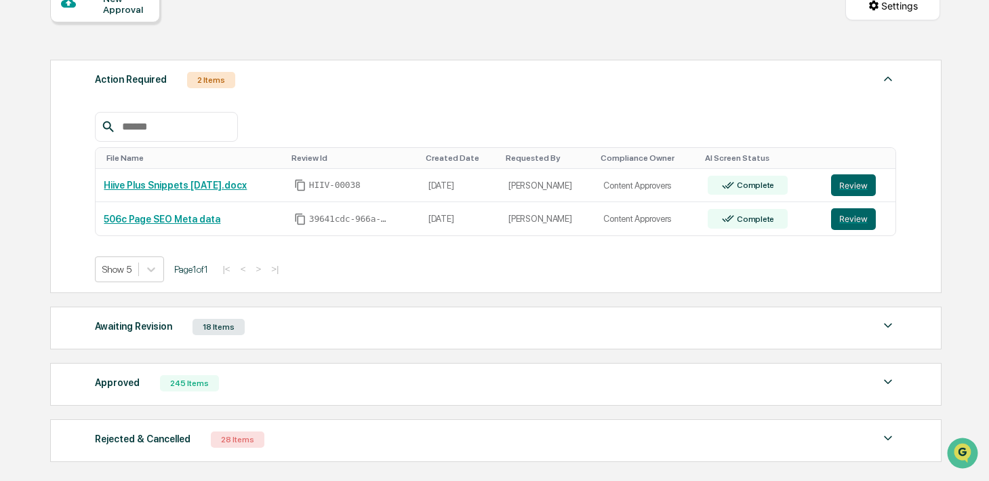
click at [275, 384] on div "Approved 245 Items" at bounding box center [496, 383] width 802 height 19
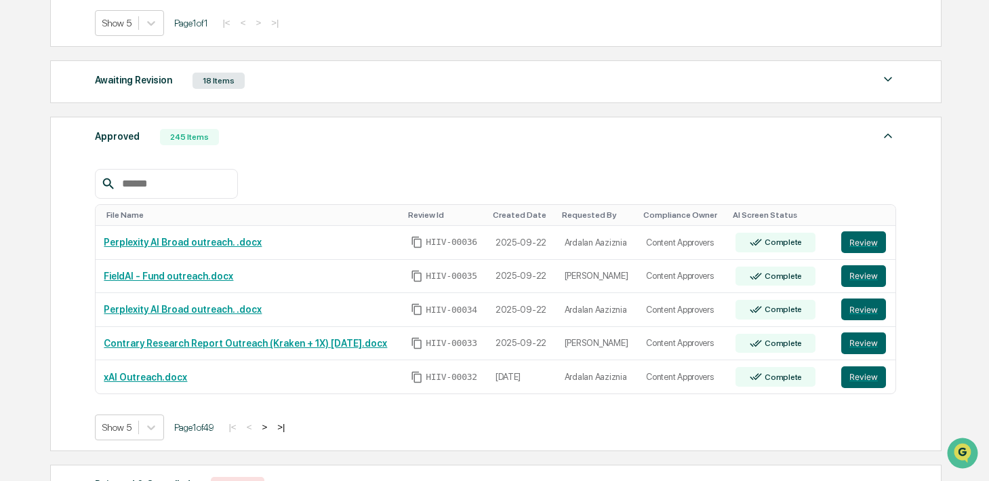
scroll to position [403, 0]
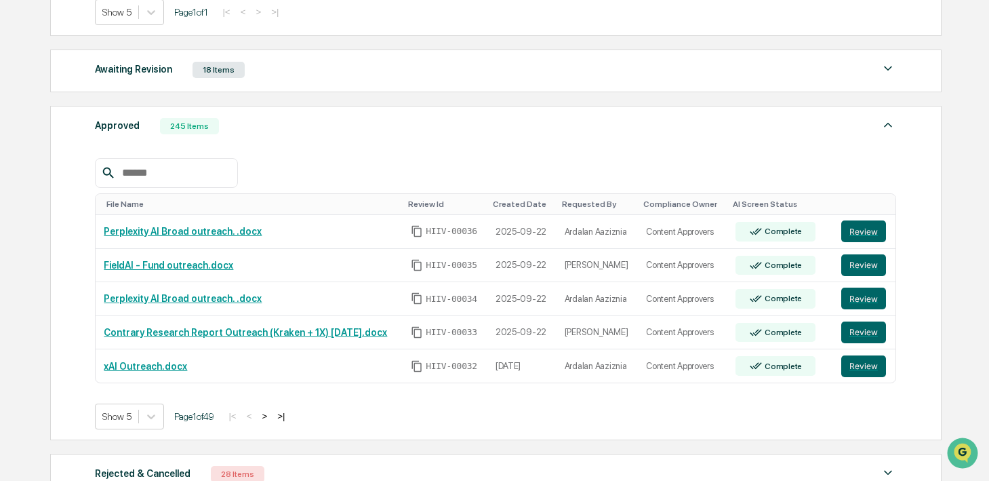
click at [398, 79] on div "Awaiting Revision 18 Items" at bounding box center [496, 69] width 802 height 19
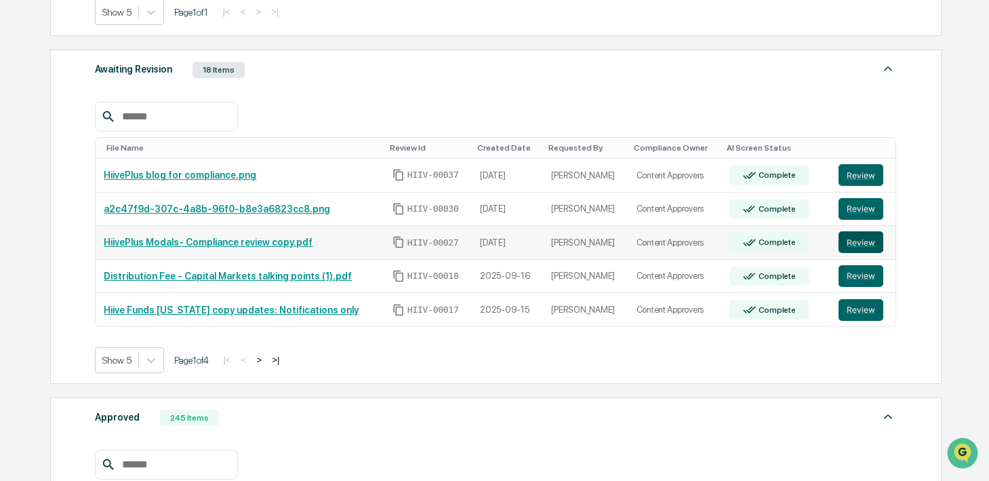
click at [868, 238] on button "Review" at bounding box center [861, 242] width 45 height 22
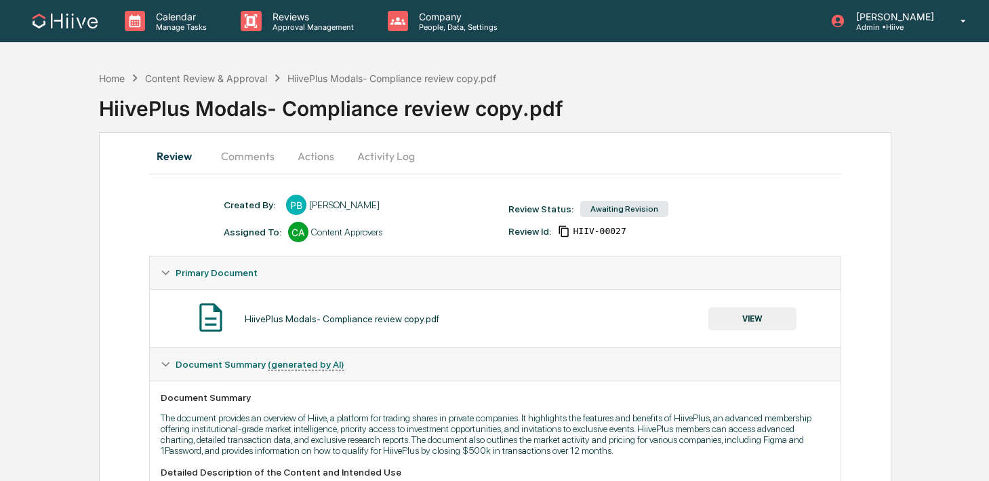
click at [747, 307] on div "HiivePlus Modals- Compliance review copy.pdf VIEW" at bounding box center [495, 318] width 669 height 36
click at [729, 317] on button "VIEW" at bounding box center [753, 318] width 88 height 23
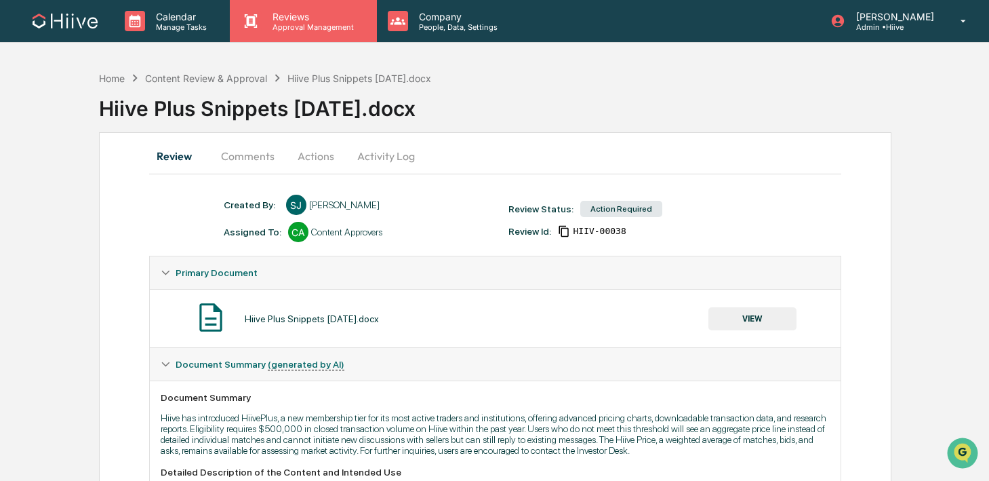
click at [340, 34] on div "Reviews Approval Management" at bounding box center [303, 21] width 146 height 42
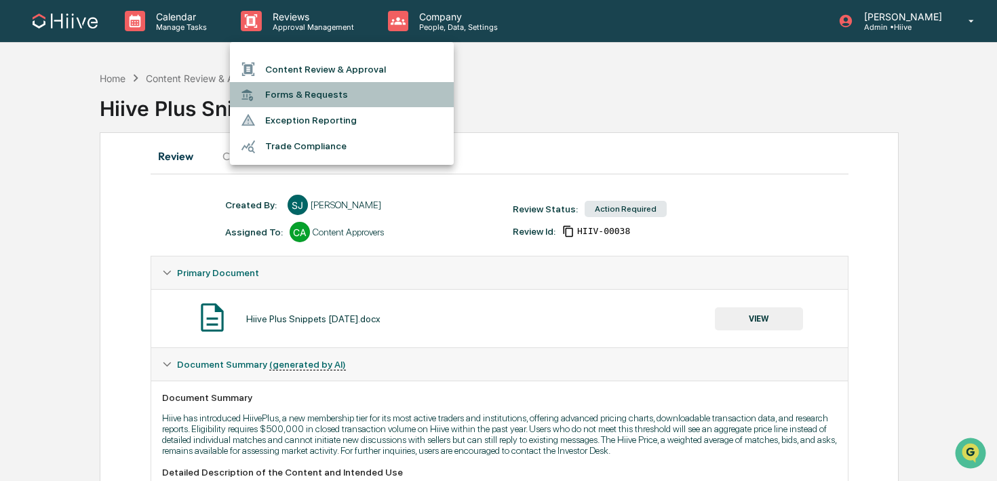
click at [331, 85] on li "Forms & Requests" at bounding box center [342, 94] width 224 height 25
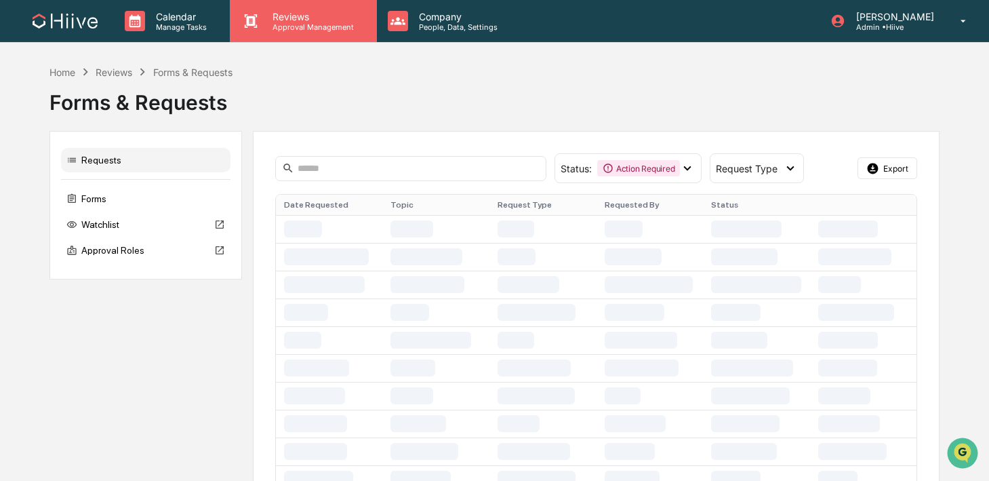
click at [307, 28] on p "Approval Management" at bounding box center [311, 26] width 99 height 9
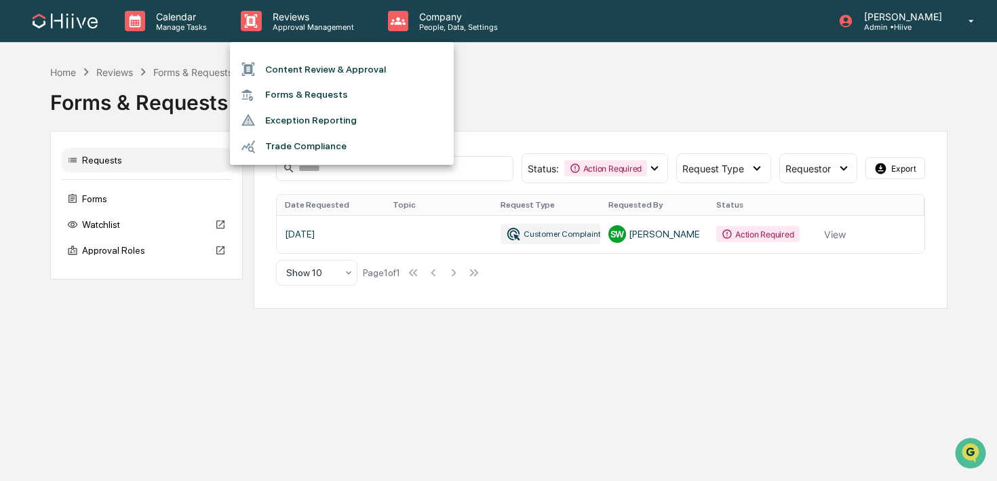
click at [306, 61] on li "Content Review & Approval" at bounding box center [342, 69] width 224 height 26
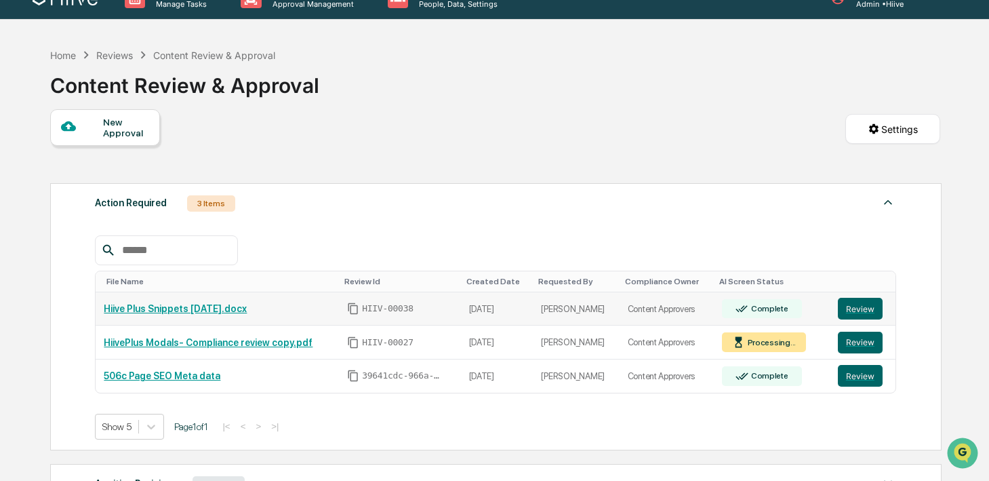
scroll to position [49, 0]
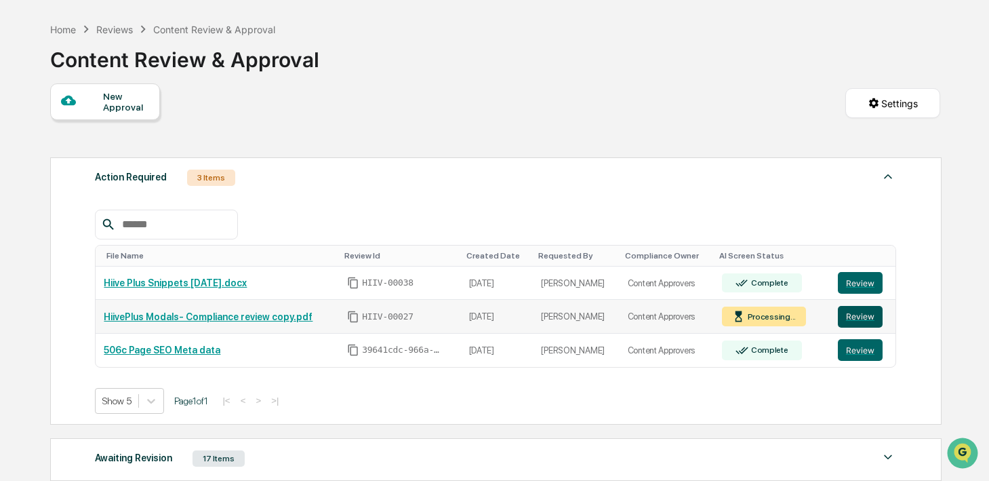
click at [857, 321] on button "Review" at bounding box center [860, 317] width 45 height 22
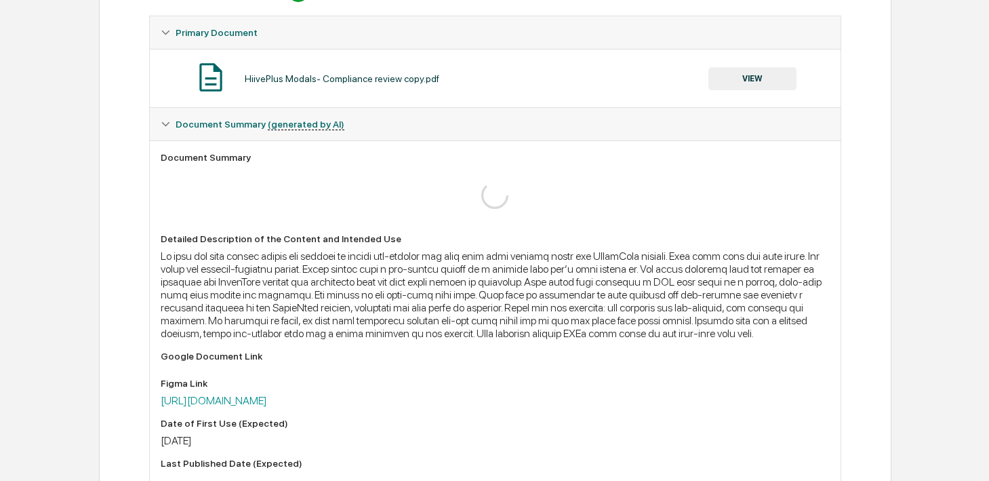
scroll to position [378, 0]
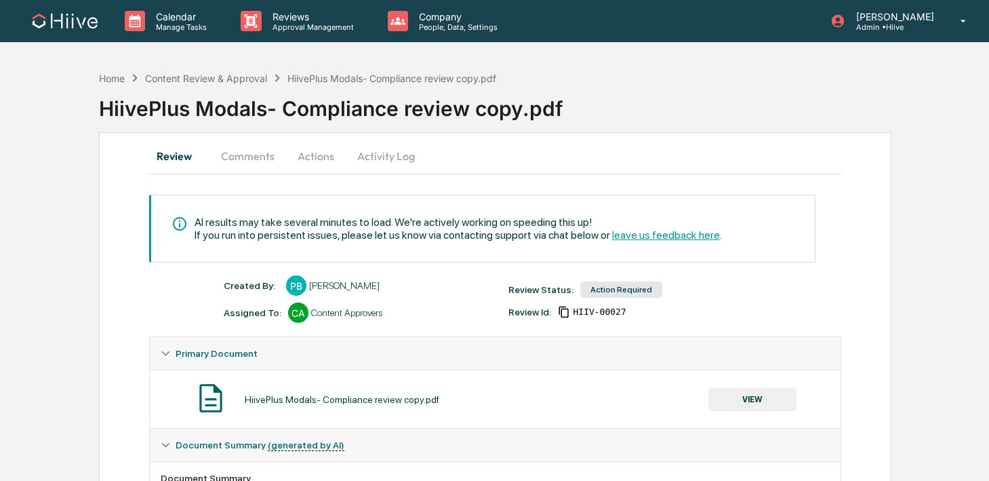
click at [241, 158] on button "Comments" at bounding box center [247, 156] width 75 height 33
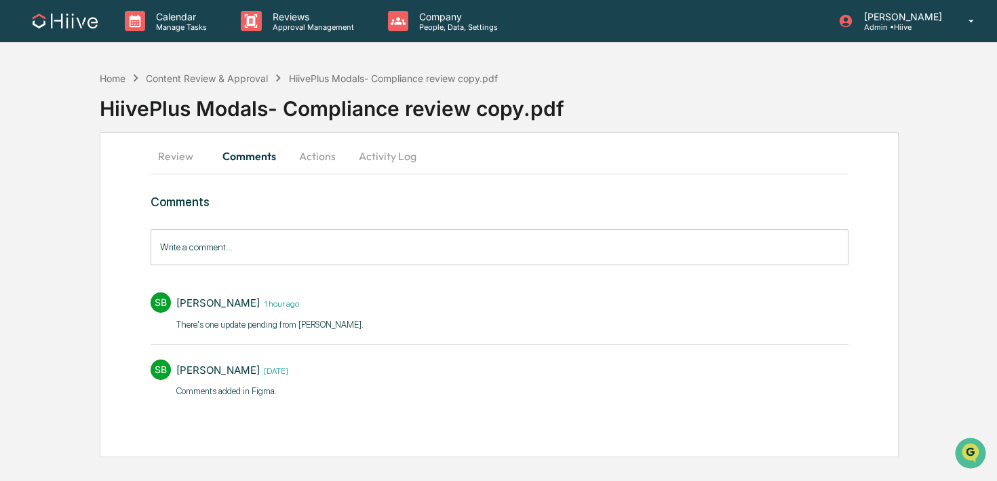
click at [198, 254] on input "Write a comment..." at bounding box center [500, 247] width 698 height 36
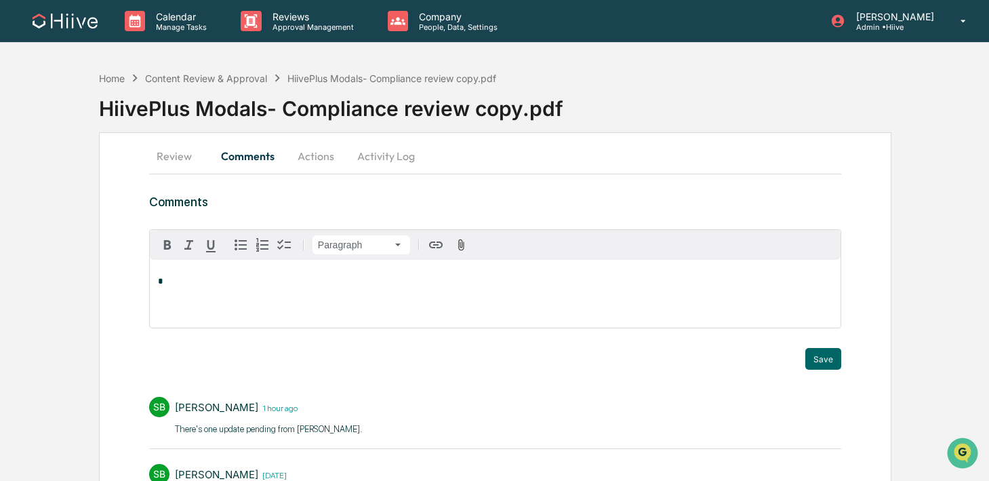
click at [198, 302] on div "*" at bounding box center [495, 294] width 691 height 68
click at [191, 307] on div "Susan Woodard" at bounding box center [202, 303] width 89 height 17
click at [825, 357] on button "Save" at bounding box center [824, 359] width 36 height 22
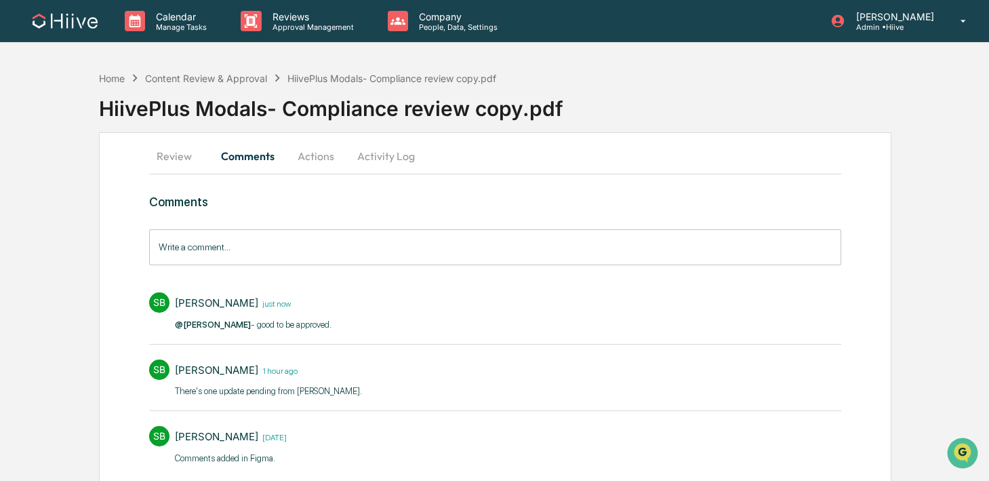
click at [174, 162] on button "Review" at bounding box center [179, 156] width 61 height 33
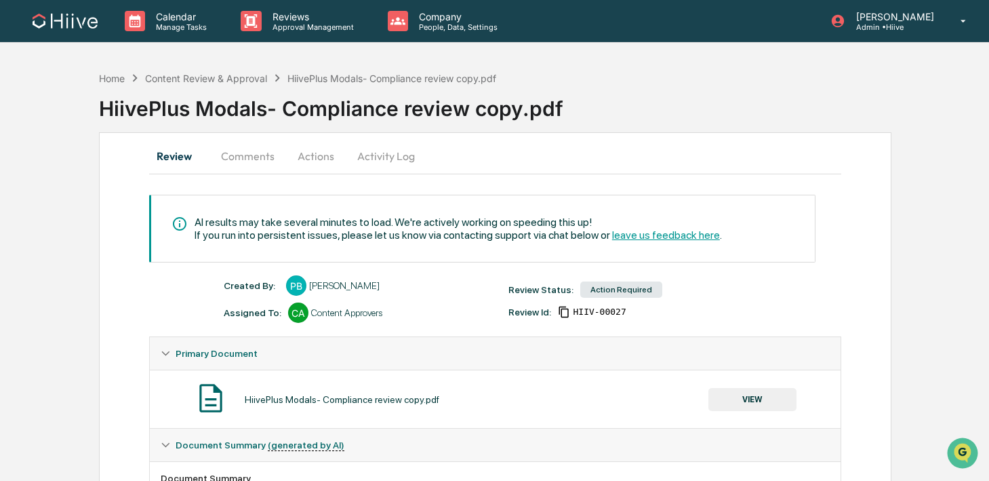
click at [568, 314] on icon at bounding box center [564, 312] width 12 height 12
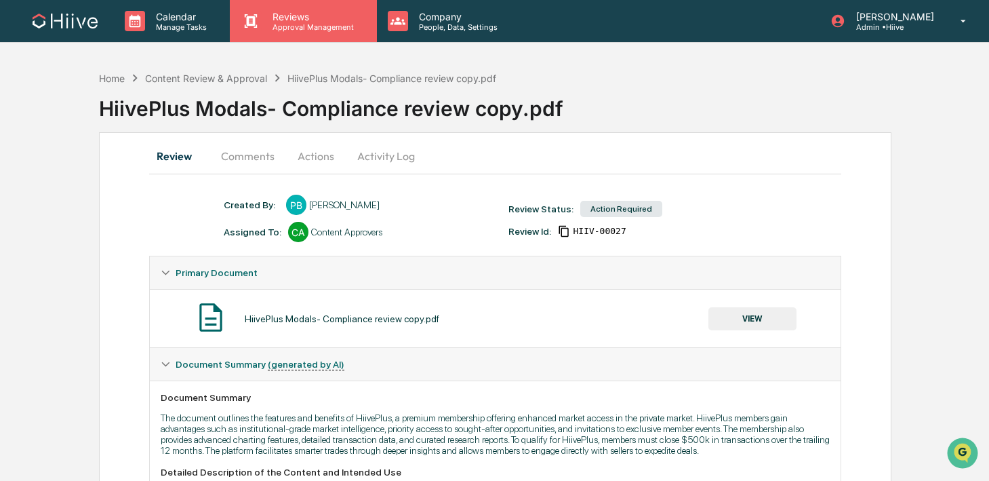
click at [290, 21] on p "Reviews" at bounding box center [311, 17] width 99 height 12
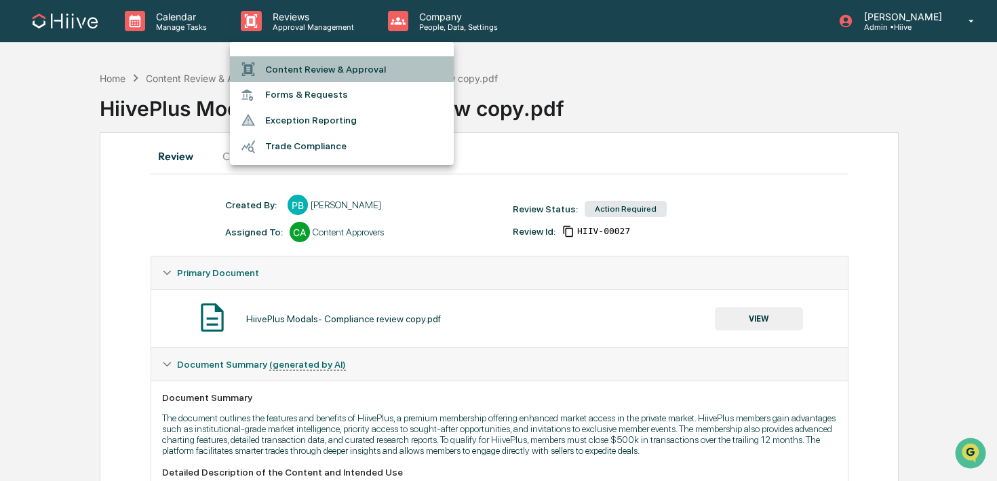
click at [279, 68] on li "Content Review & Approval" at bounding box center [342, 69] width 224 height 26
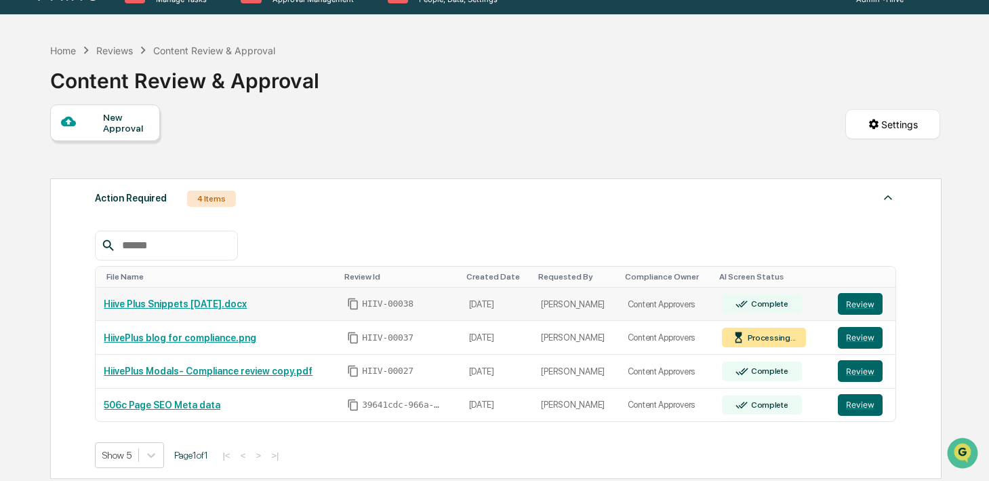
scroll to position [55, 0]
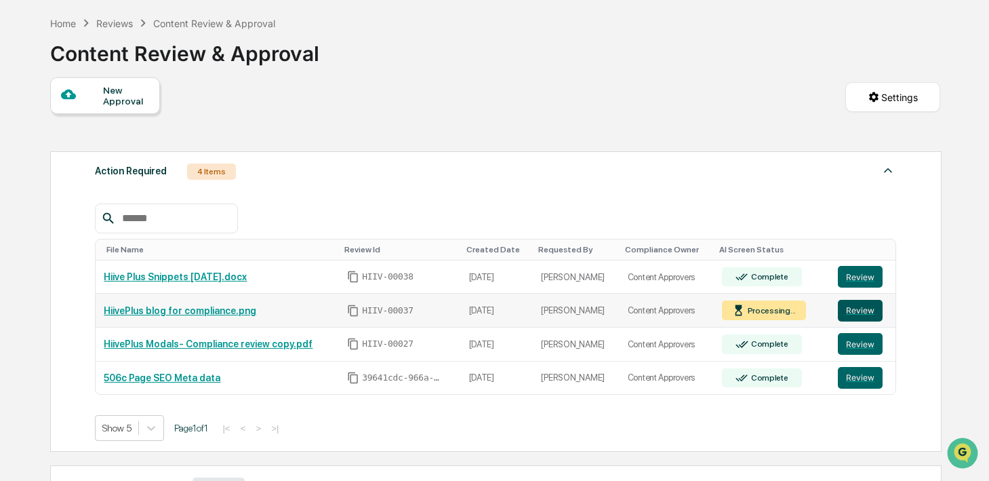
click at [852, 308] on button "Review" at bounding box center [860, 311] width 45 height 22
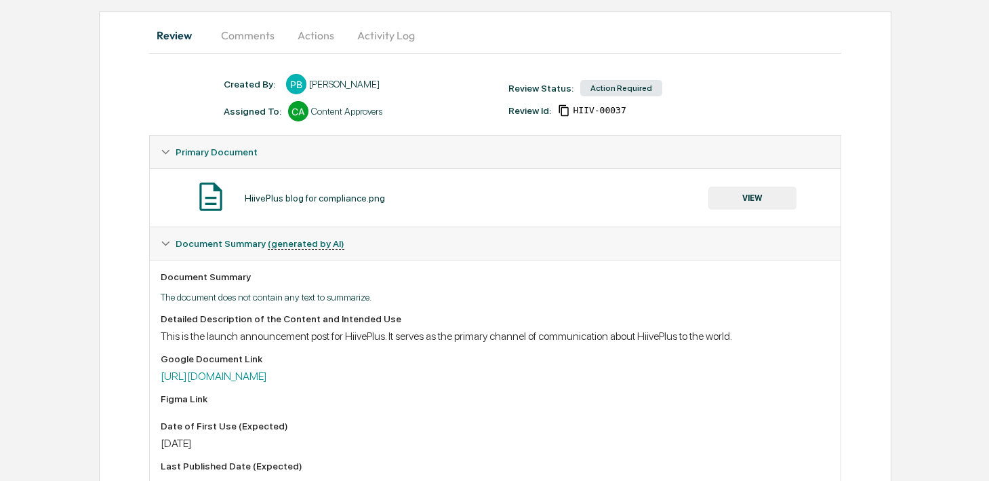
scroll to position [134, 0]
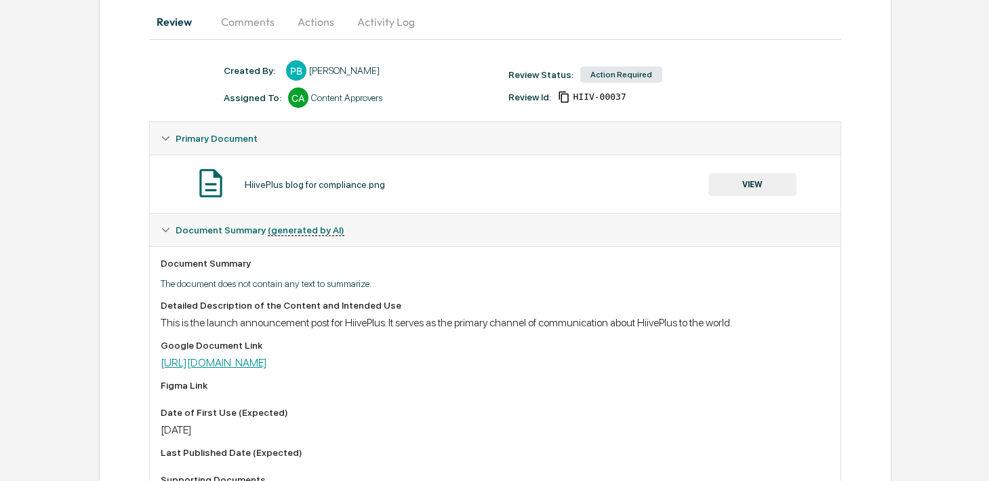
click at [267, 361] on link "[URL][DOMAIN_NAME]" at bounding box center [214, 362] width 106 height 13
click at [730, 181] on button "VIEW" at bounding box center [753, 184] width 88 height 23
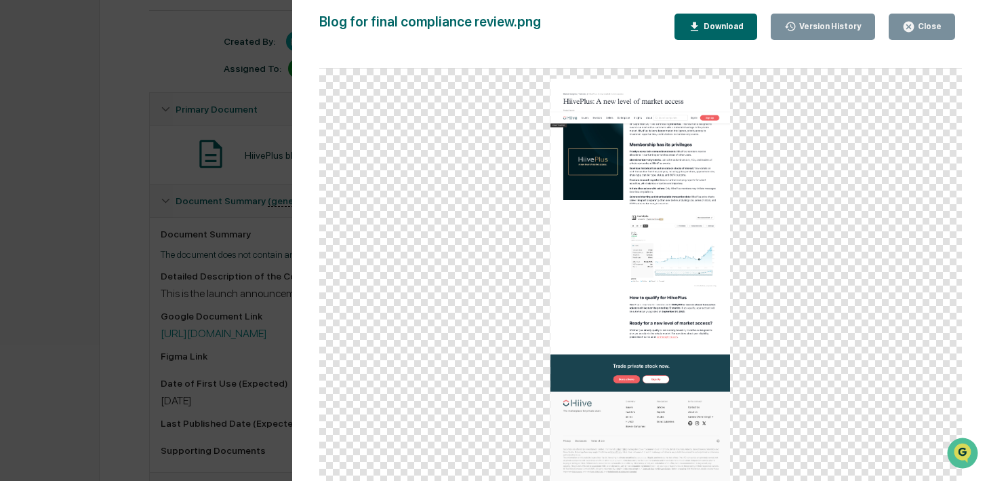
scroll to position [169, 0]
click at [678, 262] on img at bounding box center [641, 281] width 180 height 405
click at [893, 26] on button "Close" at bounding box center [922, 27] width 66 height 26
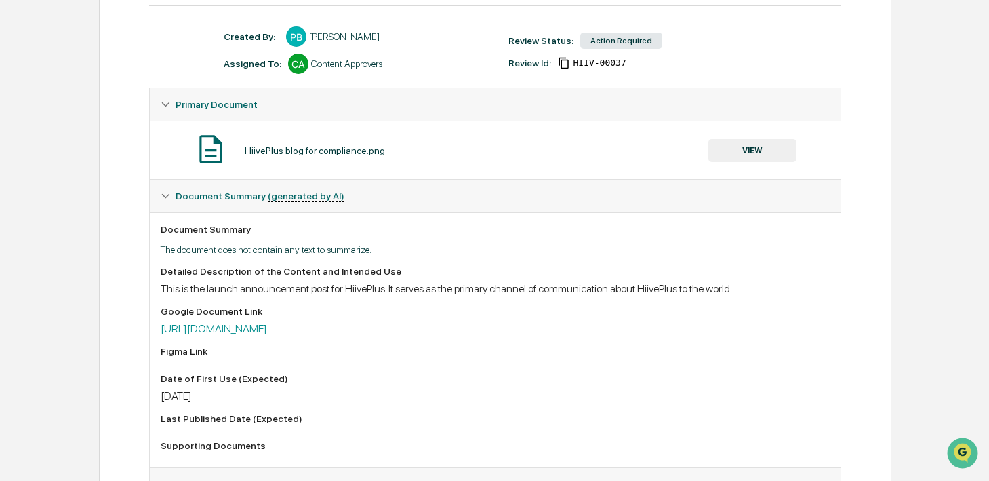
click at [568, 64] on icon at bounding box center [564, 63] width 12 height 12
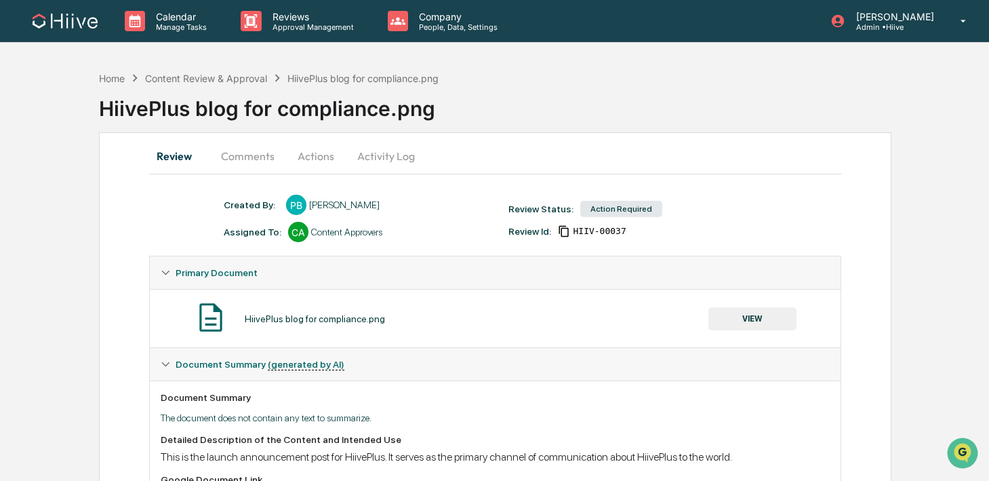
click at [249, 153] on button "Comments" at bounding box center [247, 156] width 75 height 33
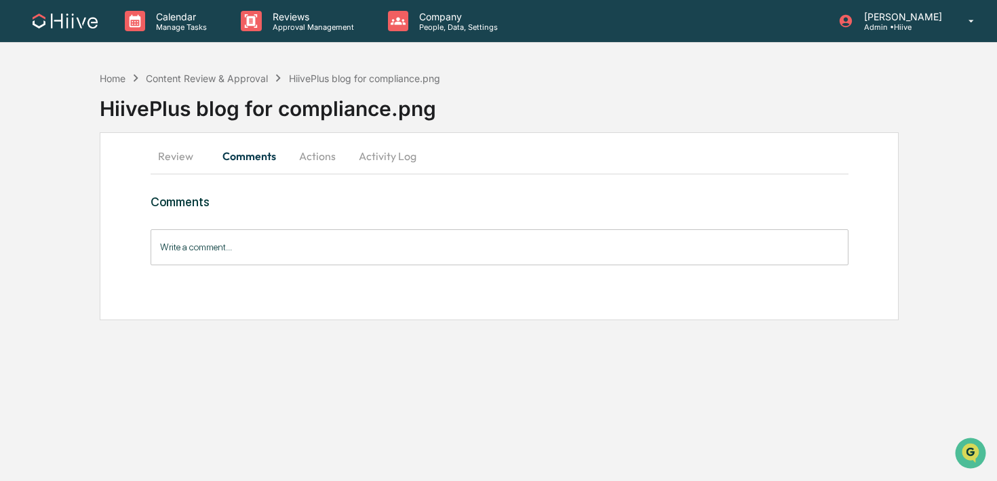
click at [233, 252] on input "Write a comment..." at bounding box center [500, 247] width 698 height 36
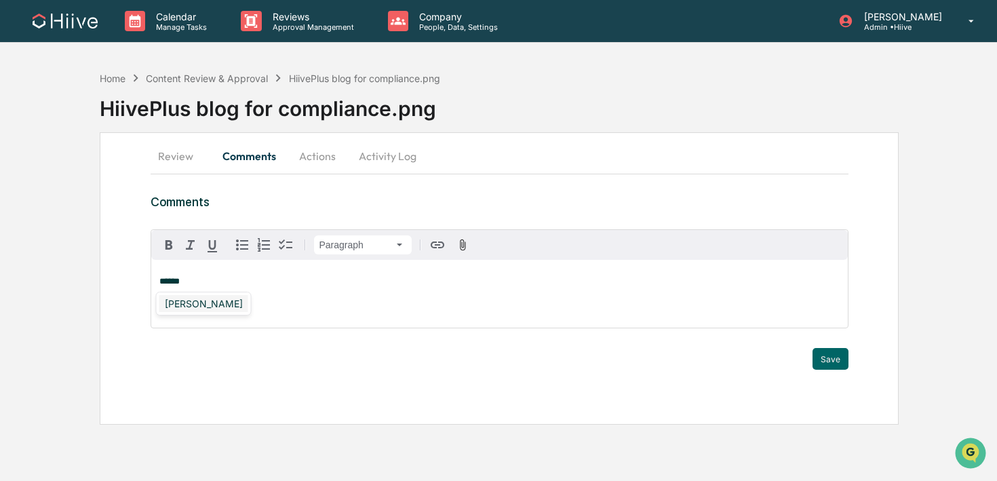
click at [169, 305] on div "[PERSON_NAME]" at bounding box center [203, 303] width 89 height 17
click at [835, 358] on button "Save" at bounding box center [830, 359] width 36 height 22
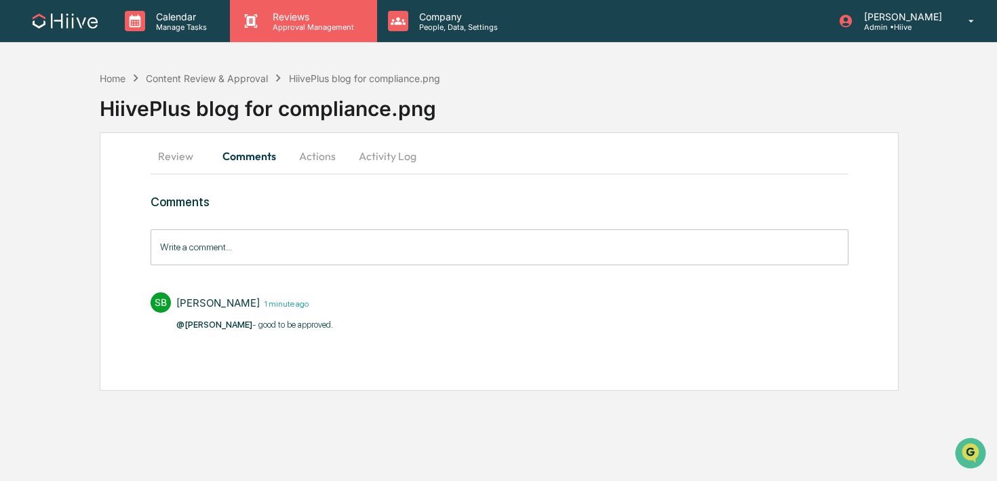
click at [321, 17] on p "Reviews" at bounding box center [311, 17] width 99 height 12
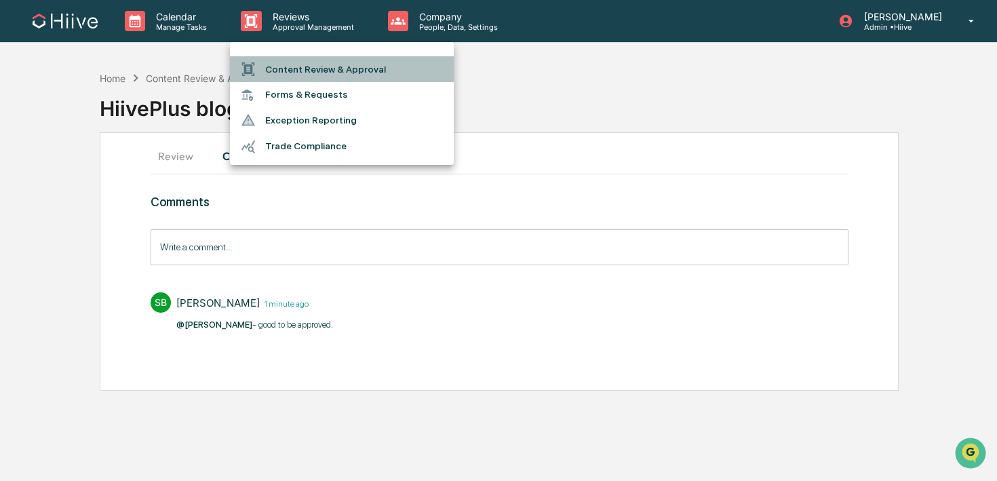
click at [321, 69] on li "Content Review & Approval" at bounding box center [342, 69] width 224 height 26
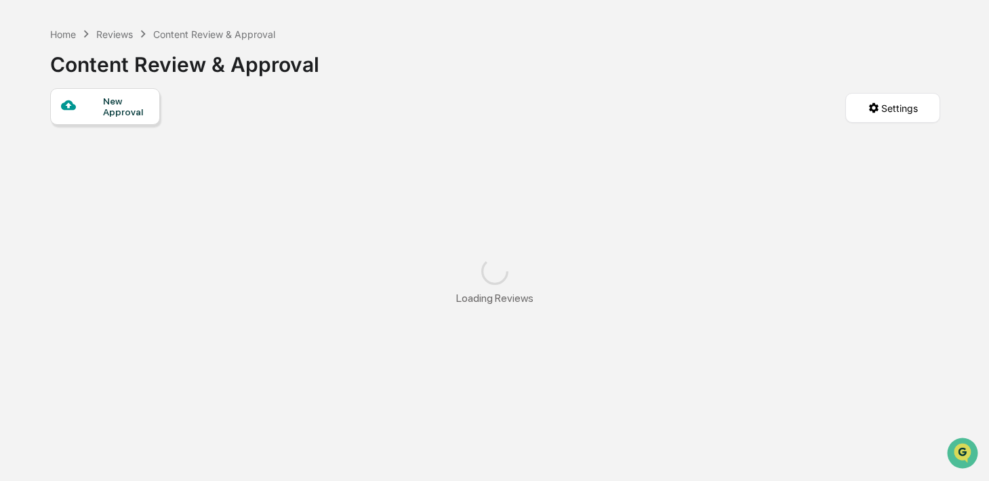
scroll to position [50, 0]
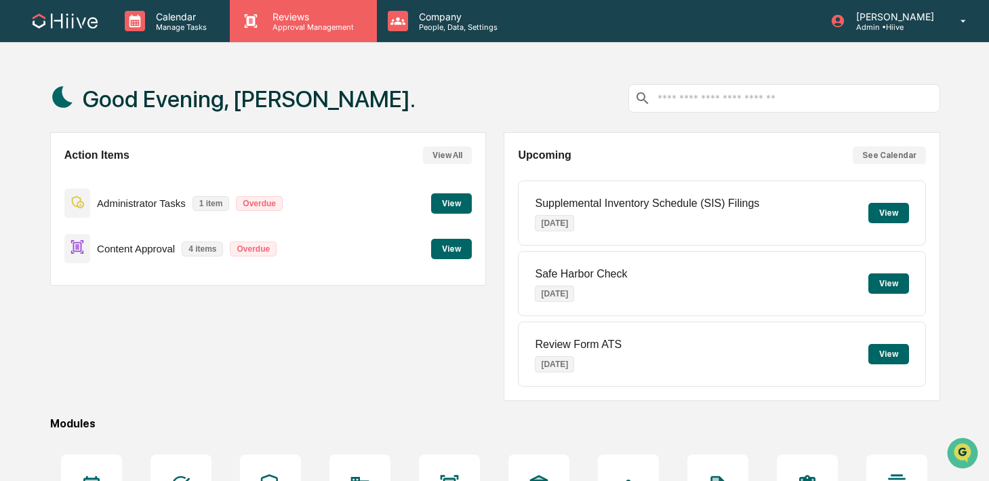
click at [320, 23] on p "Approval Management" at bounding box center [311, 26] width 99 height 9
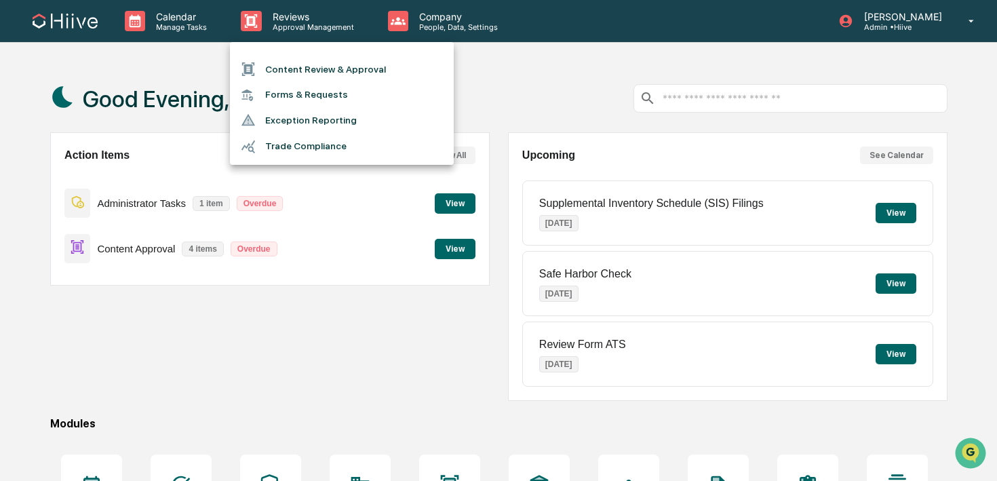
click at [318, 74] on li "Content Review & Approval" at bounding box center [342, 69] width 224 height 26
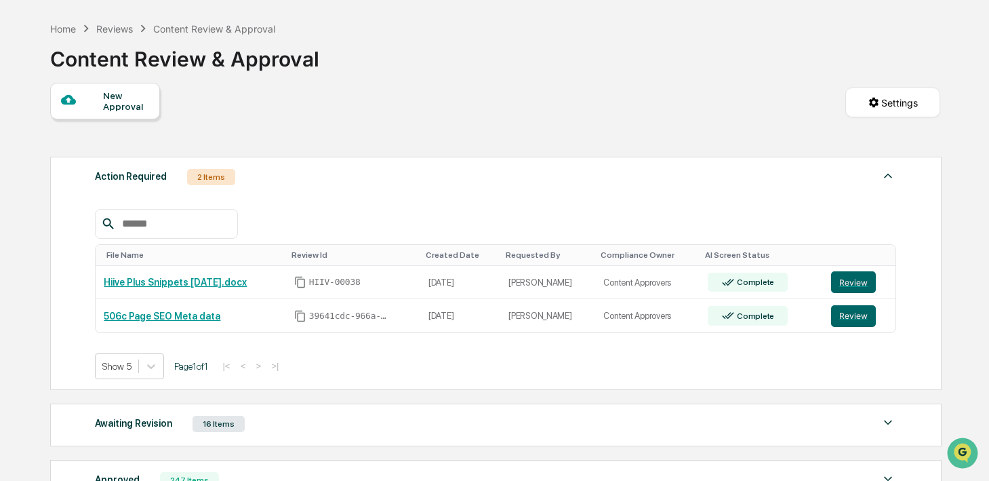
click at [304, 422] on div "Awaiting Revision 16 Items" at bounding box center [496, 423] width 802 height 19
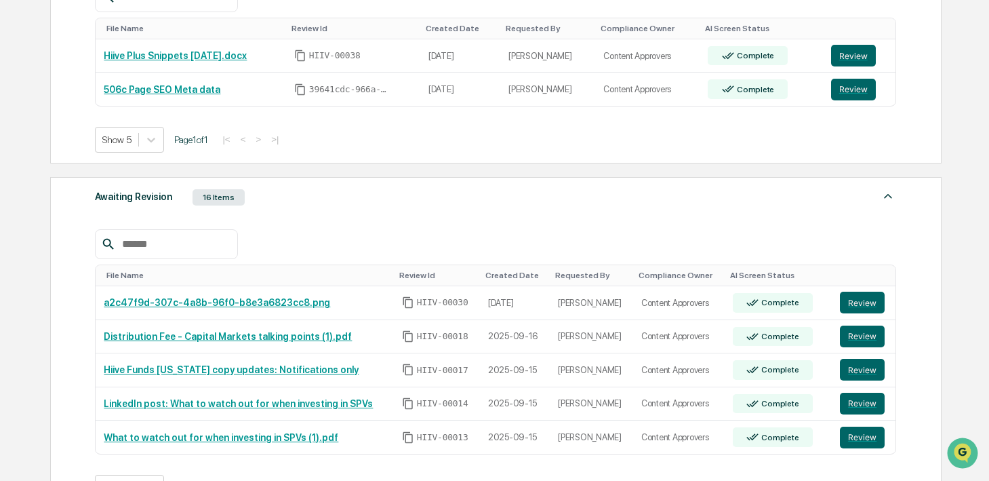
scroll to position [306, 0]
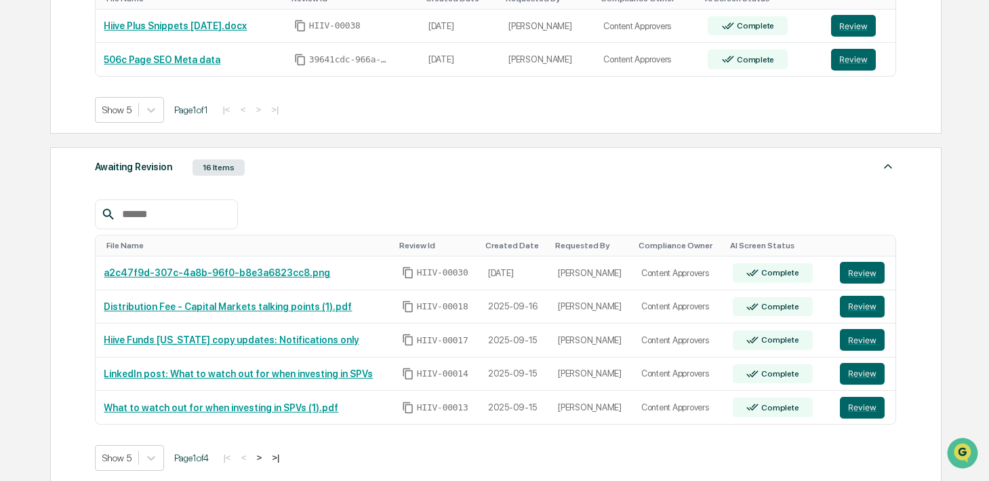
click at [202, 218] on input "text" at bounding box center [174, 214] width 115 height 18
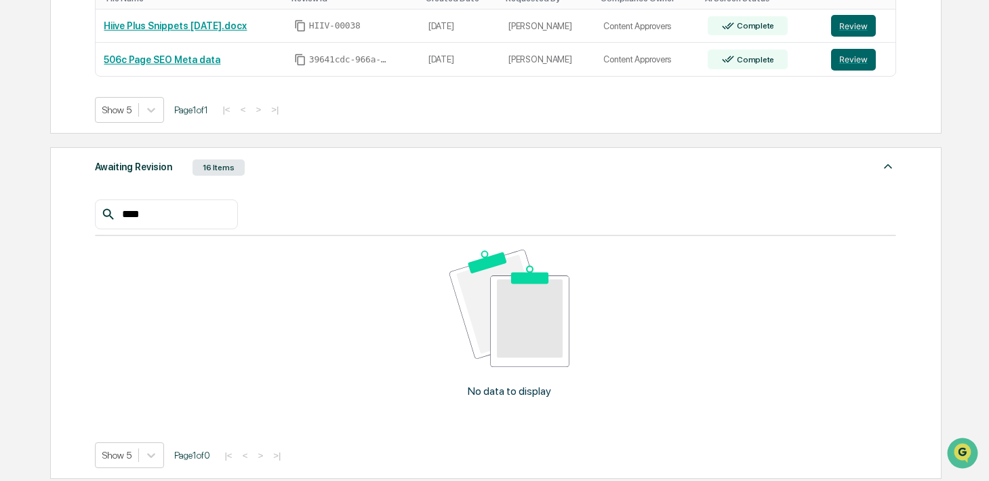
scroll to position [475, 0]
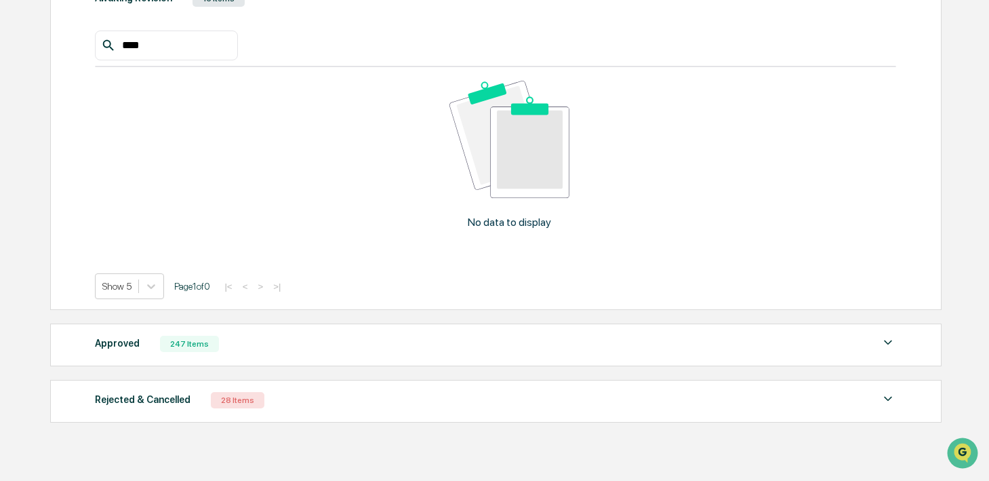
type input "****"
click at [222, 342] on div "Approved 247 Items" at bounding box center [496, 343] width 802 height 19
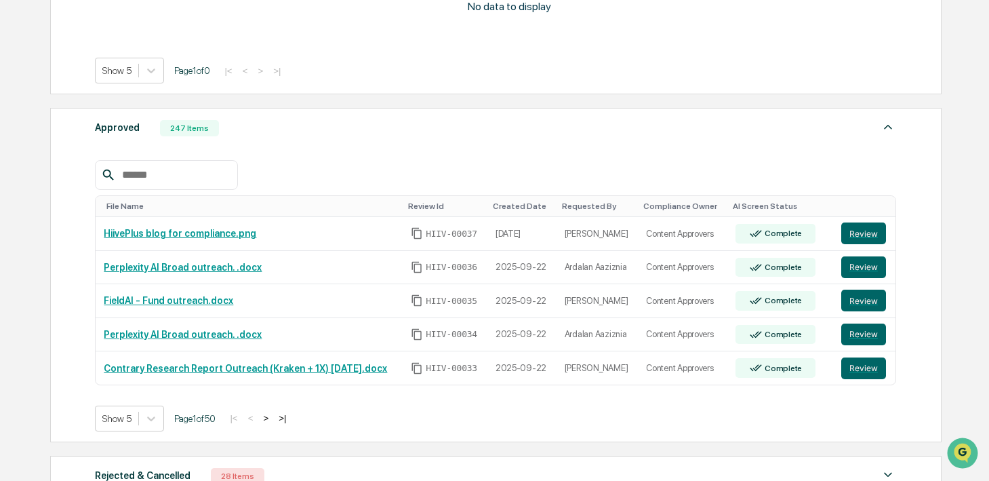
scroll to position [692, 0]
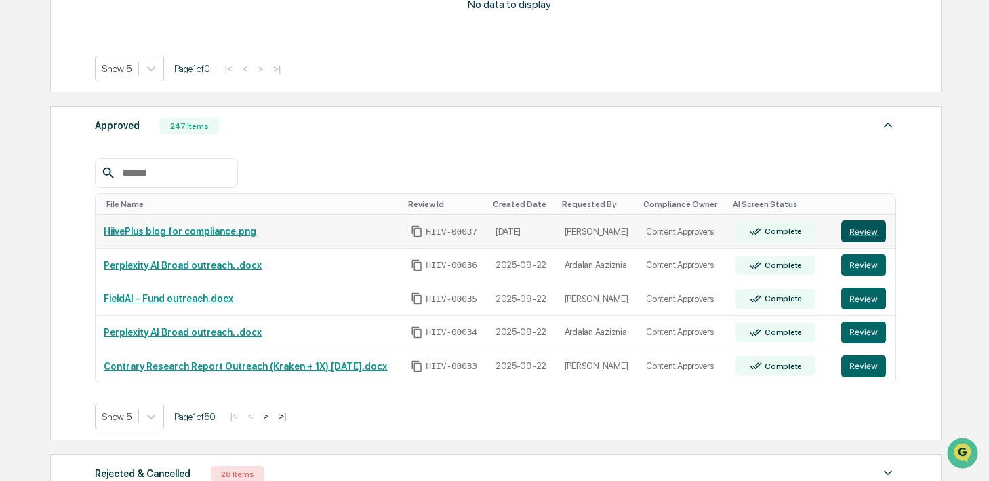
click at [857, 229] on button "Review" at bounding box center [864, 231] width 45 height 22
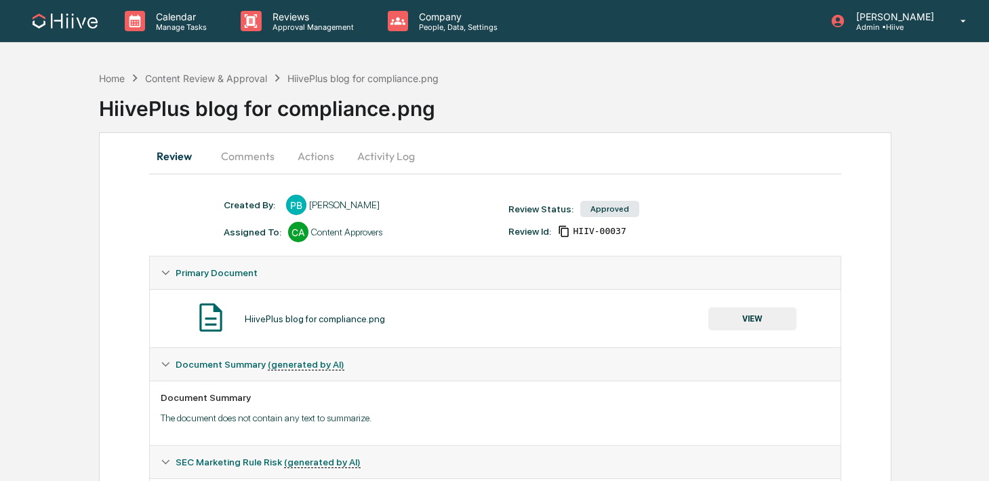
click at [252, 156] on button "Comments" at bounding box center [247, 156] width 75 height 33
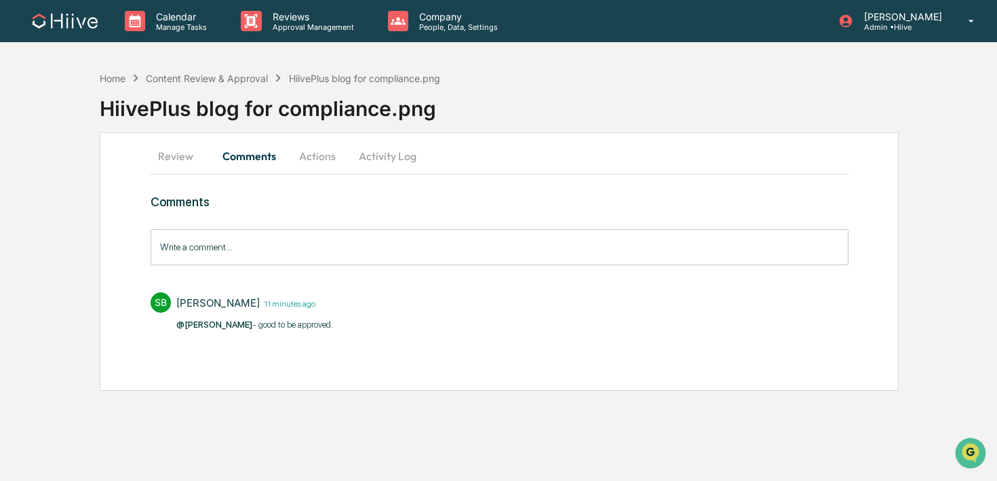
click at [323, 156] on button "Actions" at bounding box center [317, 156] width 61 height 33
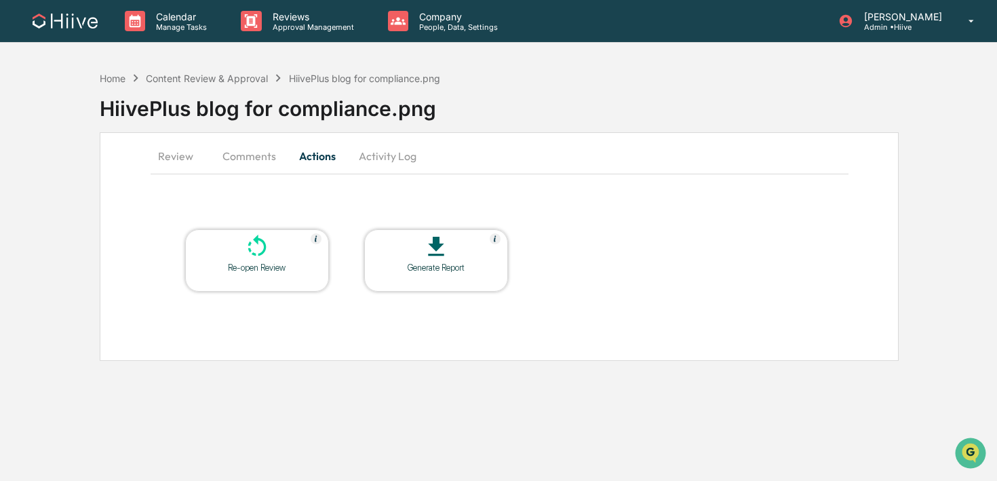
click at [170, 155] on button "Review" at bounding box center [181, 156] width 61 height 33
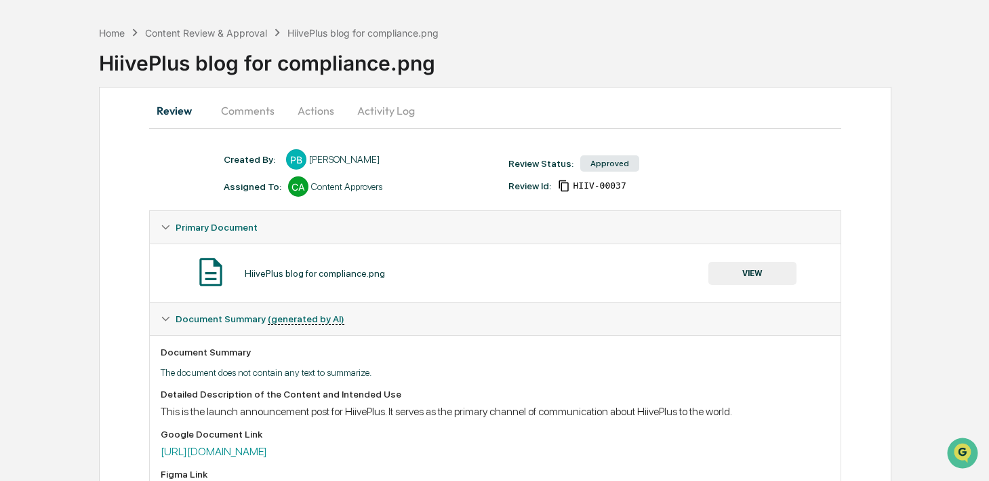
scroll to position [138, 0]
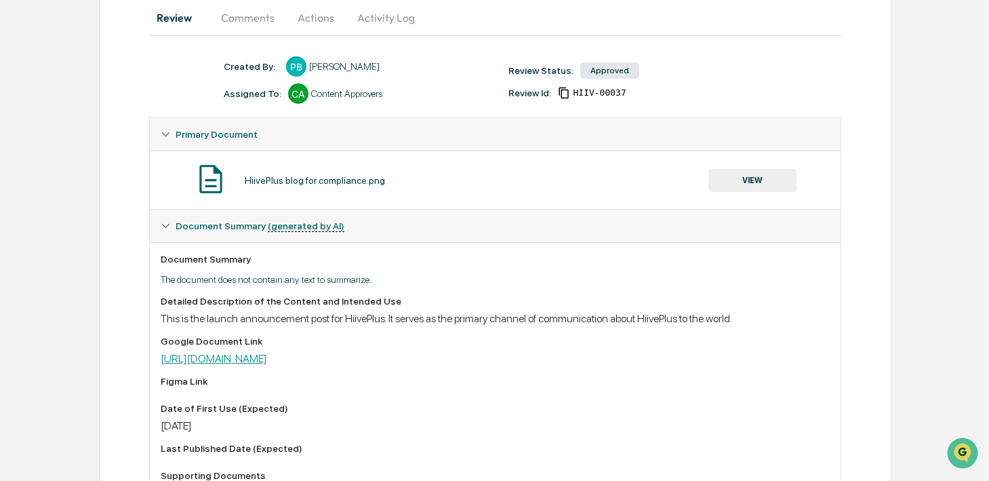
click at [267, 361] on link "https://docs.google.com/document/d/1YkuqjFr0neG7cduwzywCAoQErcey-BNGDp2dEU5M44U…" at bounding box center [214, 358] width 106 height 13
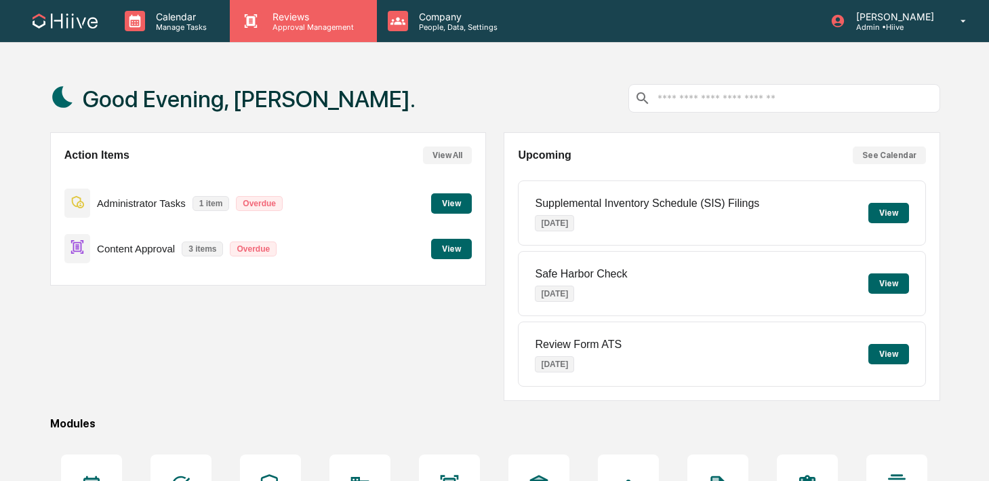
click at [269, 32] on div "Reviews Approval Management" at bounding box center [303, 21] width 146 height 42
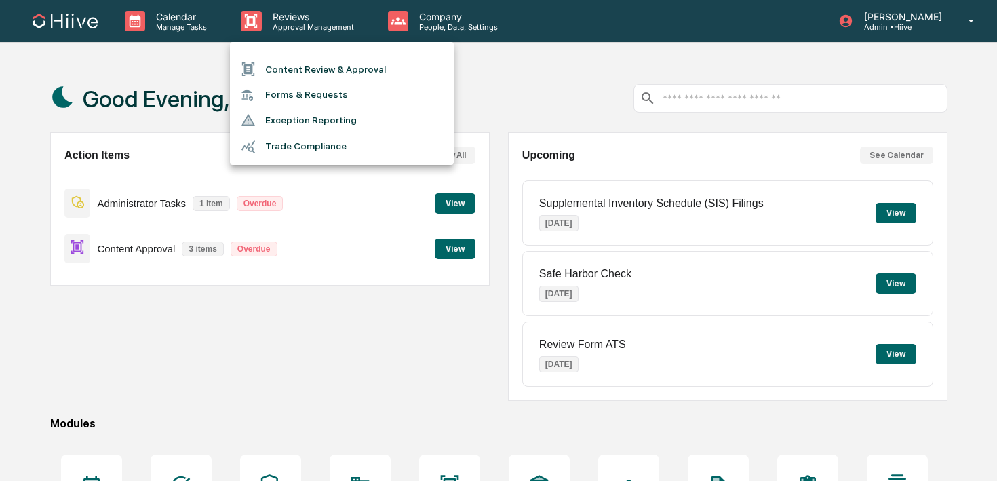
click at [271, 73] on li "Content Review & Approval" at bounding box center [342, 69] width 224 height 26
